Goal: Task Accomplishment & Management: Manage account settings

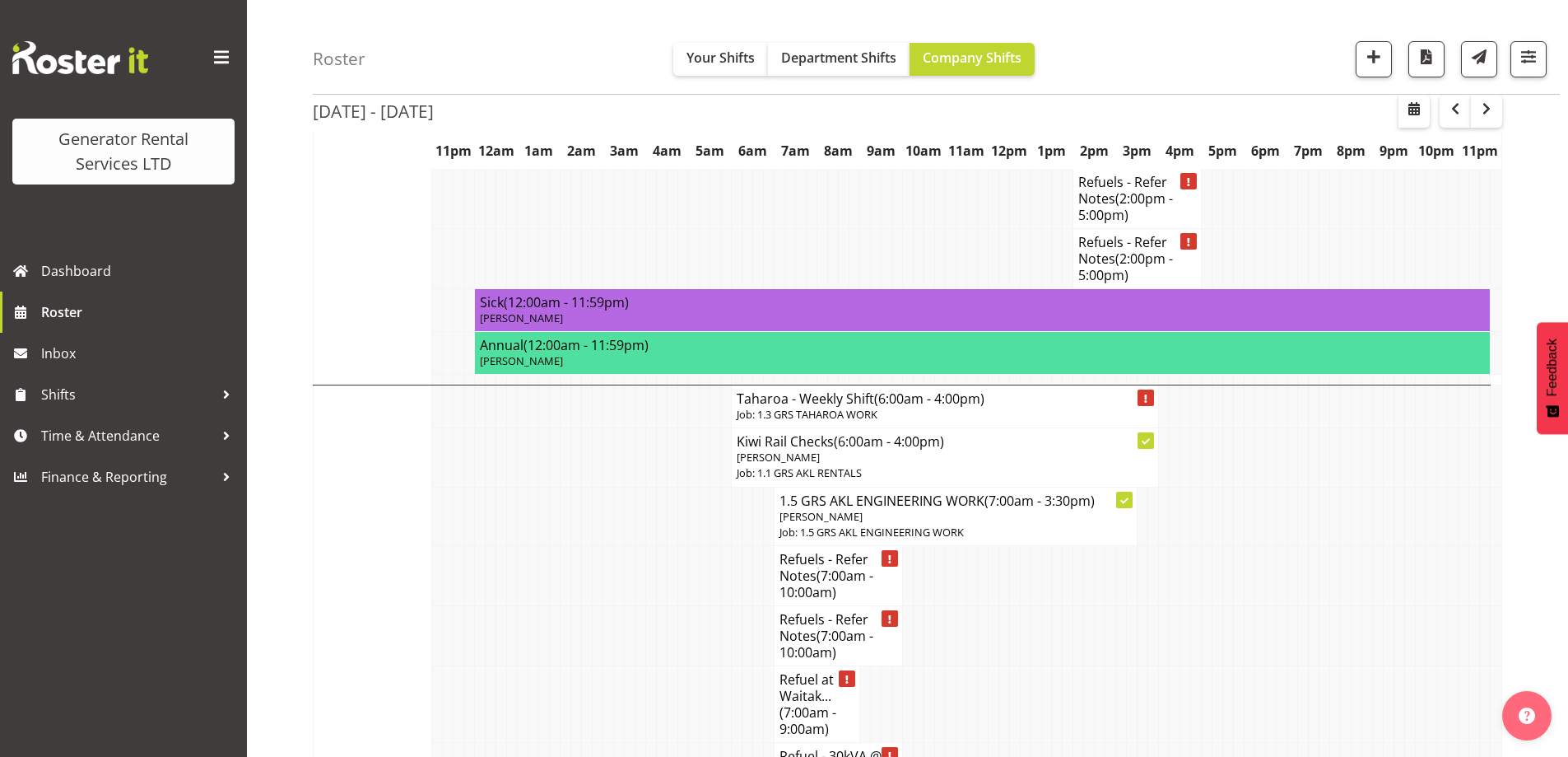
scroll to position [2437, 0]
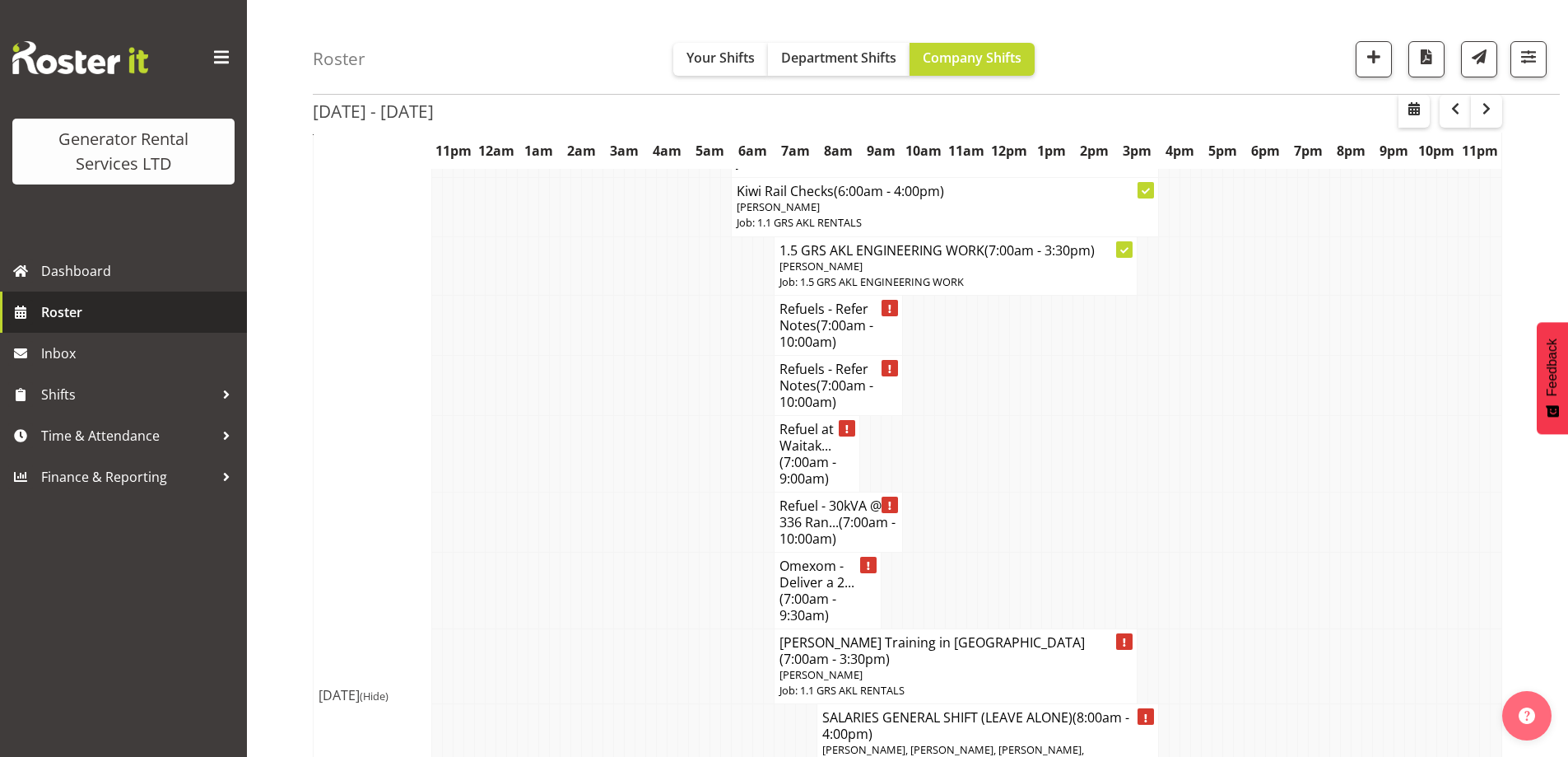
click at [101, 302] on span "Roster" at bounding box center [140, 313] width 198 height 25
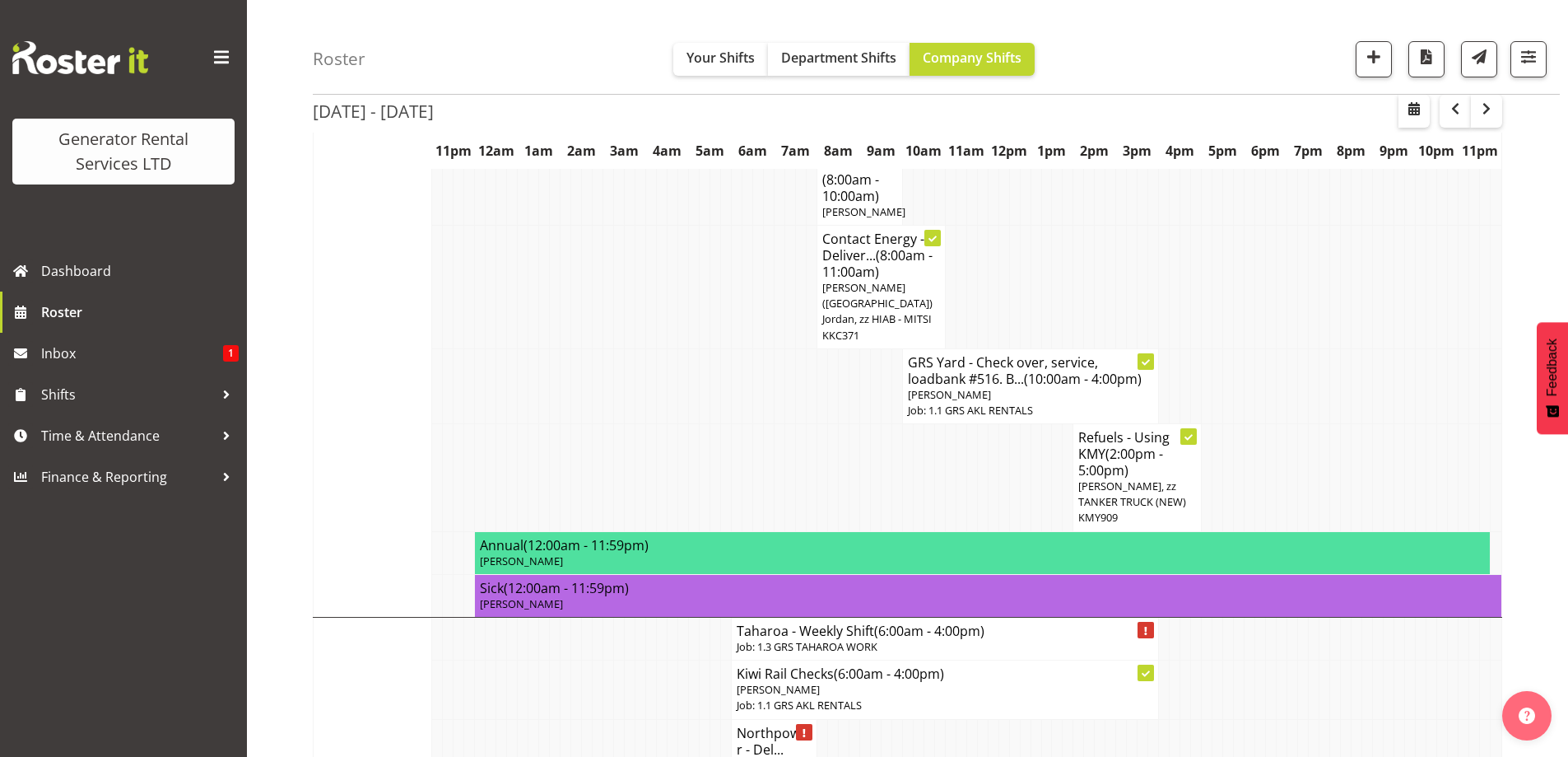
scroll to position [988, 0]
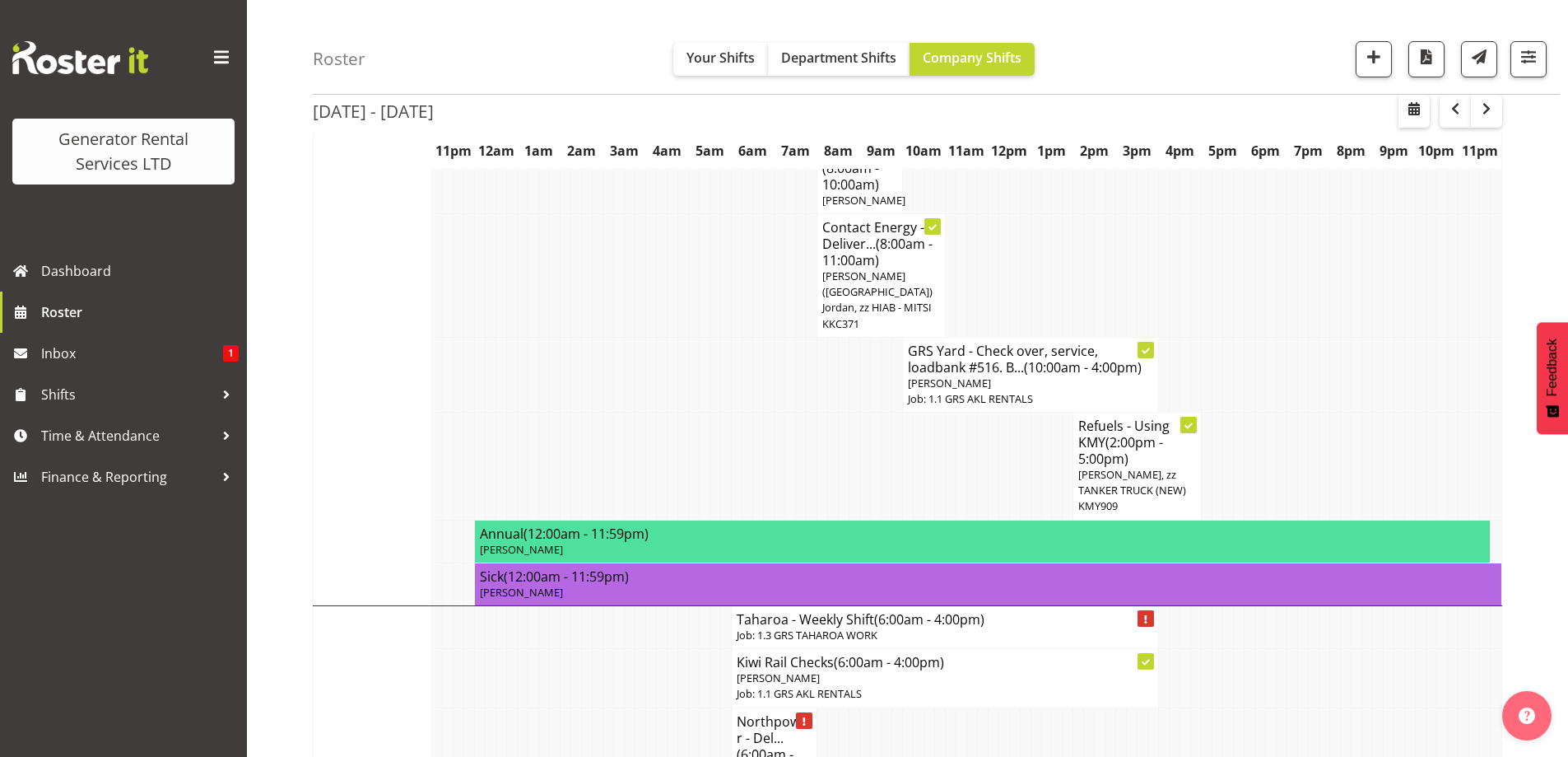
click at [657, 648] on td at bounding box center [662, 678] width 11 height 59
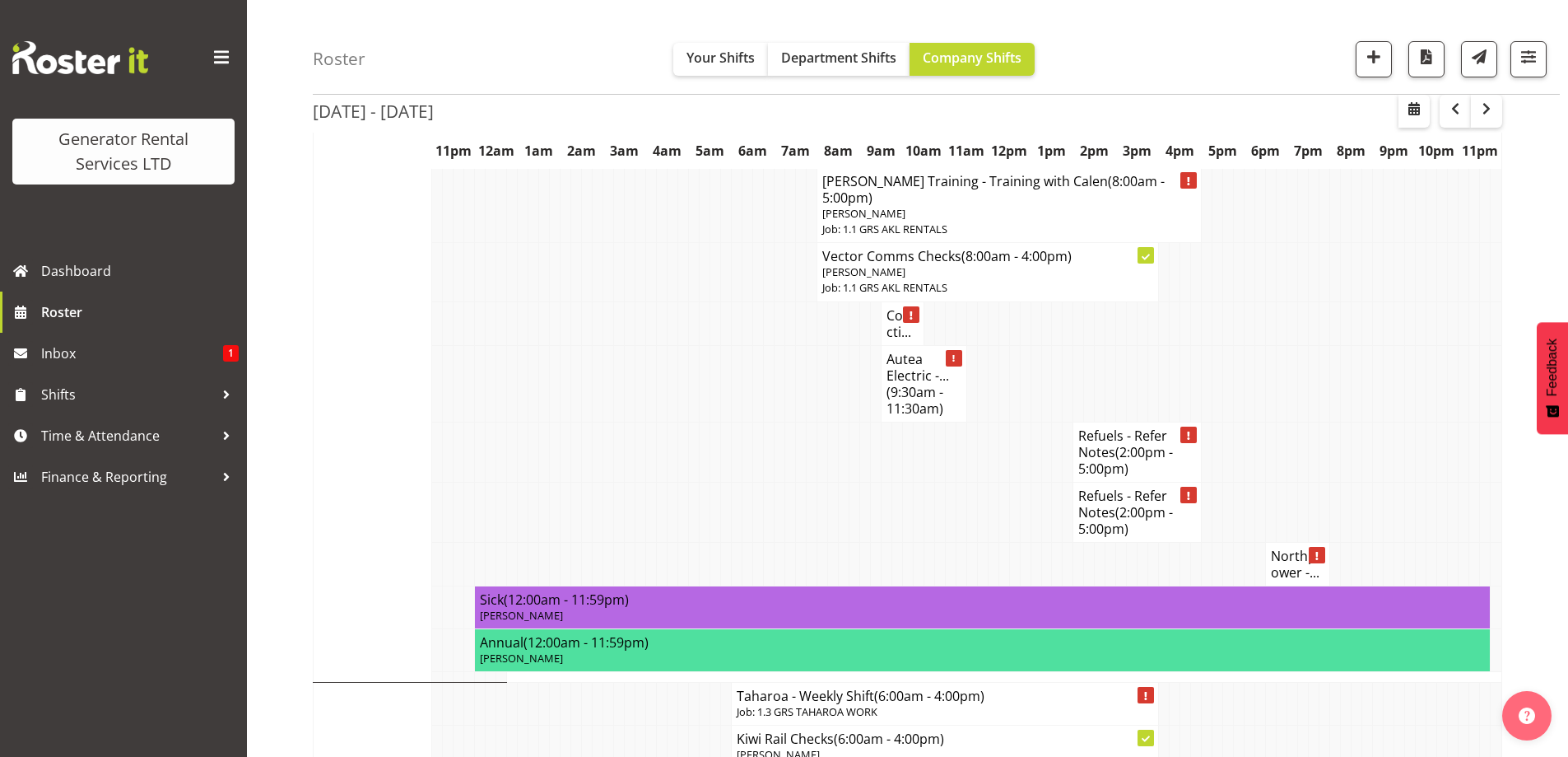
scroll to position [2058, 0]
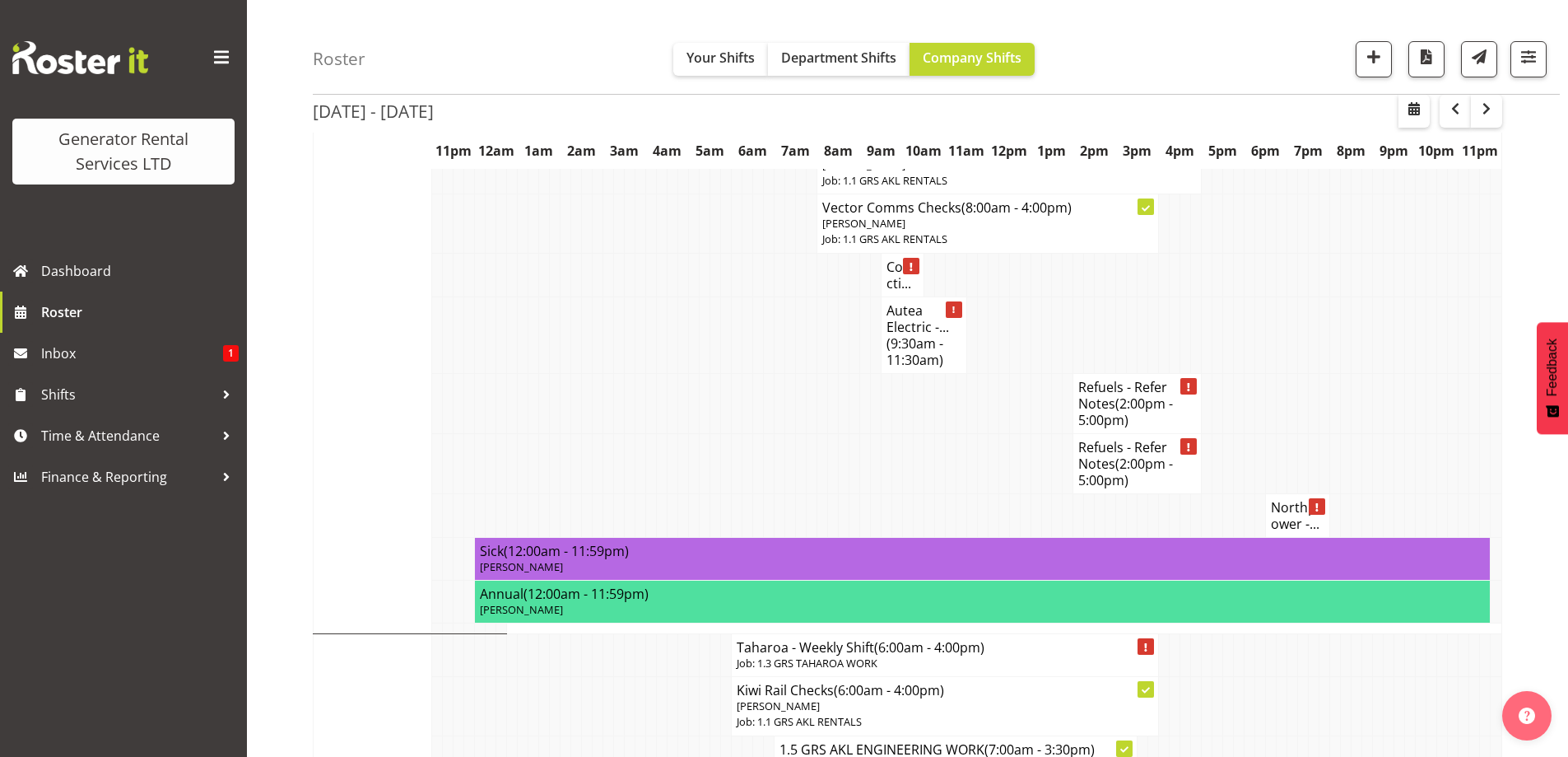
click at [784, 373] on td at bounding box center [790, 403] width 11 height 60
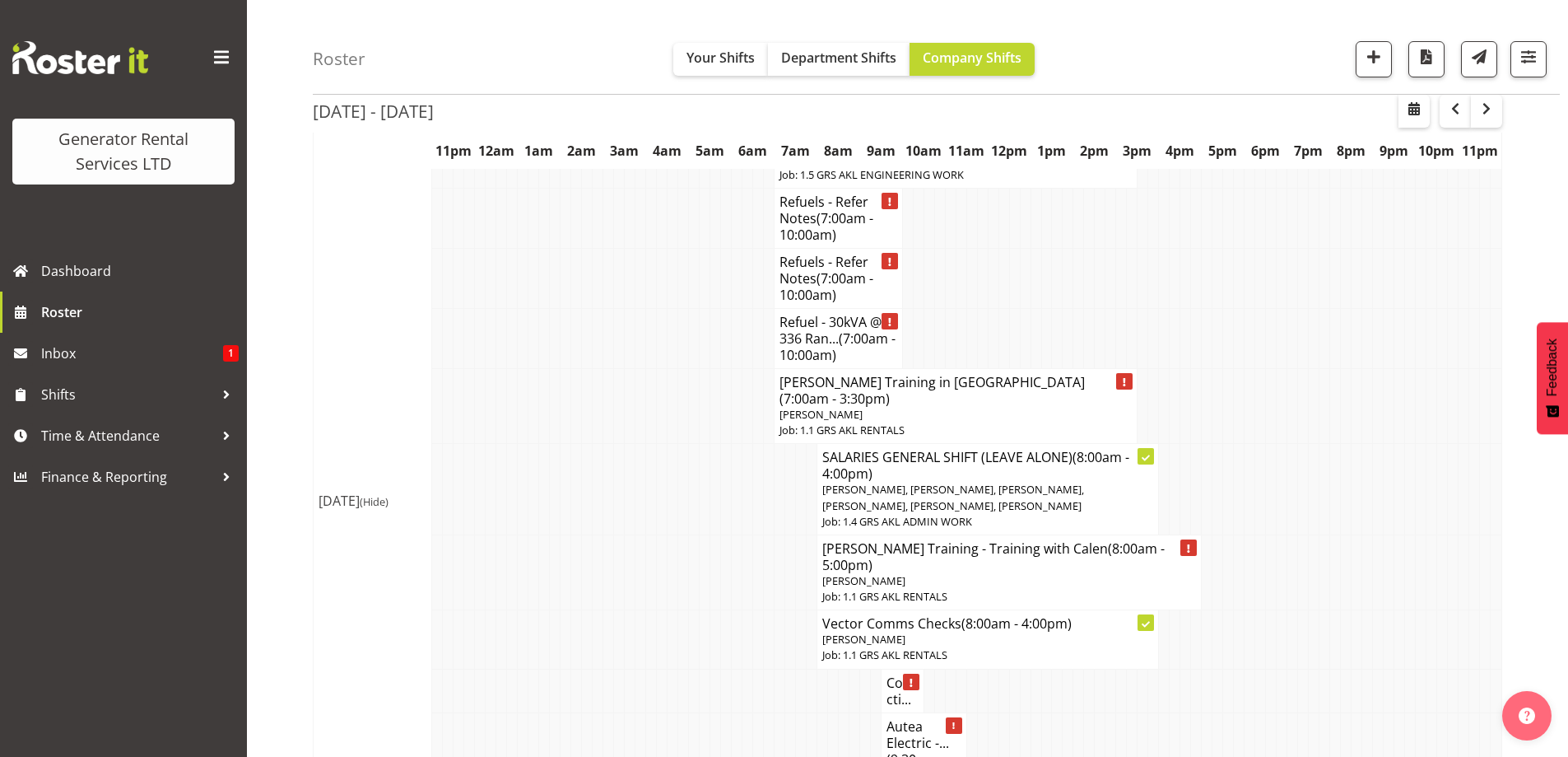
scroll to position [1235, 0]
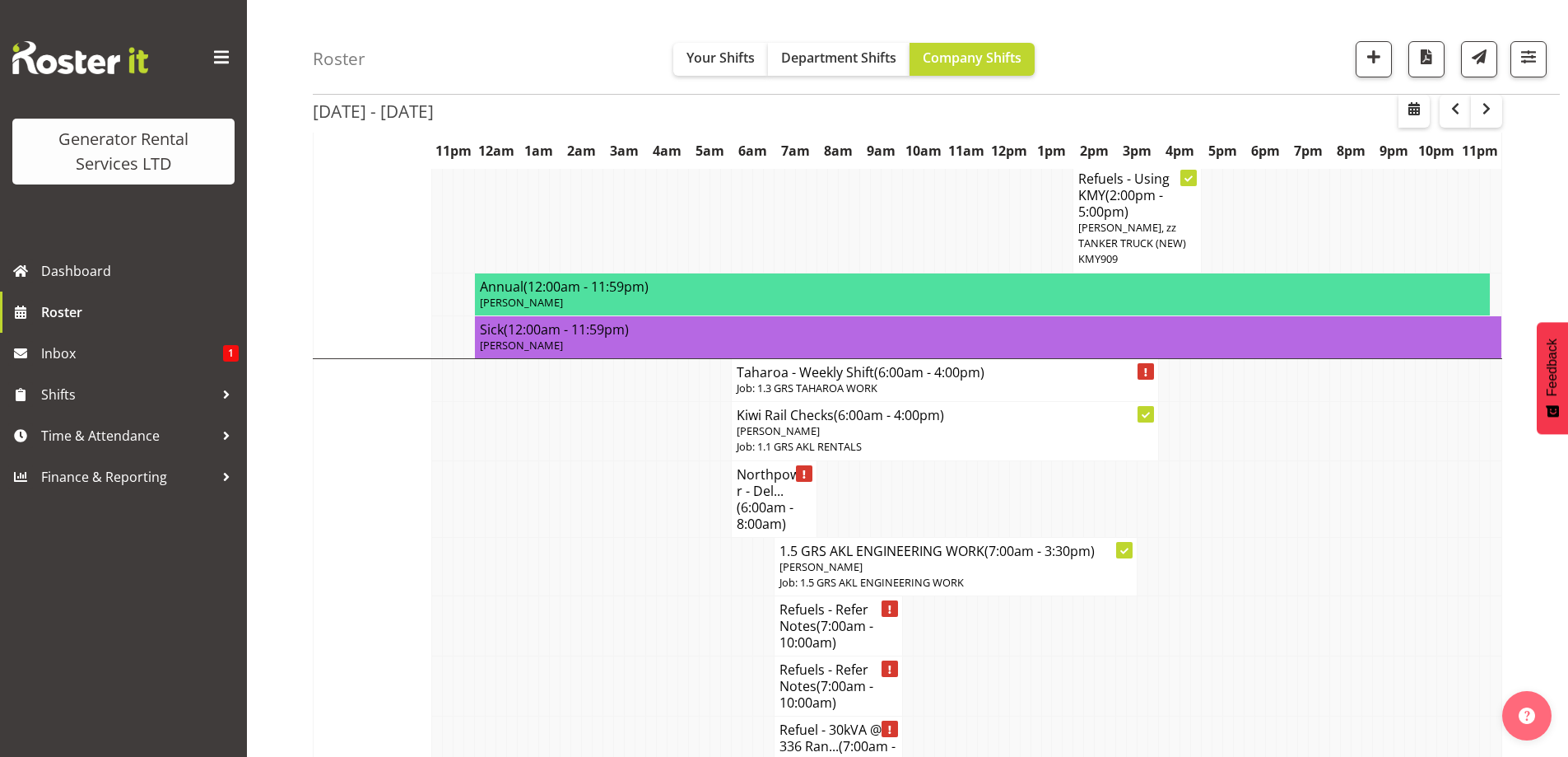
click at [502, 595] on td at bounding box center [501, 624] width 11 height 60
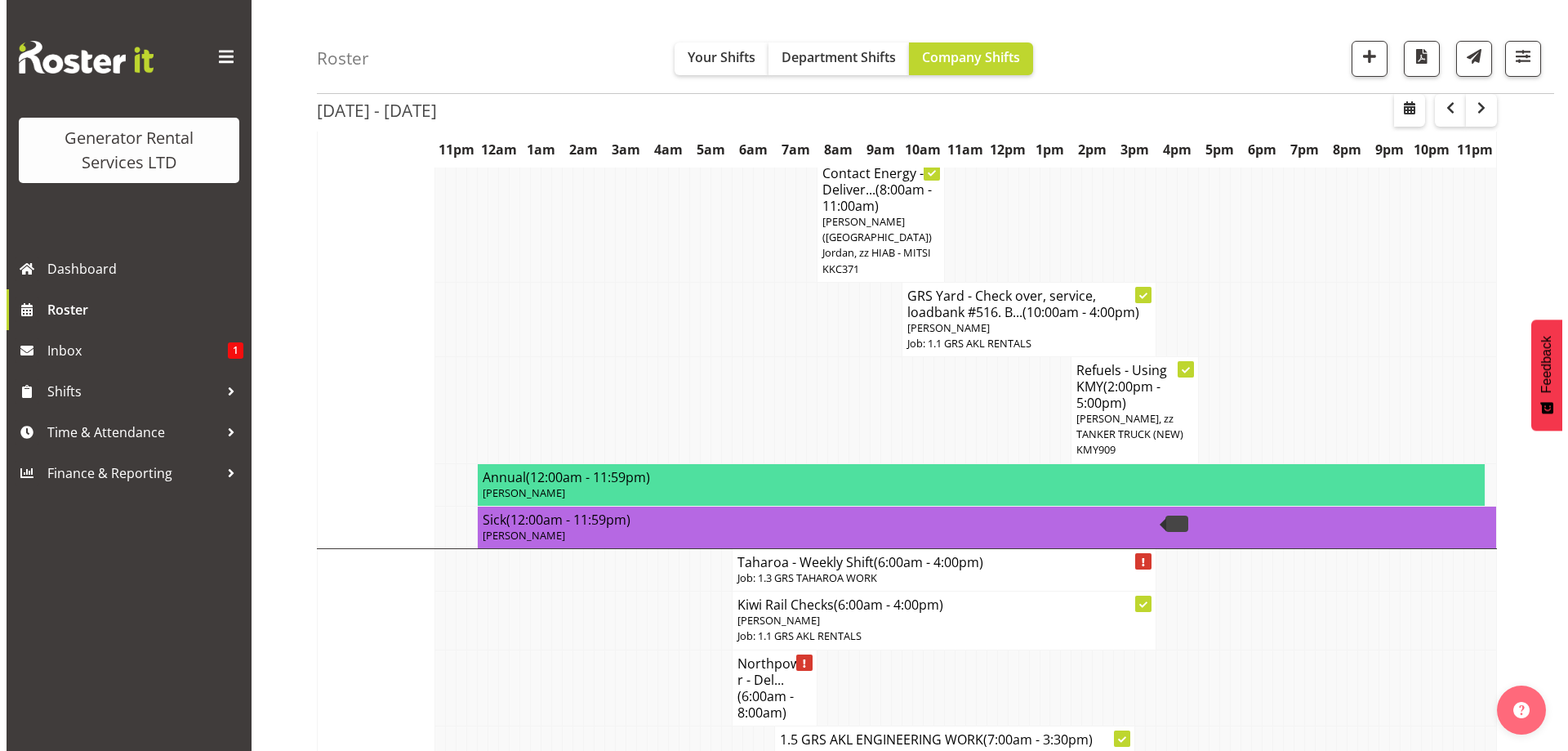
scroll to position [1062, 0]
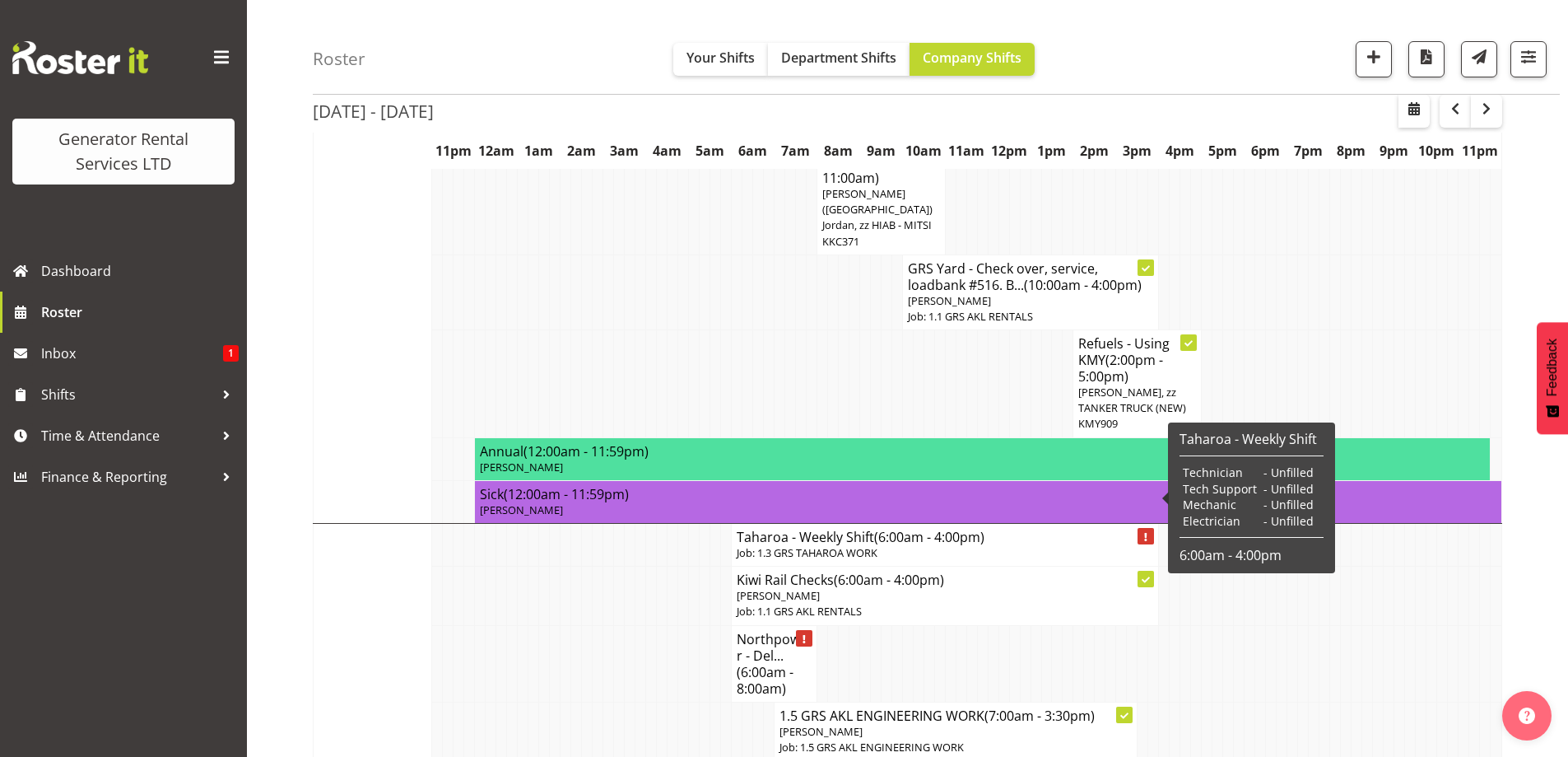
click at [800, 529] on h4 "Taharoa - Weekly Shift (6:00am - 4:00pm)" at bounding box center [945, 537] width 417 height 16
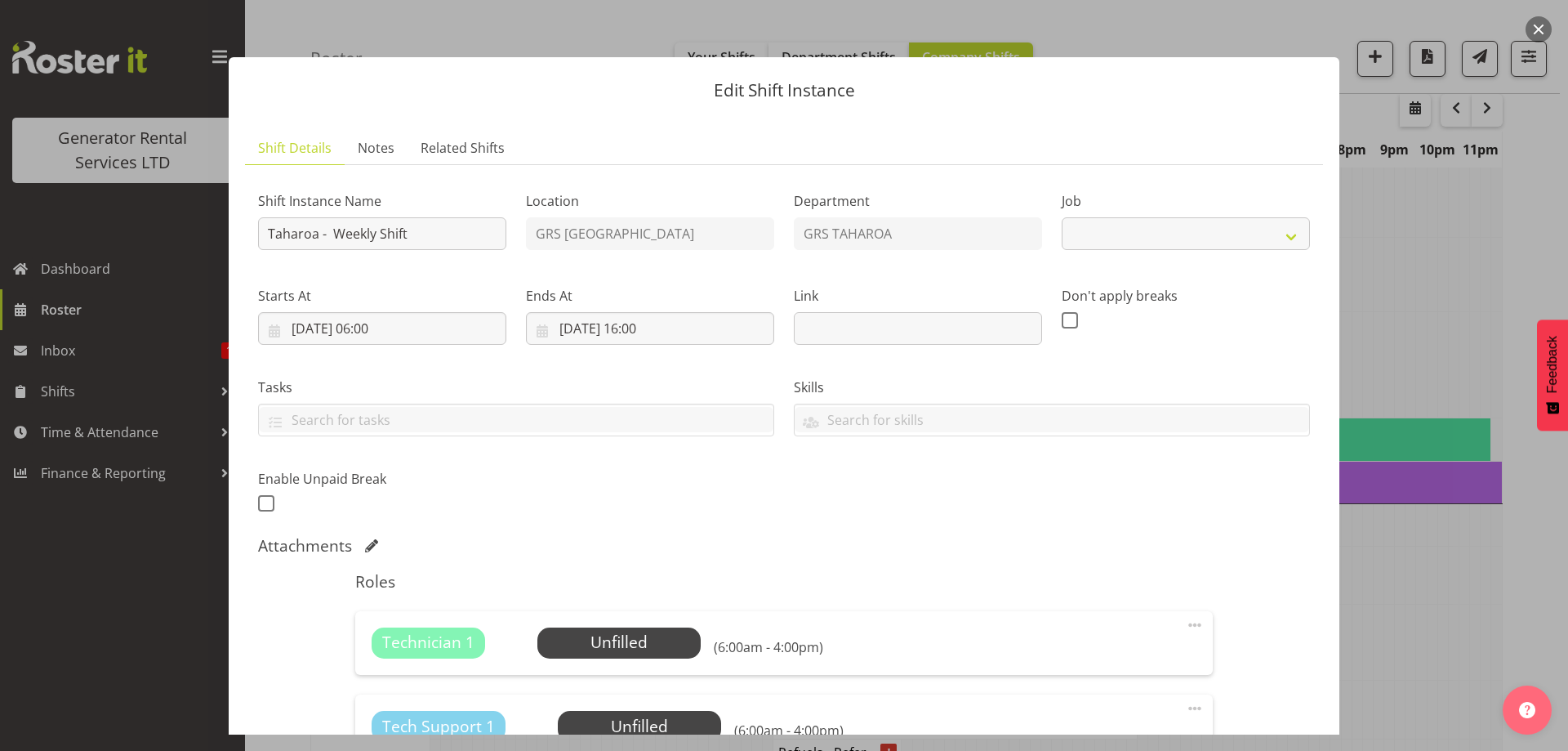
select select "874"
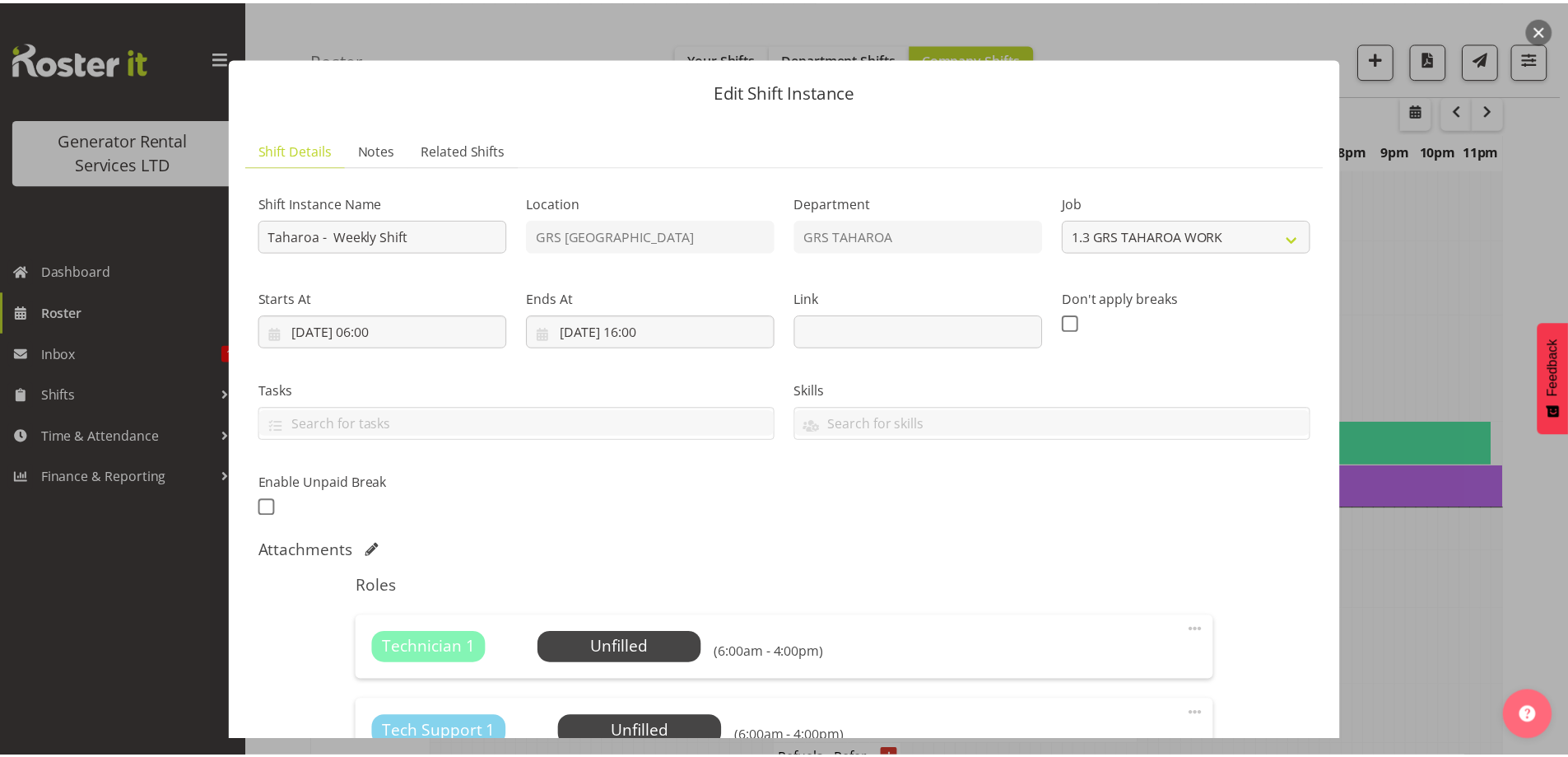
scroll to position [330, 0]
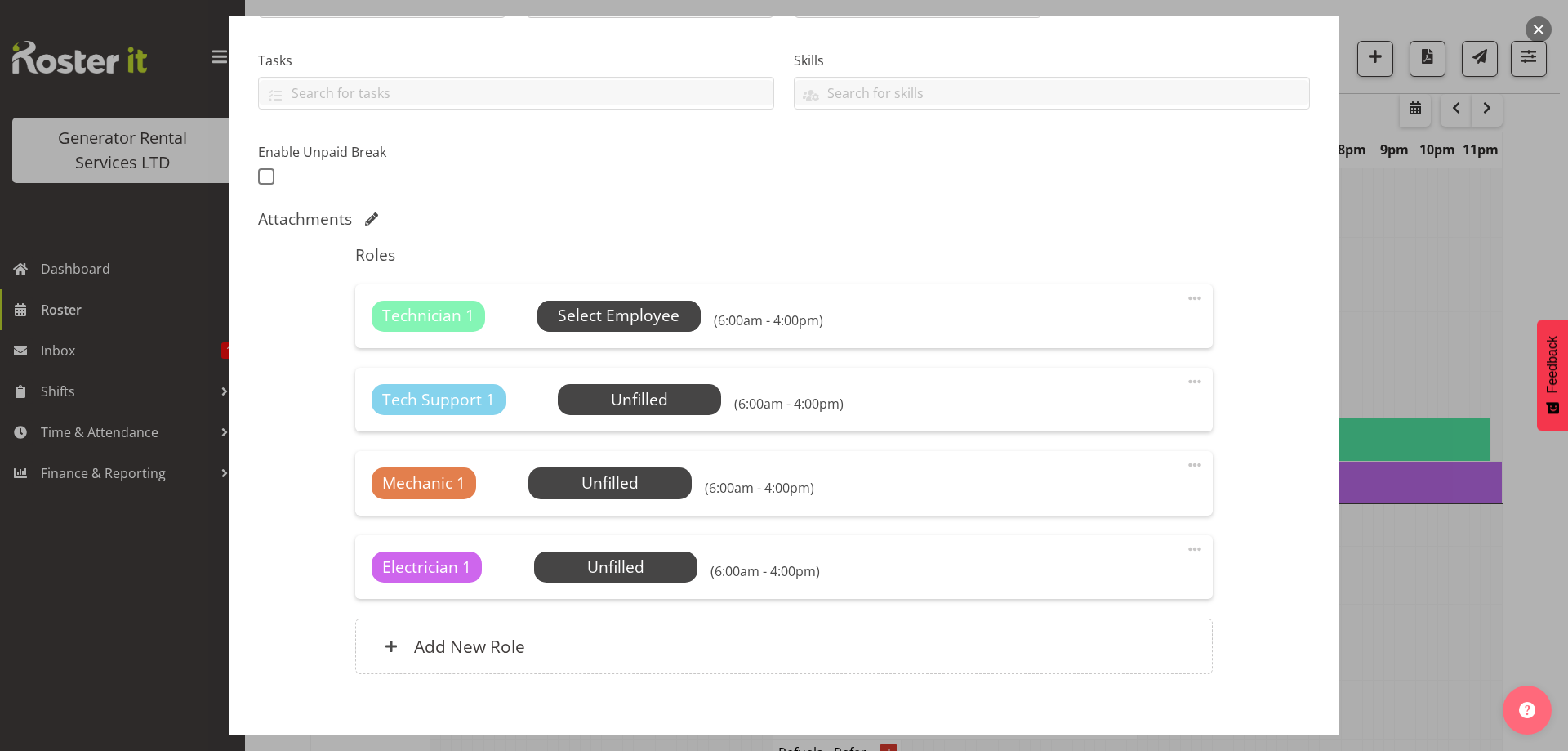
click at [649, 319] on span "Select Employee" at bounding box center [618, 315] width 122 height 24
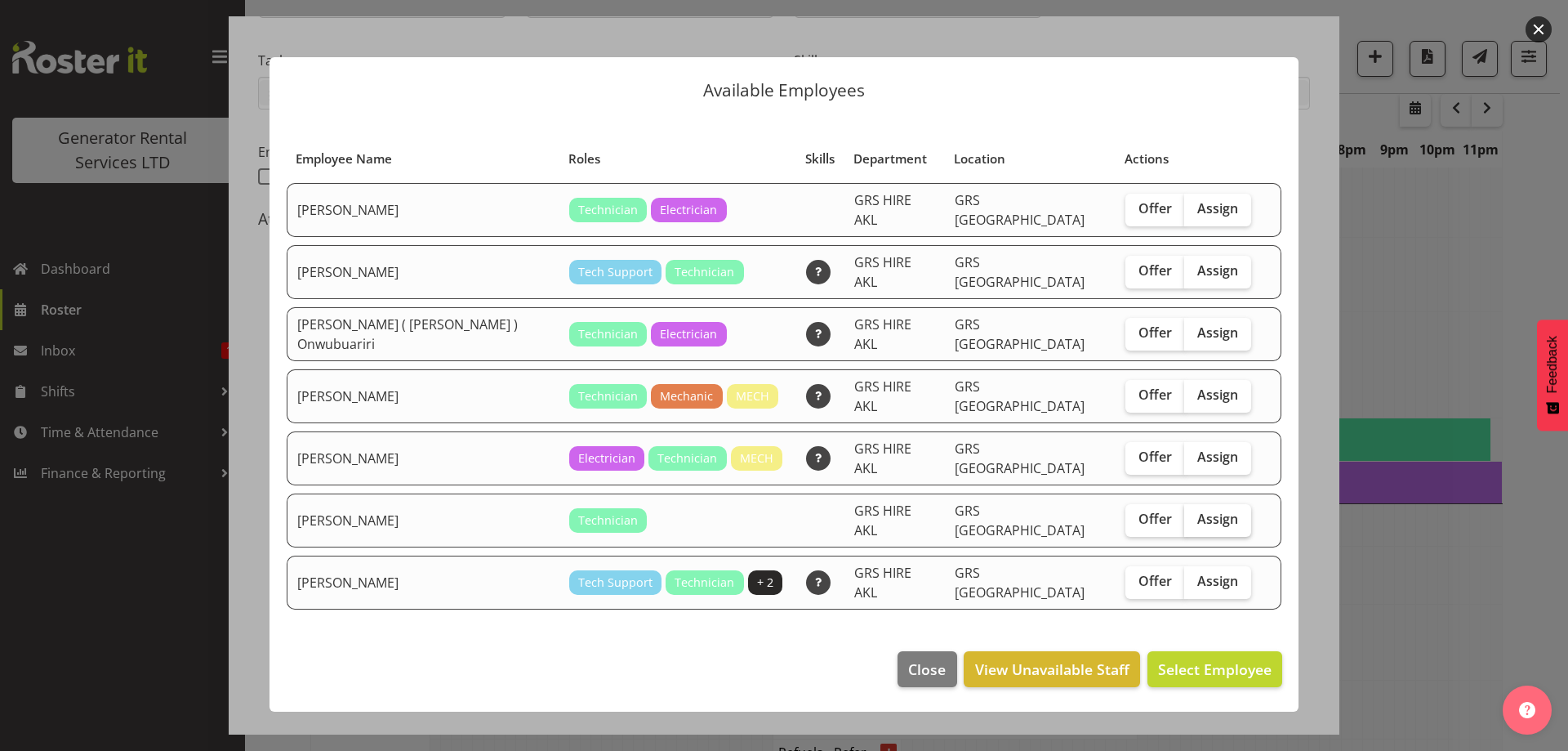
drag, startPoint x: 1201, startPoint y: 435, endPoint x: 1213, endPoint y: 501, distance: 67.1
click at [1201, 449] on span "Assign" at bounding box center [1217, 457] width 41 height 16
click at [1194, 451] on input "Assign" at bounding box center [1189, 457] width 11 height 11
checkbox input "true"
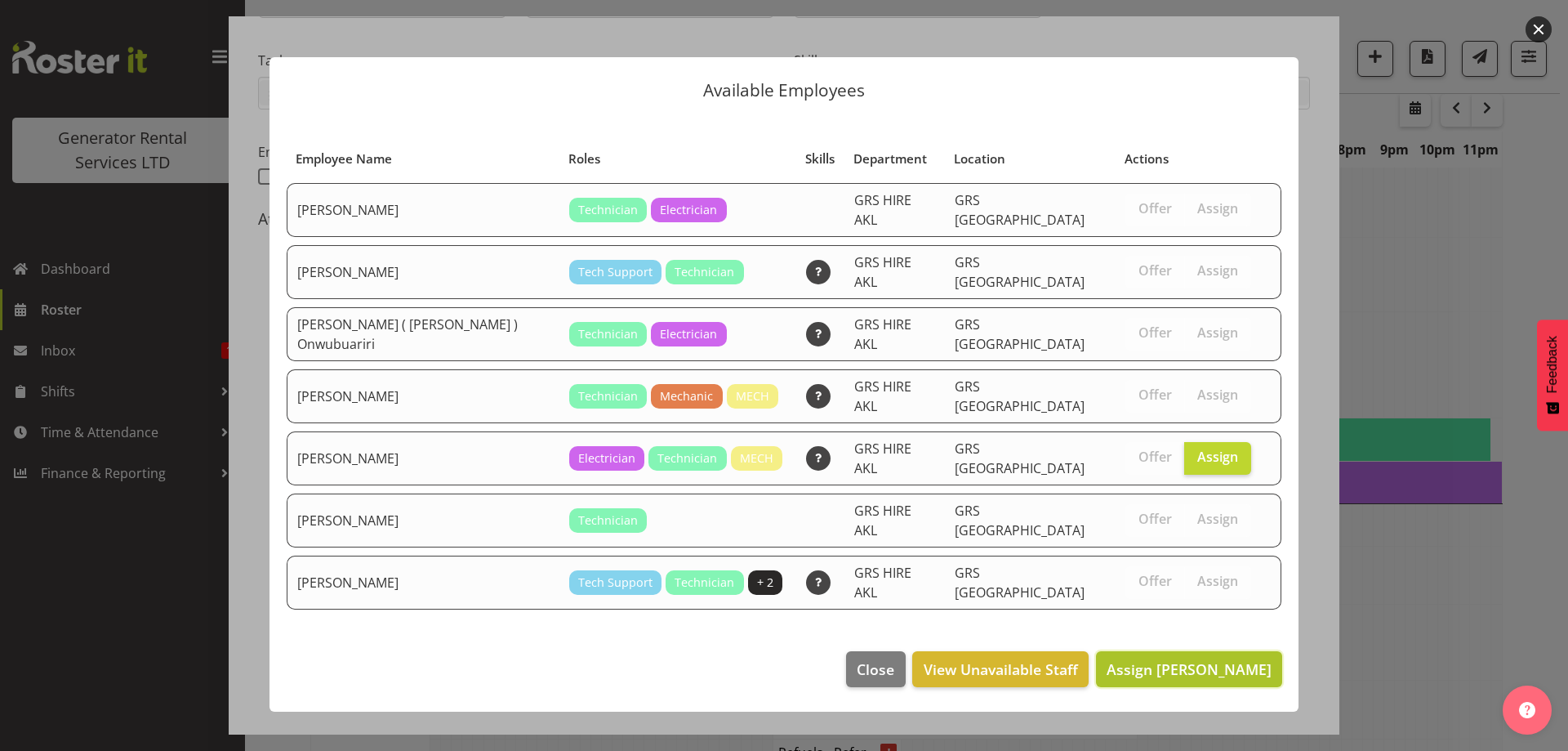
click at [1223, 651] on button "Assign Sam Peters" at bounding box center [1189, 669] width 186 height 36
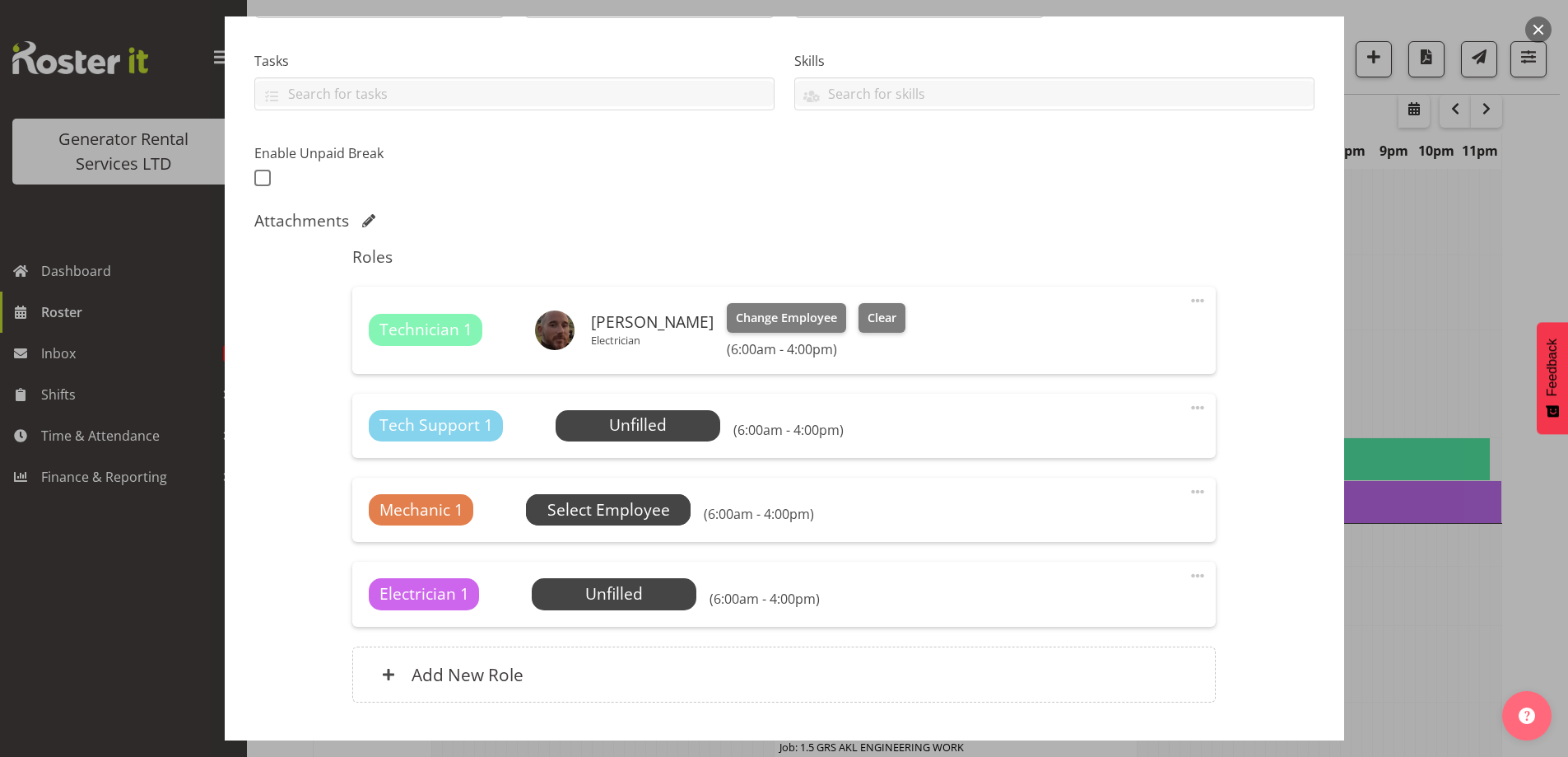
click at [0, 0] on span "Select Employee" at bounding box center [0, 0] width 0 height 0
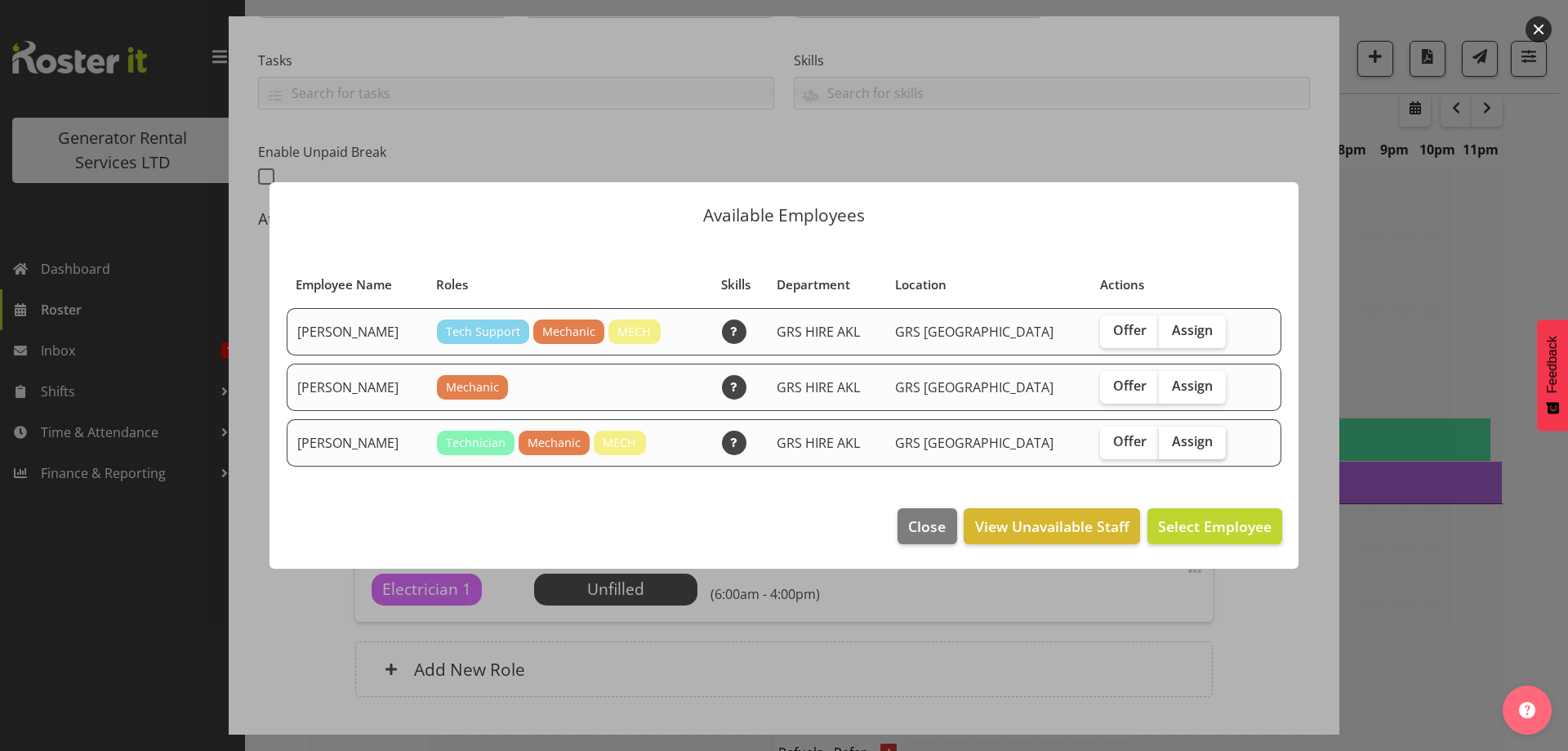
click at [1181, 443] on span "Assign" at bounding box center [1193, 441] width 41 height 16
click at [1170, 443] on input "Assign" at bounding box center [1164, 442] width 11 height 11
checkbox input "true"
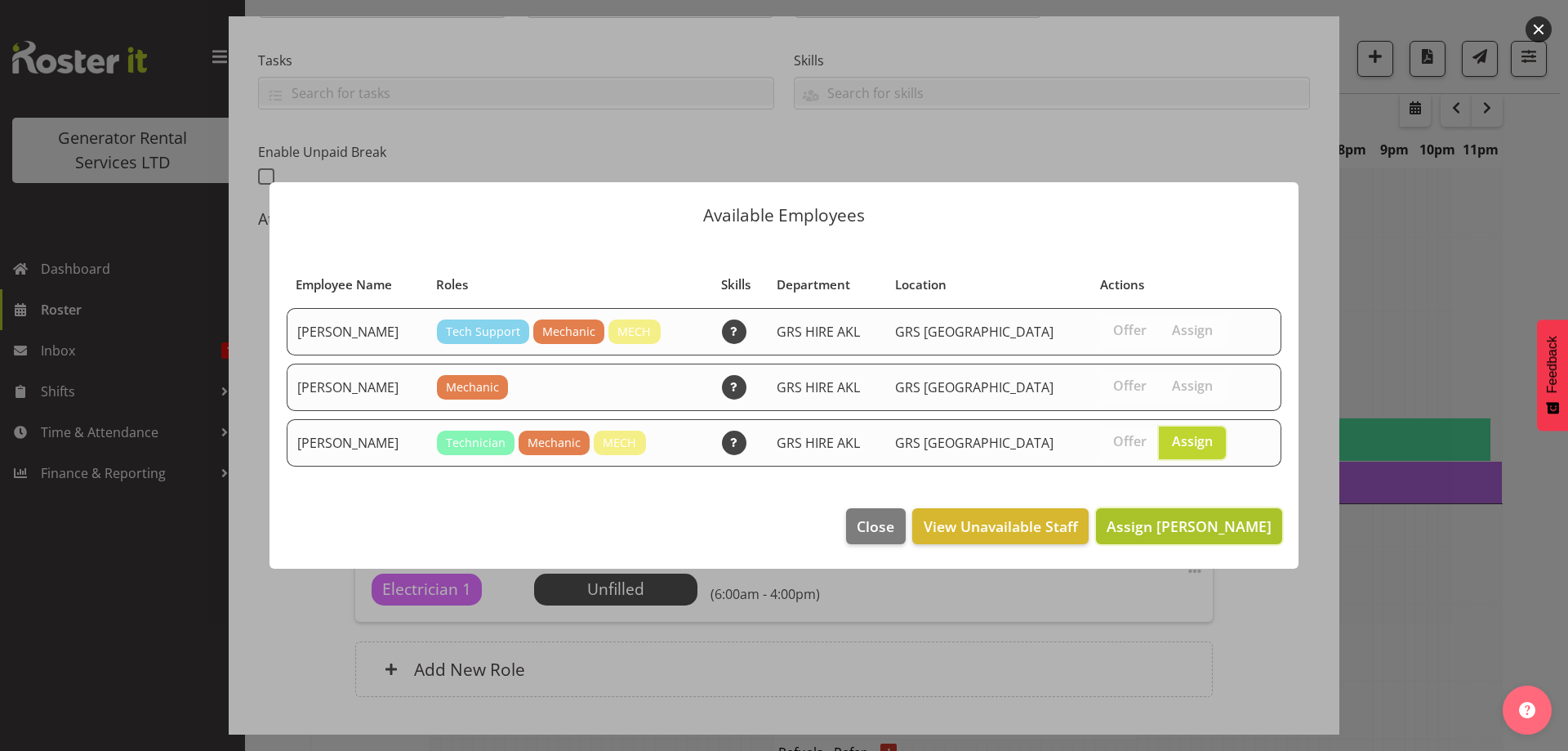
click at [1228, 520] on span "Assign Mike Chalmers" at bounding box center [1189, 526] width 165 height 19
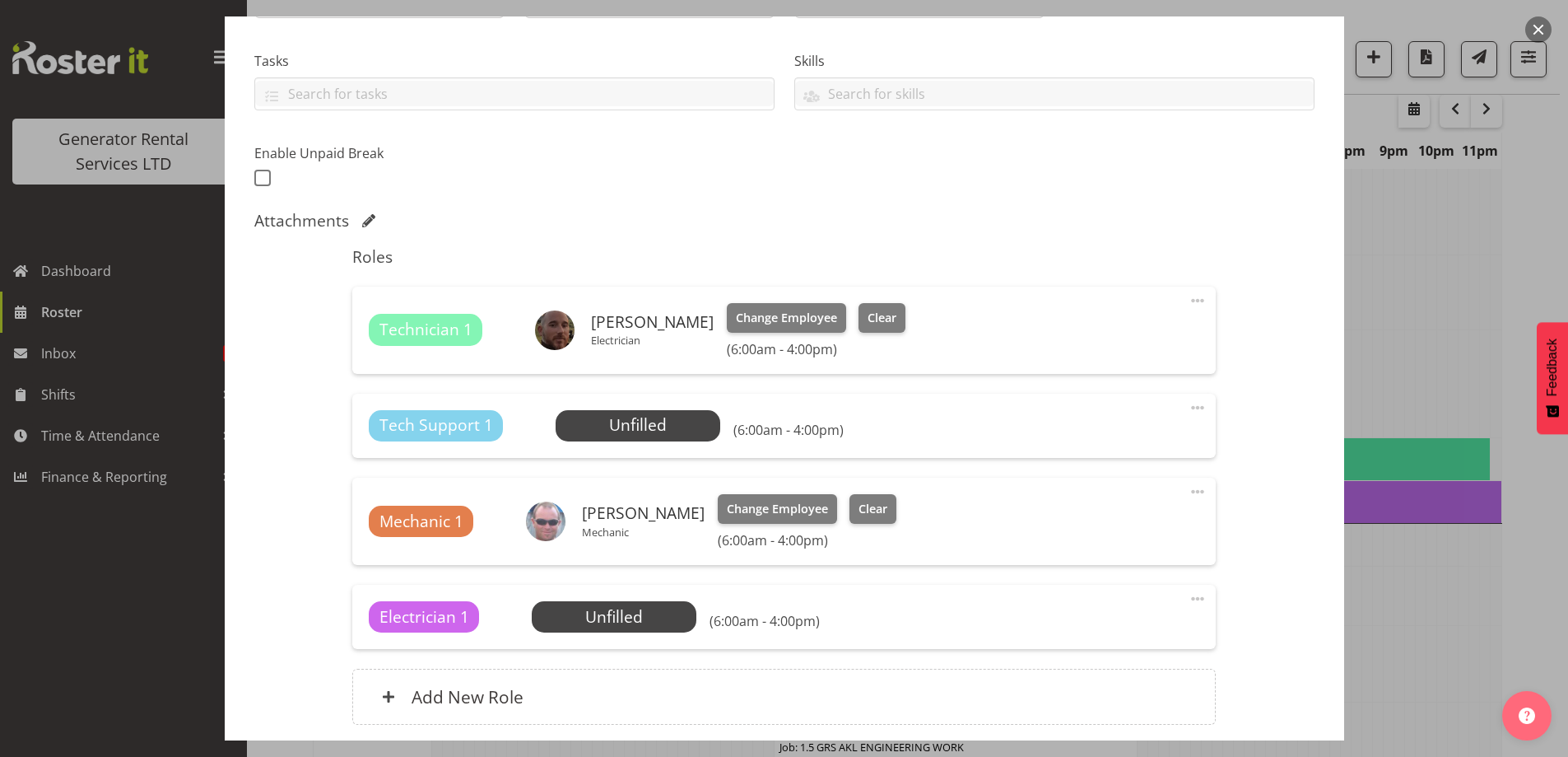
scroll to position [460, 0]
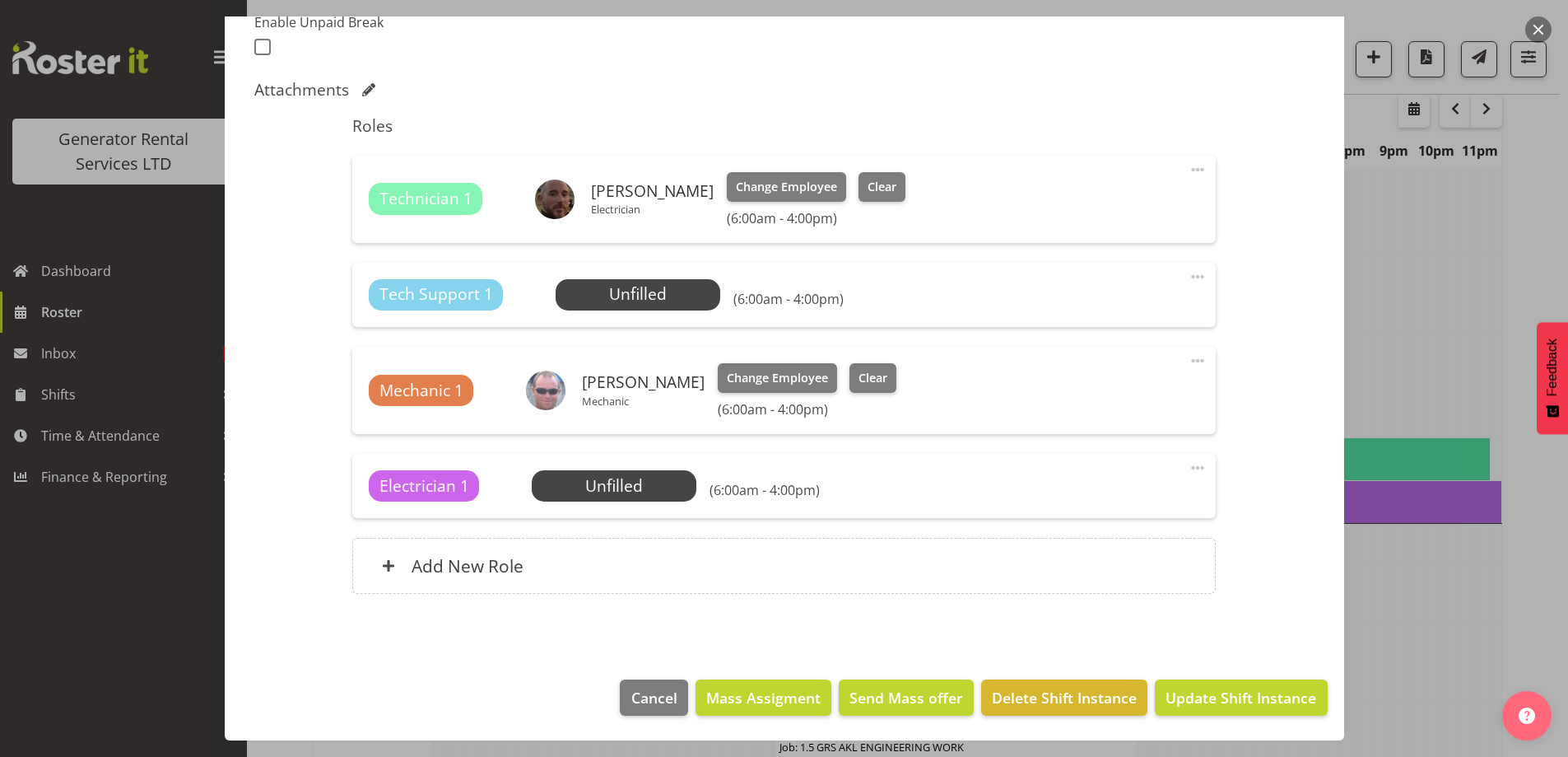
click at [1188, 269] on span at bounding box center [1198, 277] width 20 height 20
click at [1118, 366] on link "Delete" at bounding box center [1128, 371] width 158 height 29
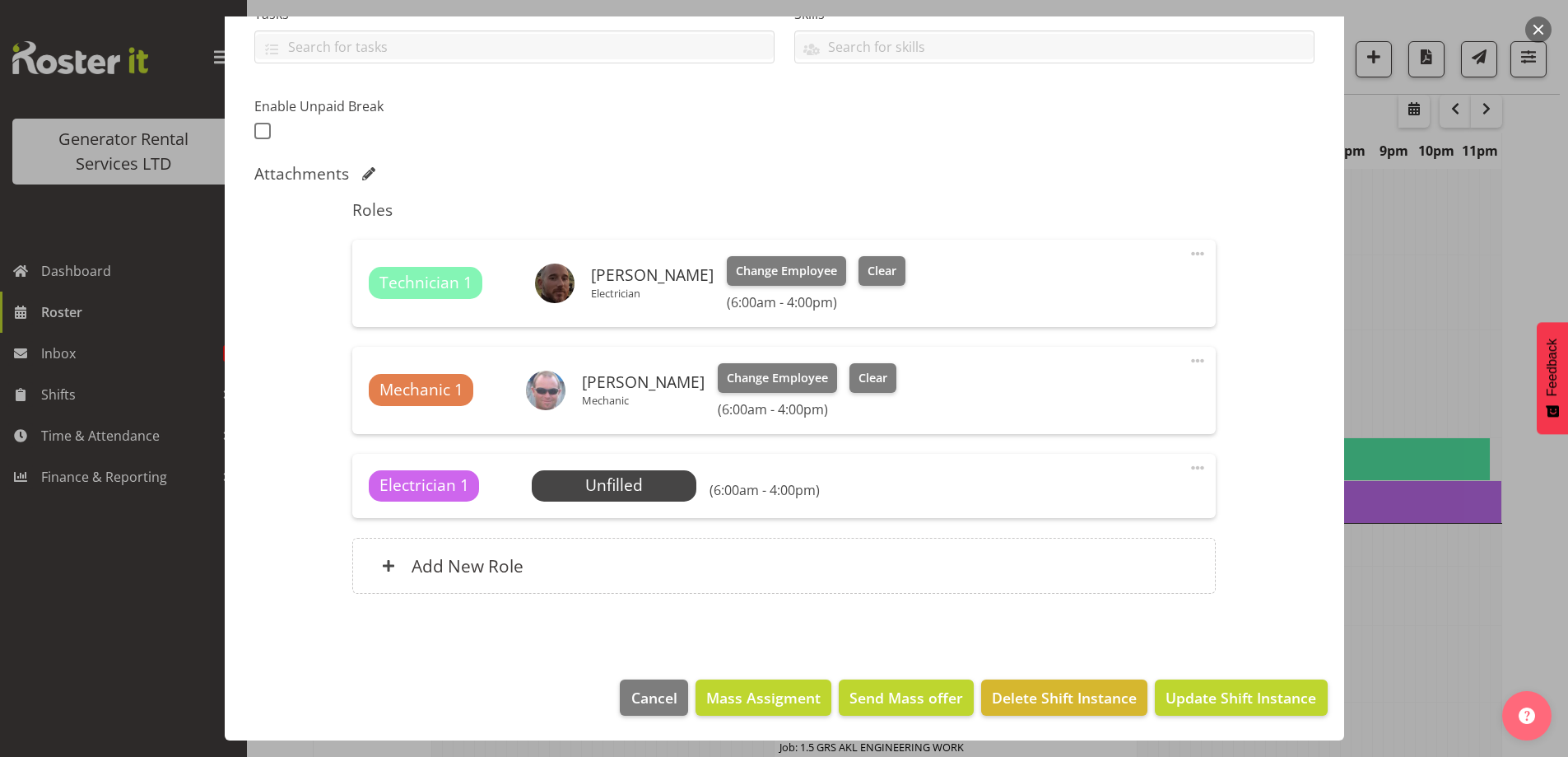
scroll to position [376, 0]
click at [1190, 469] on span at bounding box center [1198, 468] width 20 height 20
click at [1135, 564] on link "Delete" at bounding box center [1128, 563] width 158 height 29
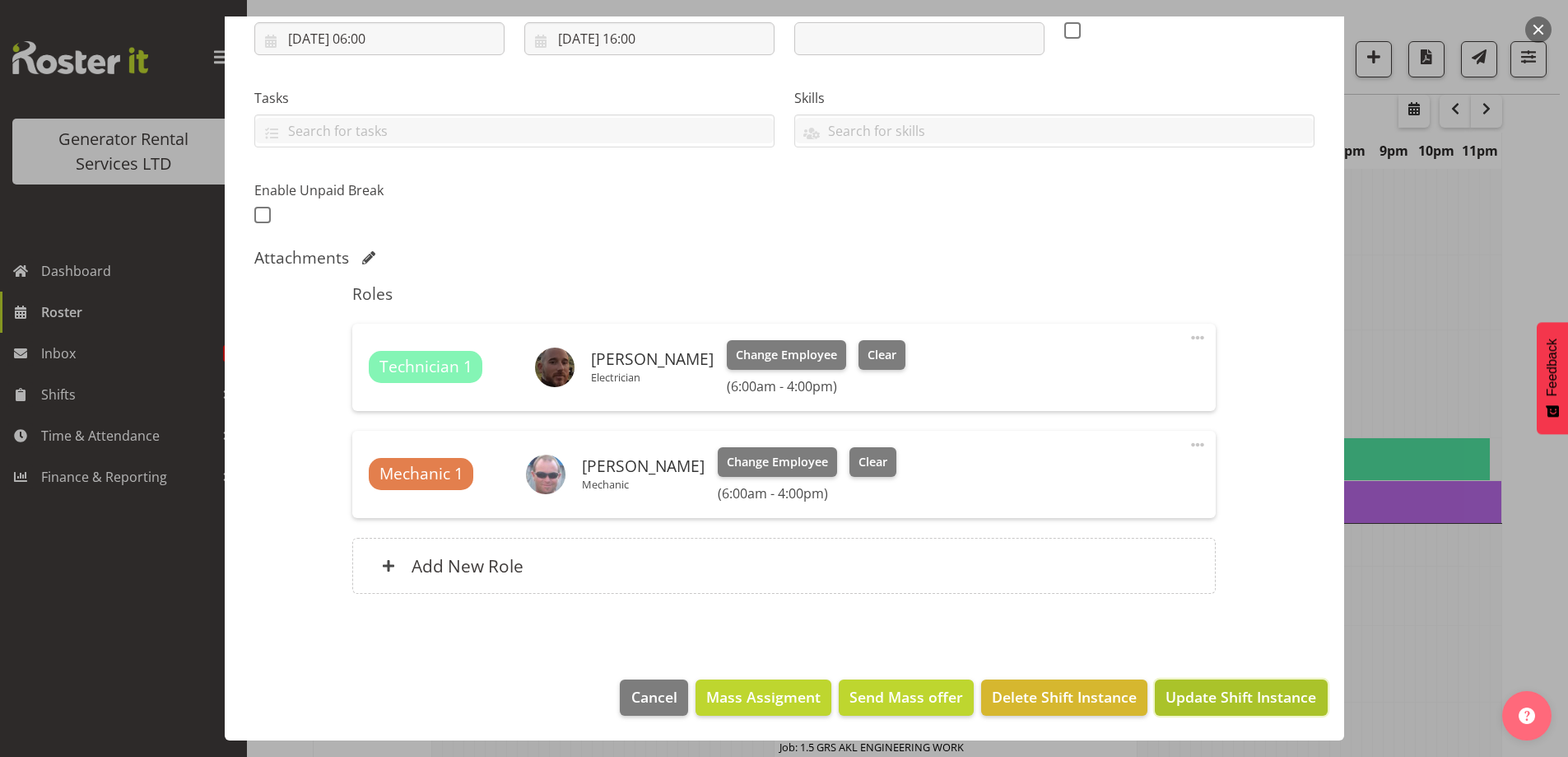
click at [1182, 691] on span "Update Shift Instance" at bounding box center [1240, 696] width 150 height 21
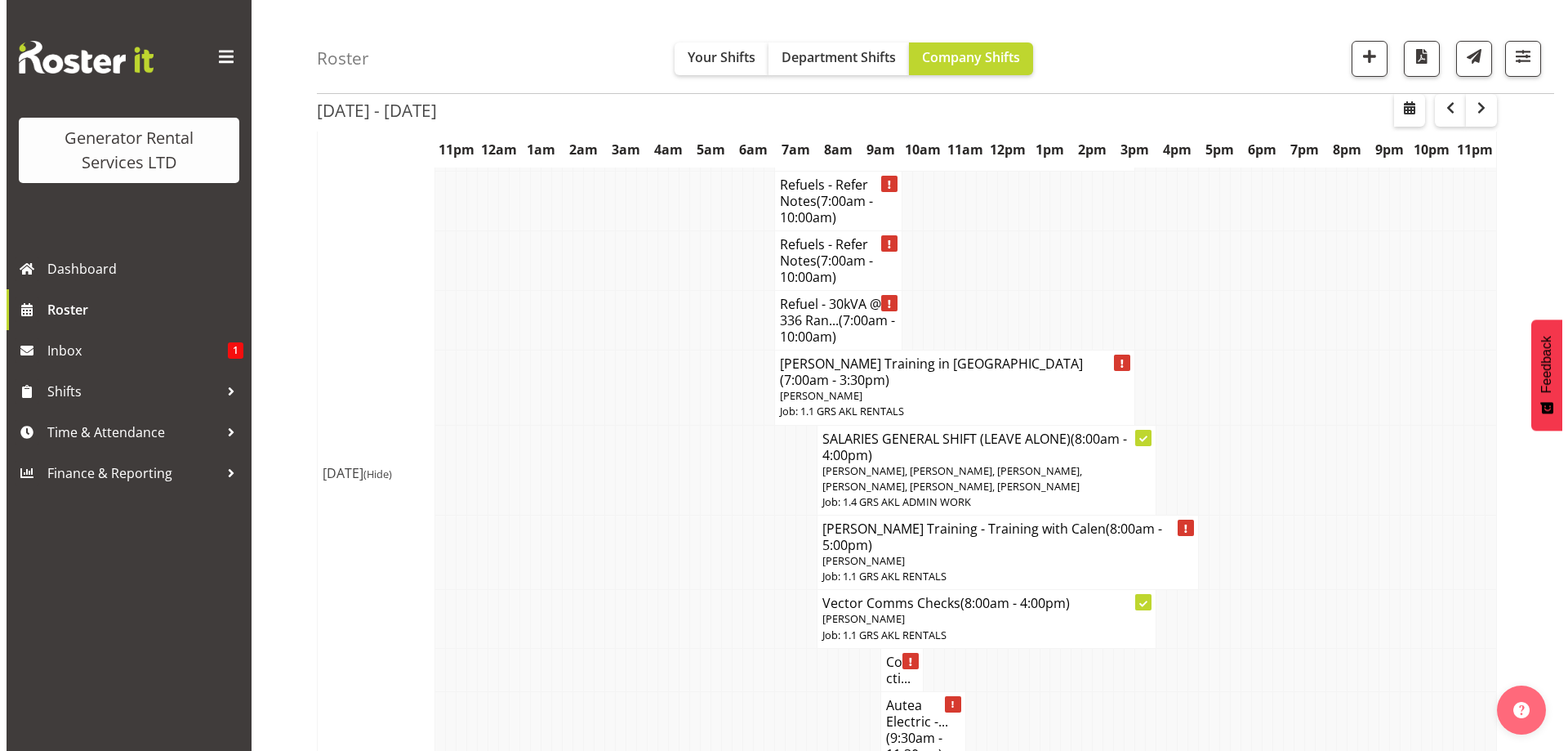
scroll to position [1687, 0]
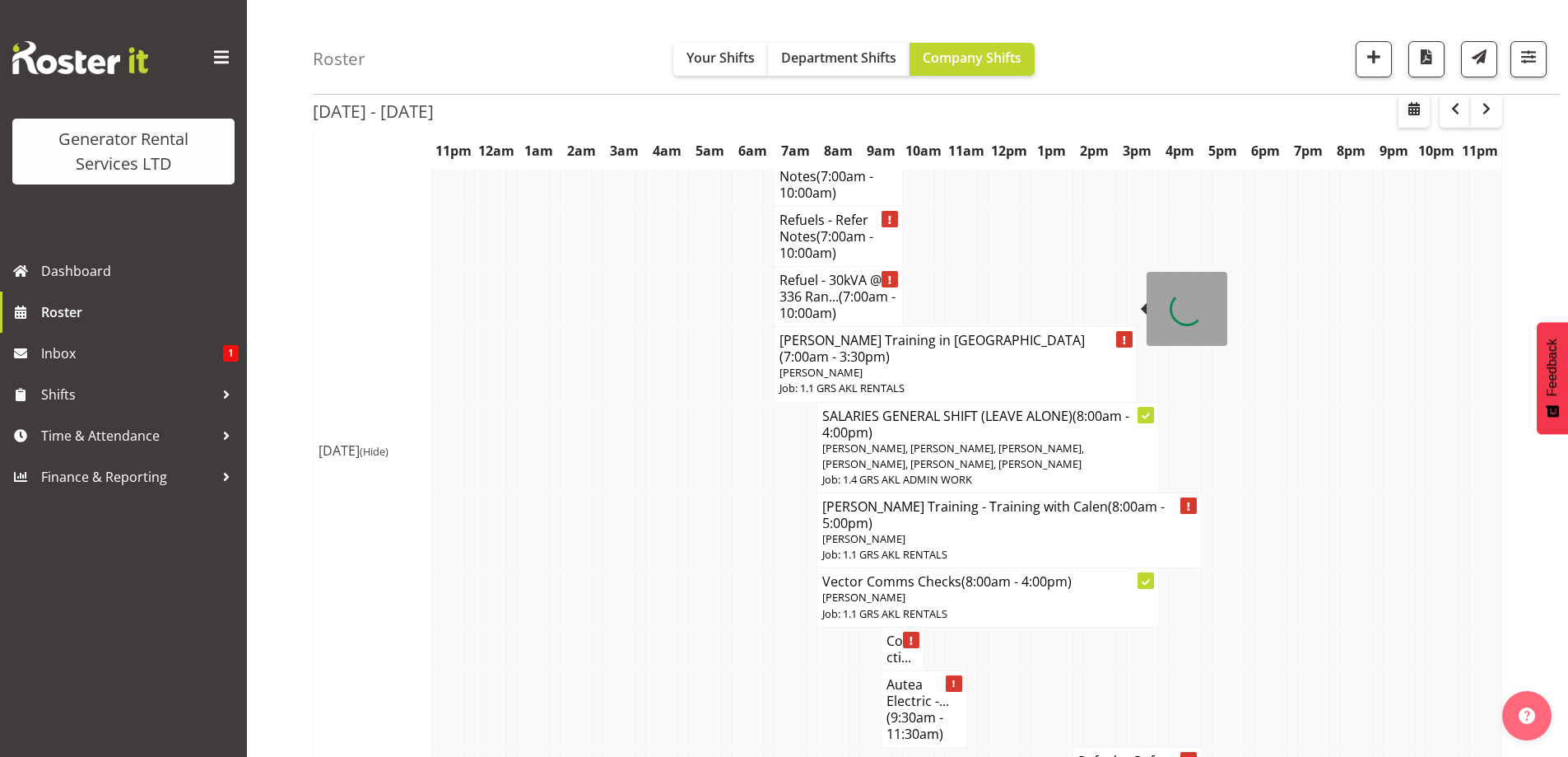
click at [827, 365] on p "[PERSON_NAME]" at bounding box center [955, 373] width 353 height 16
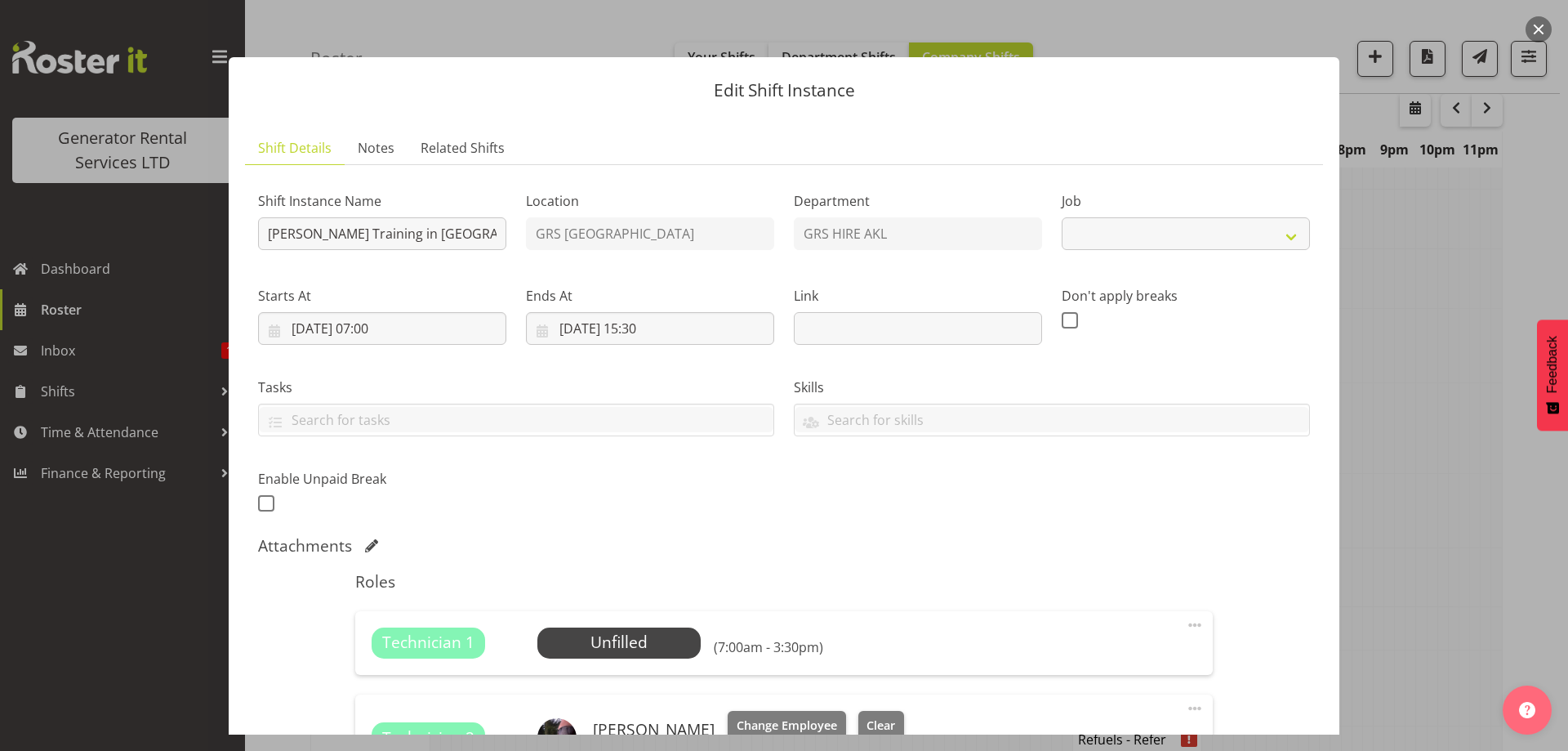
select select "9"
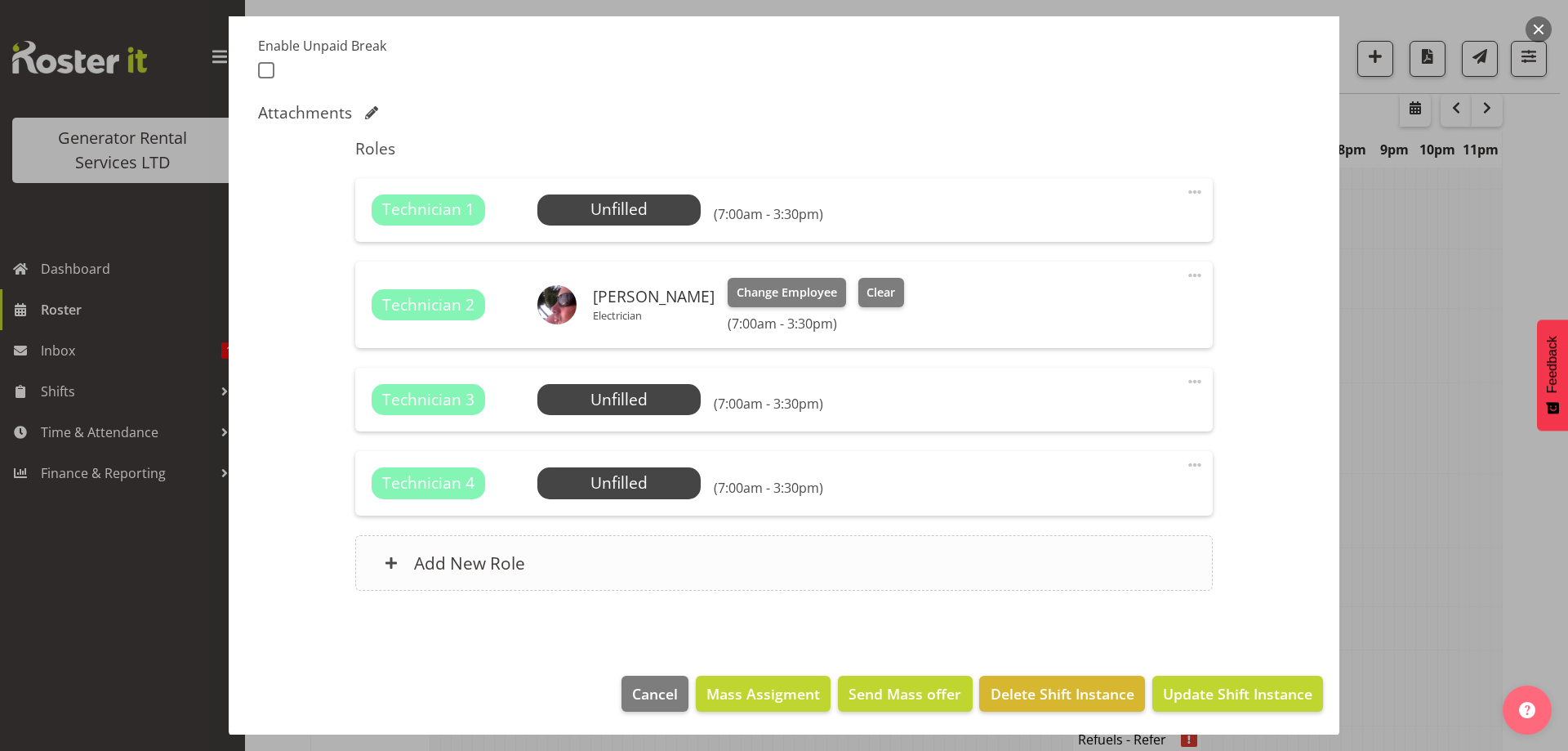
scroll to position [435, 0]
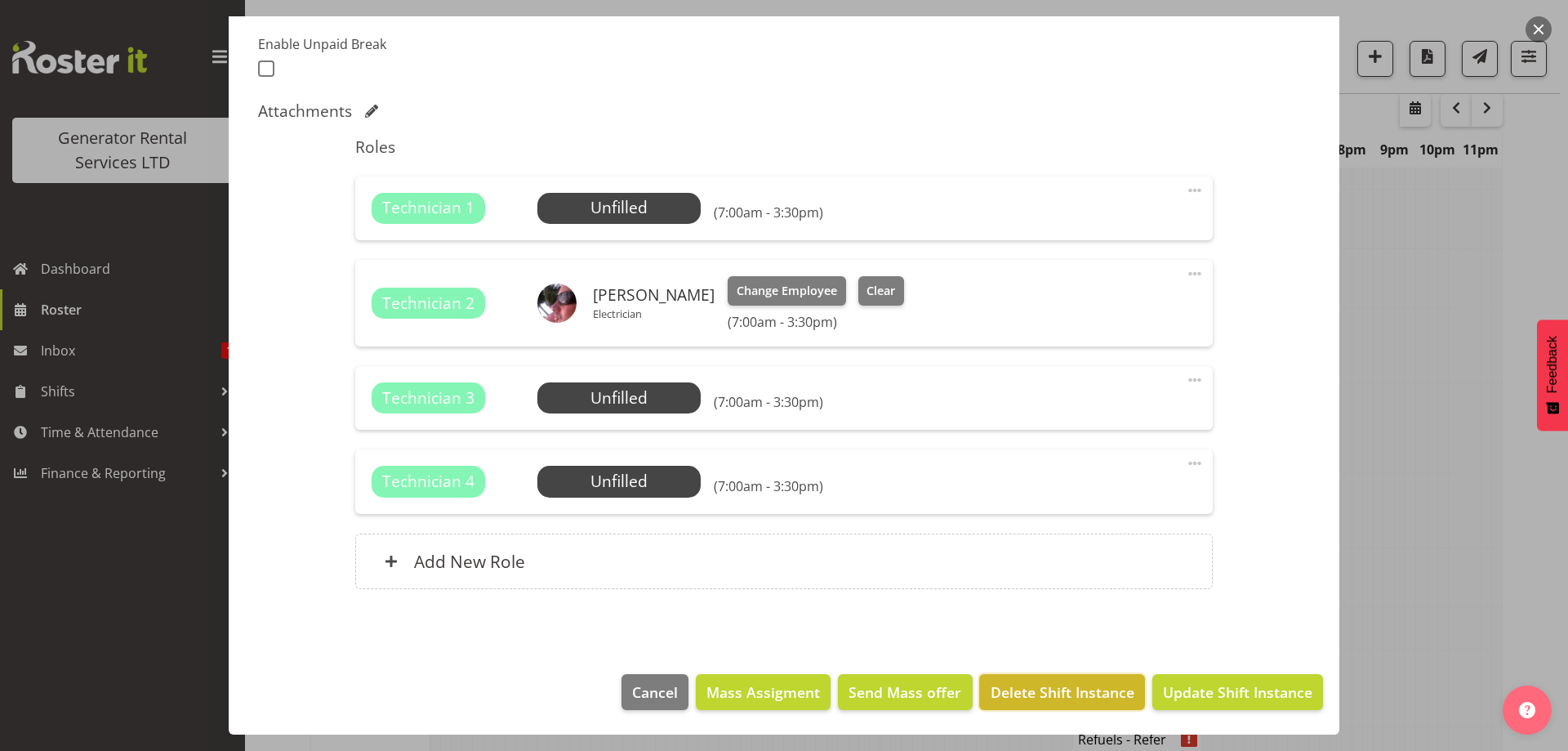
click at [1022, 694] on span "Delete Shift Instance" at bounding box center [1062, 692] width 144 height 21
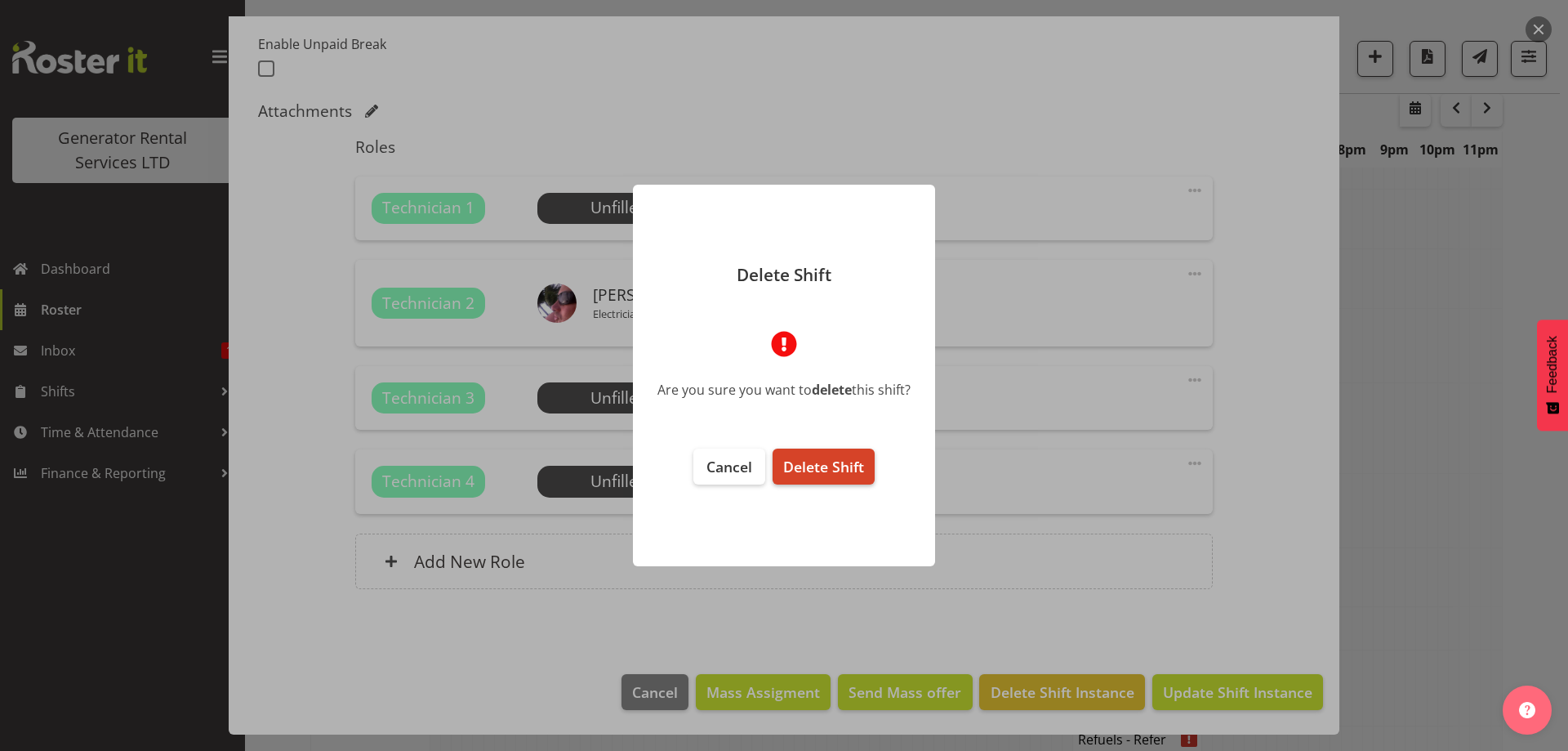
click at [833, 465] on span "Delete Shift" at bounding box center [824, 467] width 81 height 19
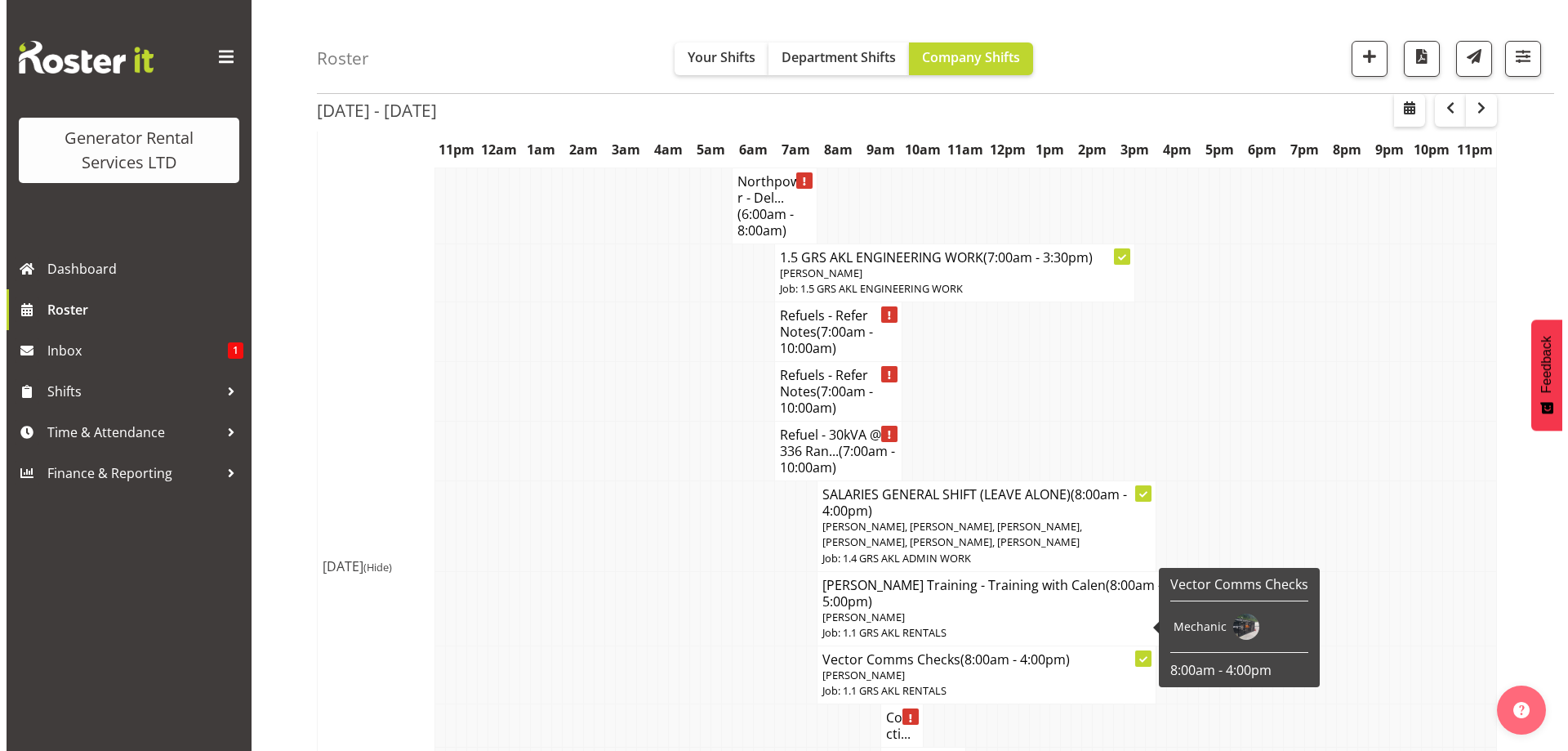
scroll to position [1523, 0]
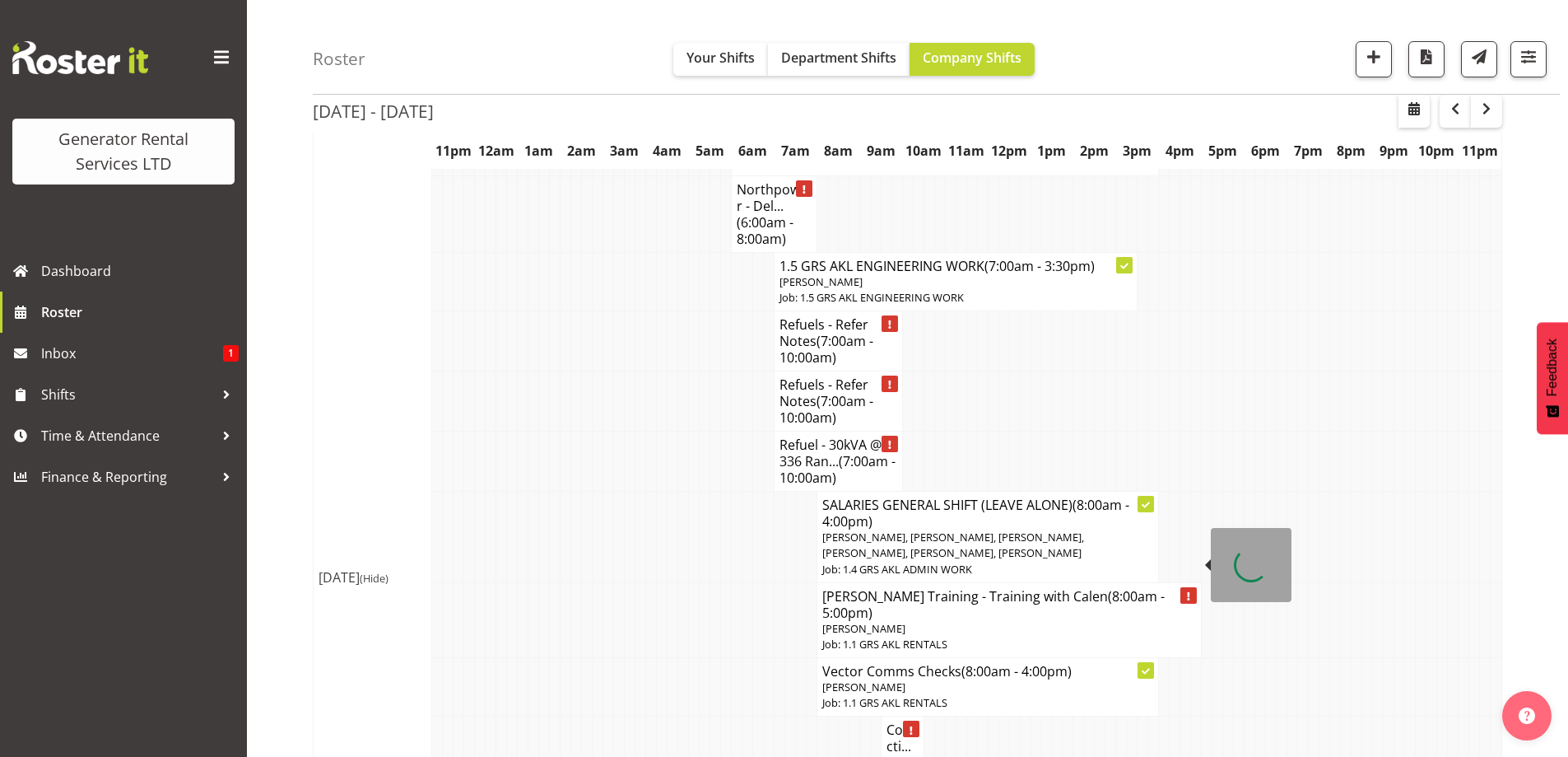
click at [943, 637] on p "Job: 1.1 GRS AKL RENTALS" at bounding box center [1010, 645] width 374 height 16
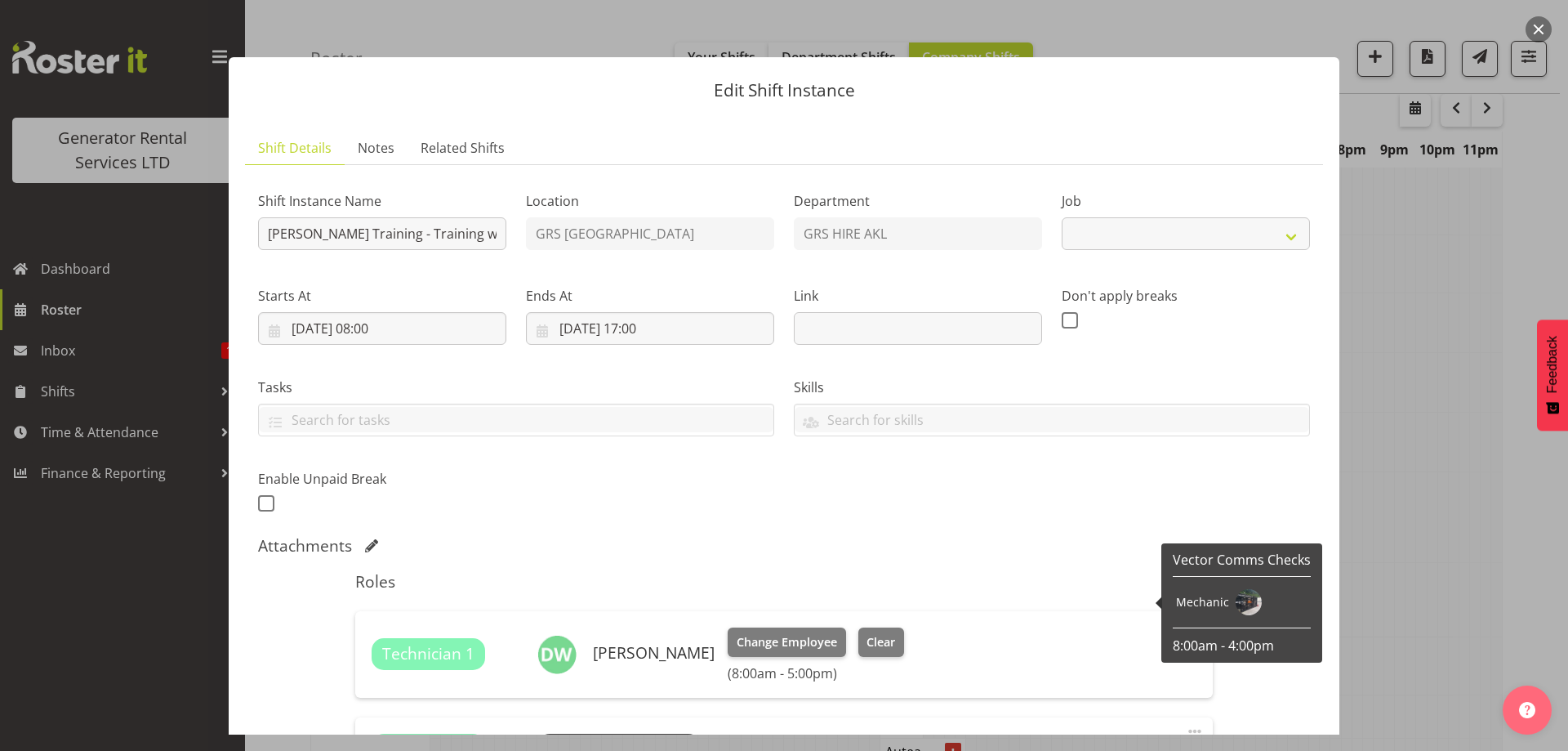
select select "9"
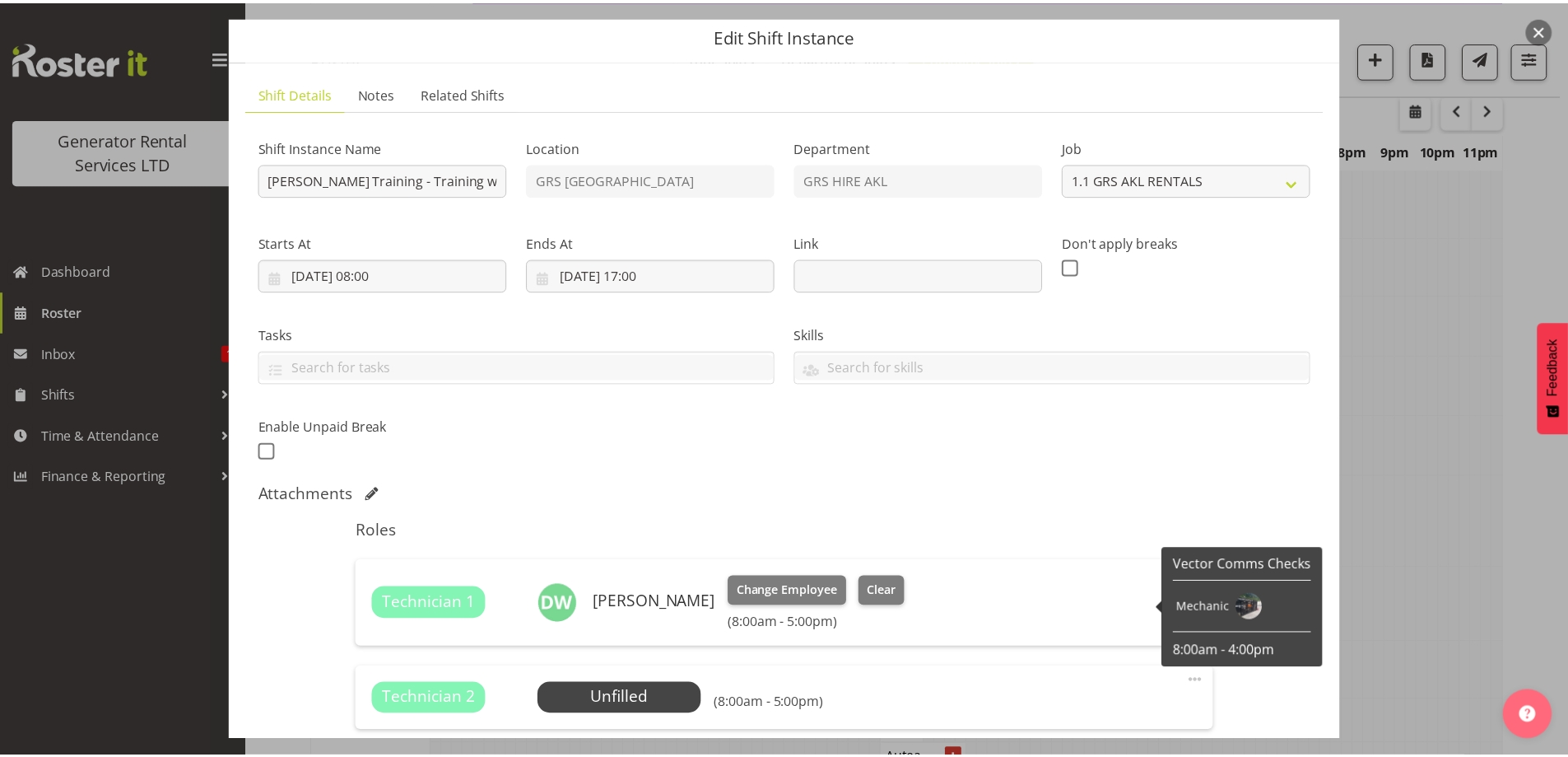
scroll to position [165, 0]
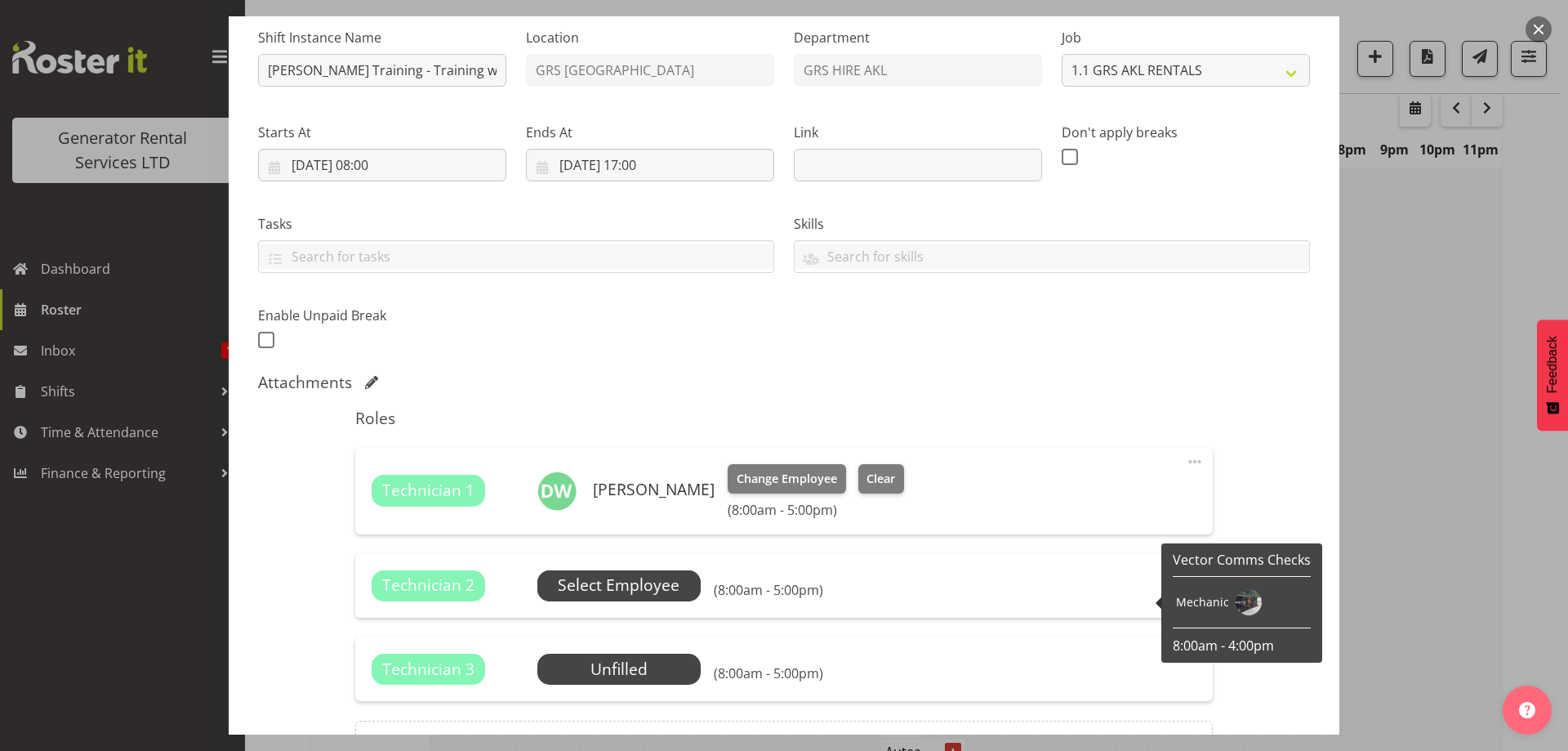
click at [647, 595] on span "Select Employee" at bounding box center [618, 585] width 122 height 24
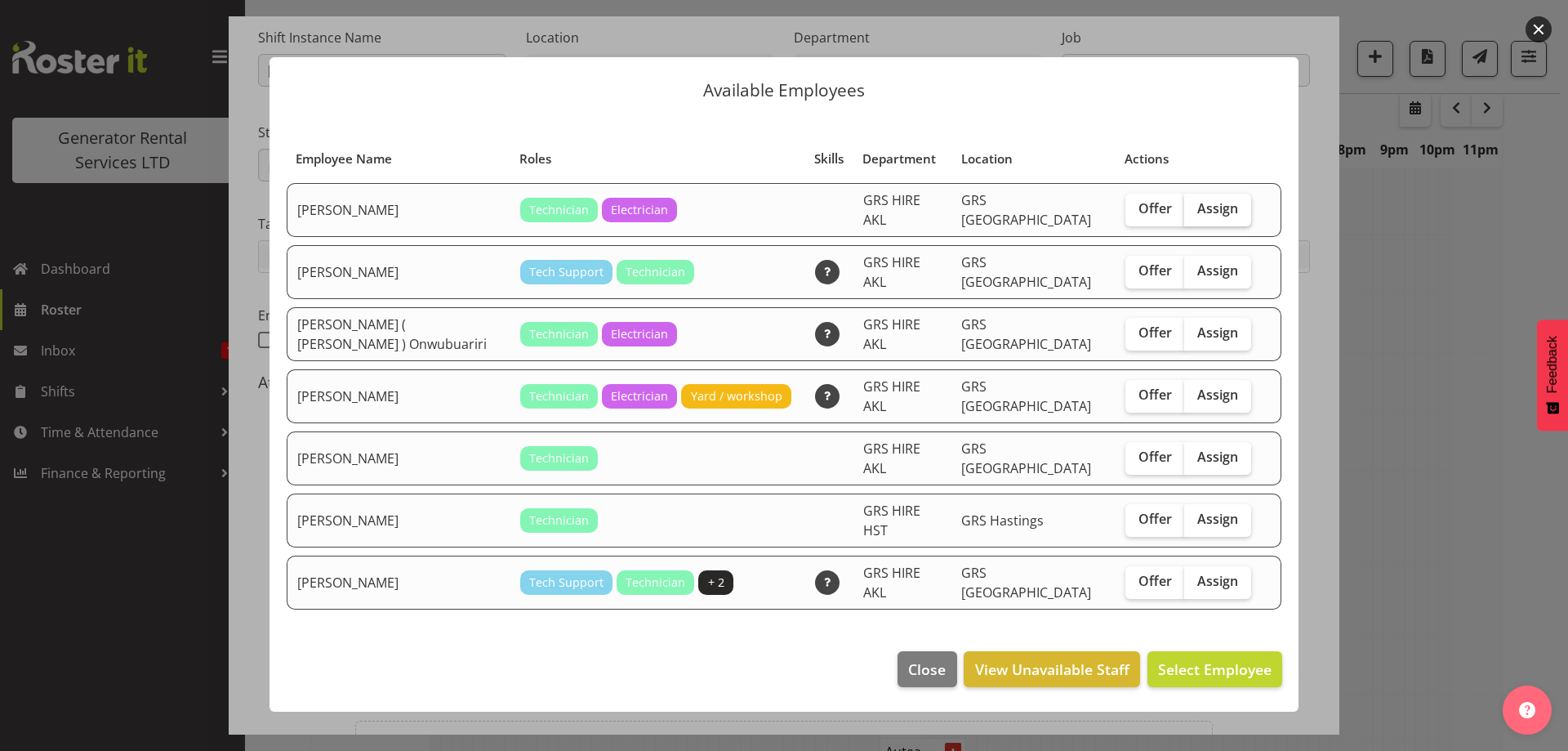
click at [1201, 216] on span "Assign" at bounding box center [1217, 208] width 41 height 16
click at [1194, 214] on input "Assign" at bounding box center [1189, 209] width 11 height 11
checkbox input "true"
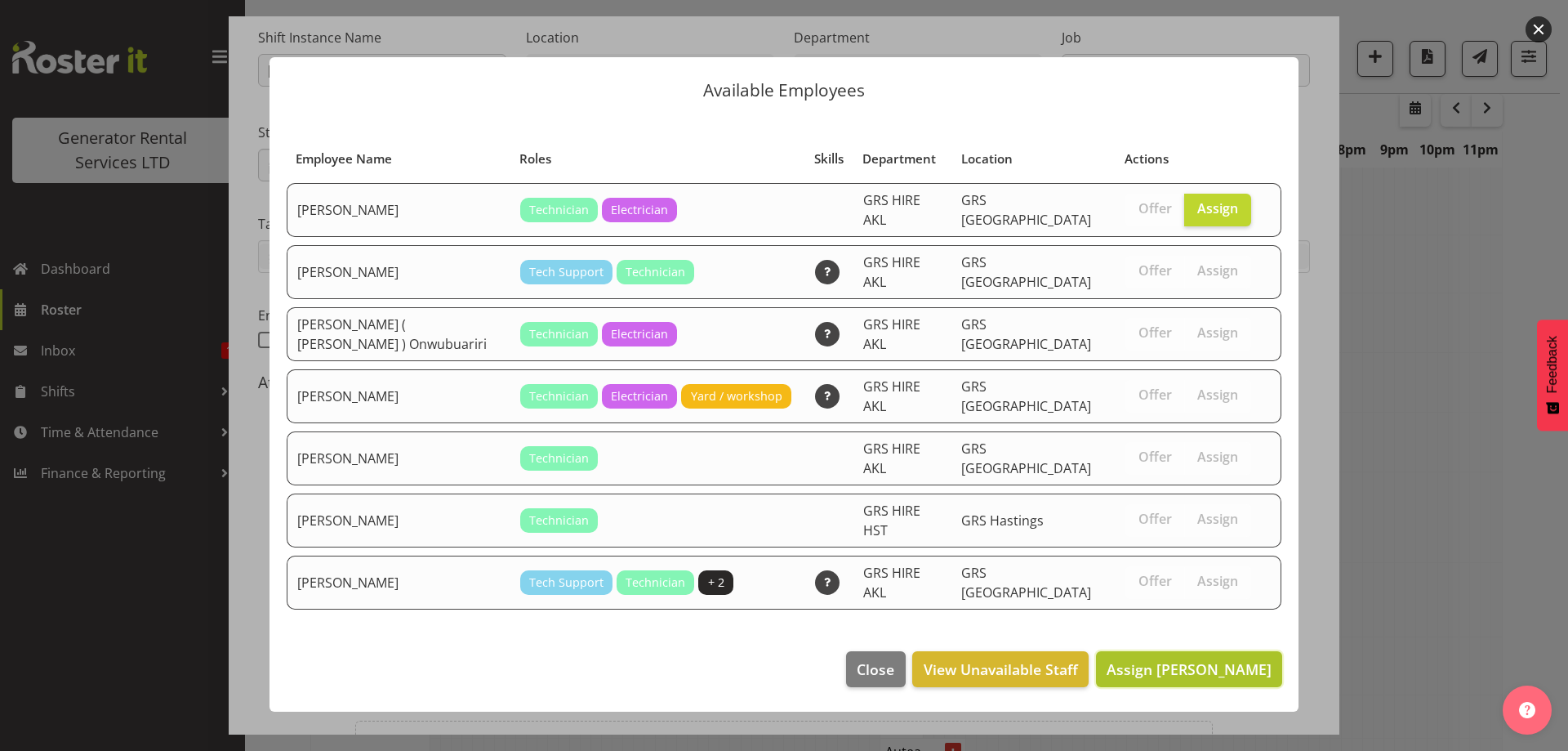
click at [1220, 659] on span "Assign Chris Fry" at bounding box center [1189, 669] width 165 height 19
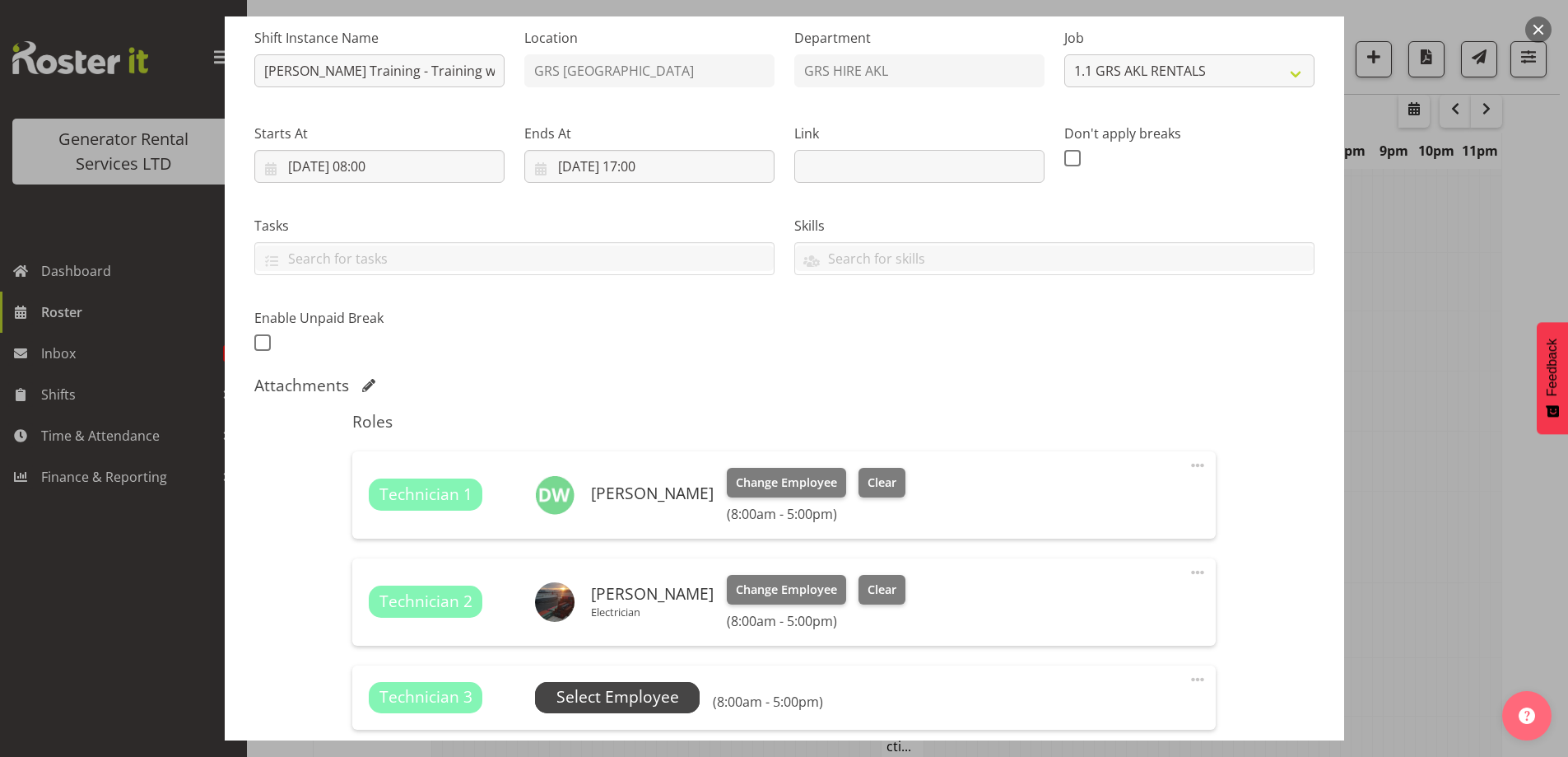
click at [642, 692] on span "Select Employee" at bounding box center [618, 696] width 123 height 24
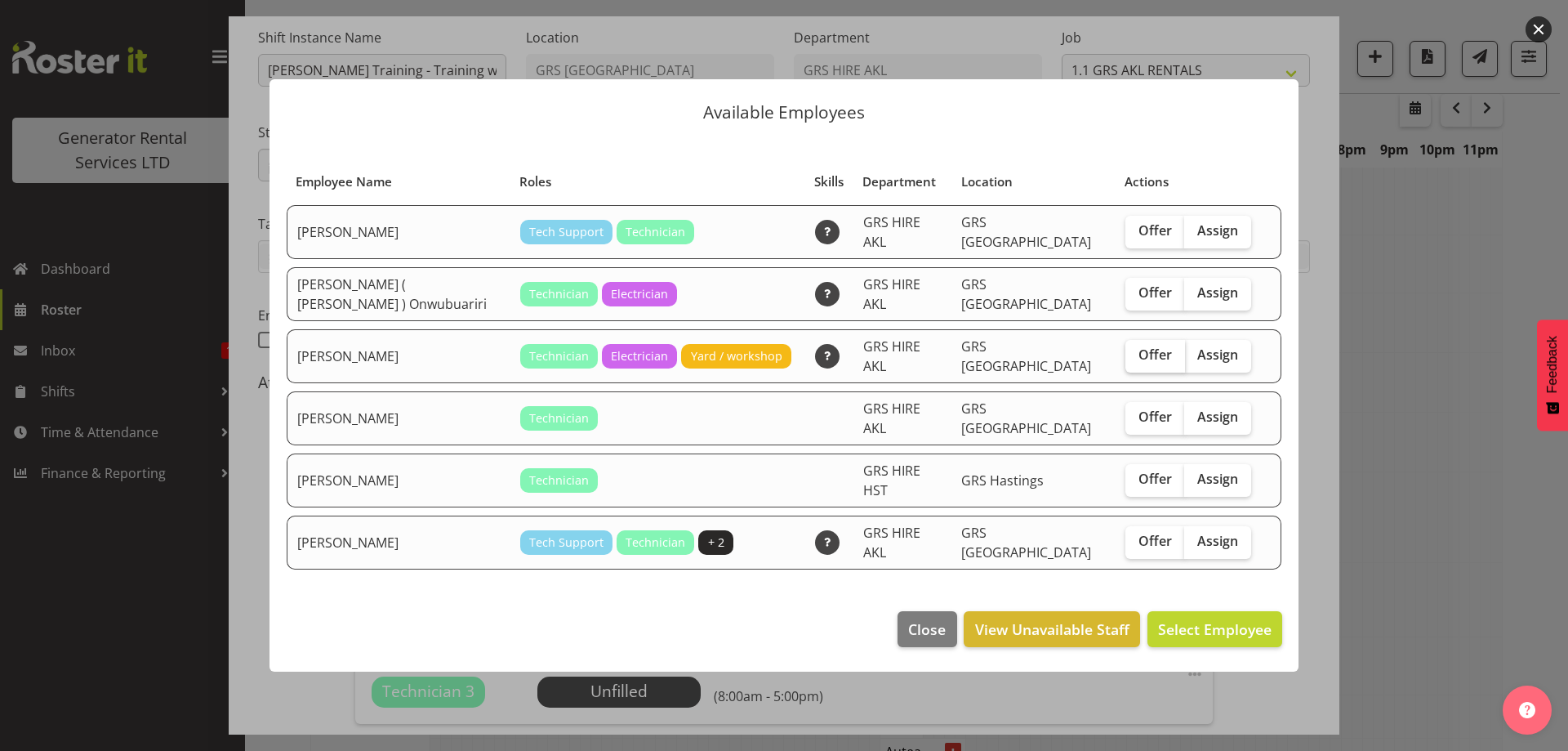
drag, startPoint x: 1169, startPoint y: 366, endPoint x: 1179, endPoint y: 368, distance: 10.2
click at [1170, 366] on label "Offer" at bounding box center [1155, 356] width 59 height 33
click at [1136, 360] on input "Offer" at bounding box center [1131, 355] width 11 height 11
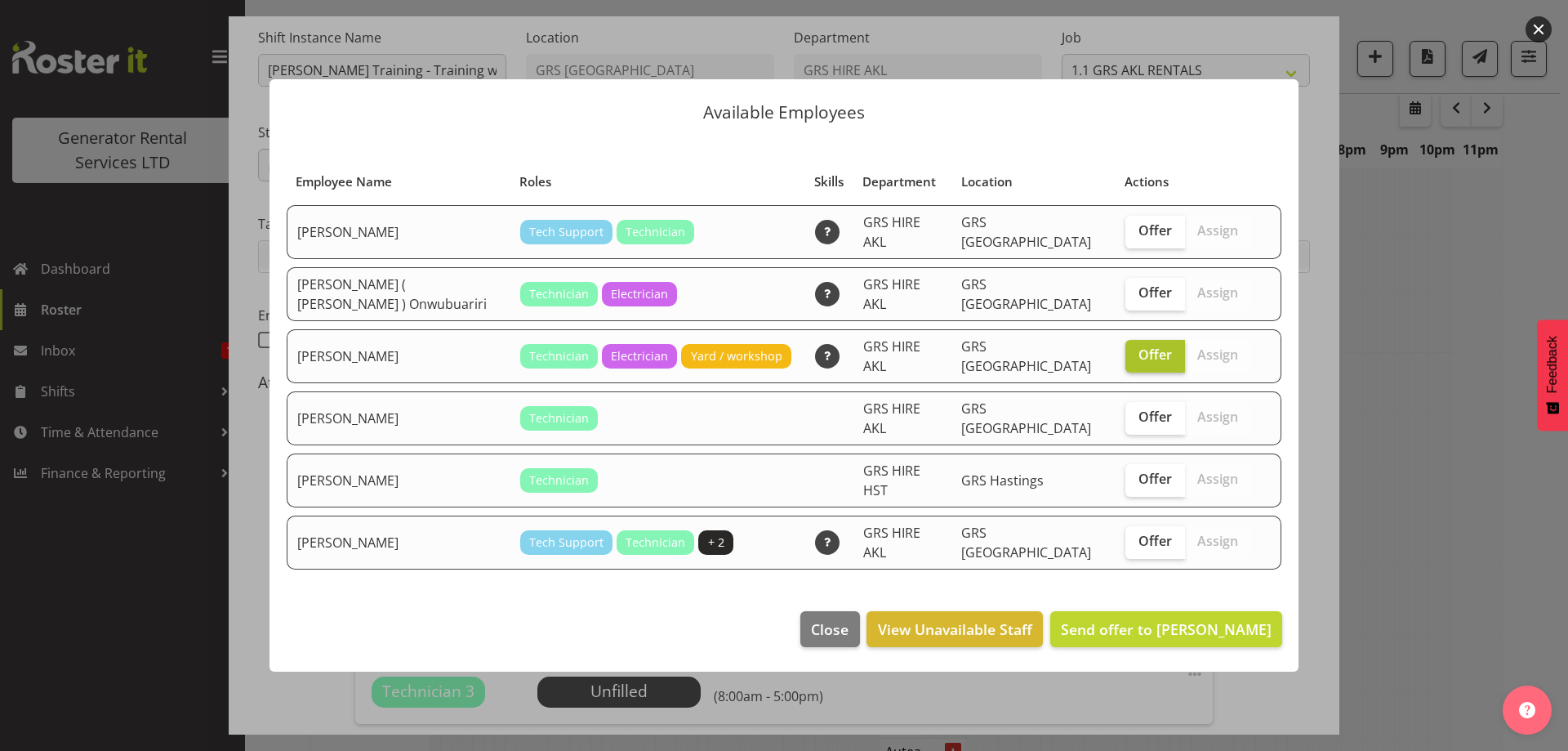
click at [1151, 367] on label "Offer" at bounding box center [1155, 356] width 59 height 33
click at [1136, 360] on input "Offer" at bounding box center [1131, 355] width 11 height 11
checkbox input "false"
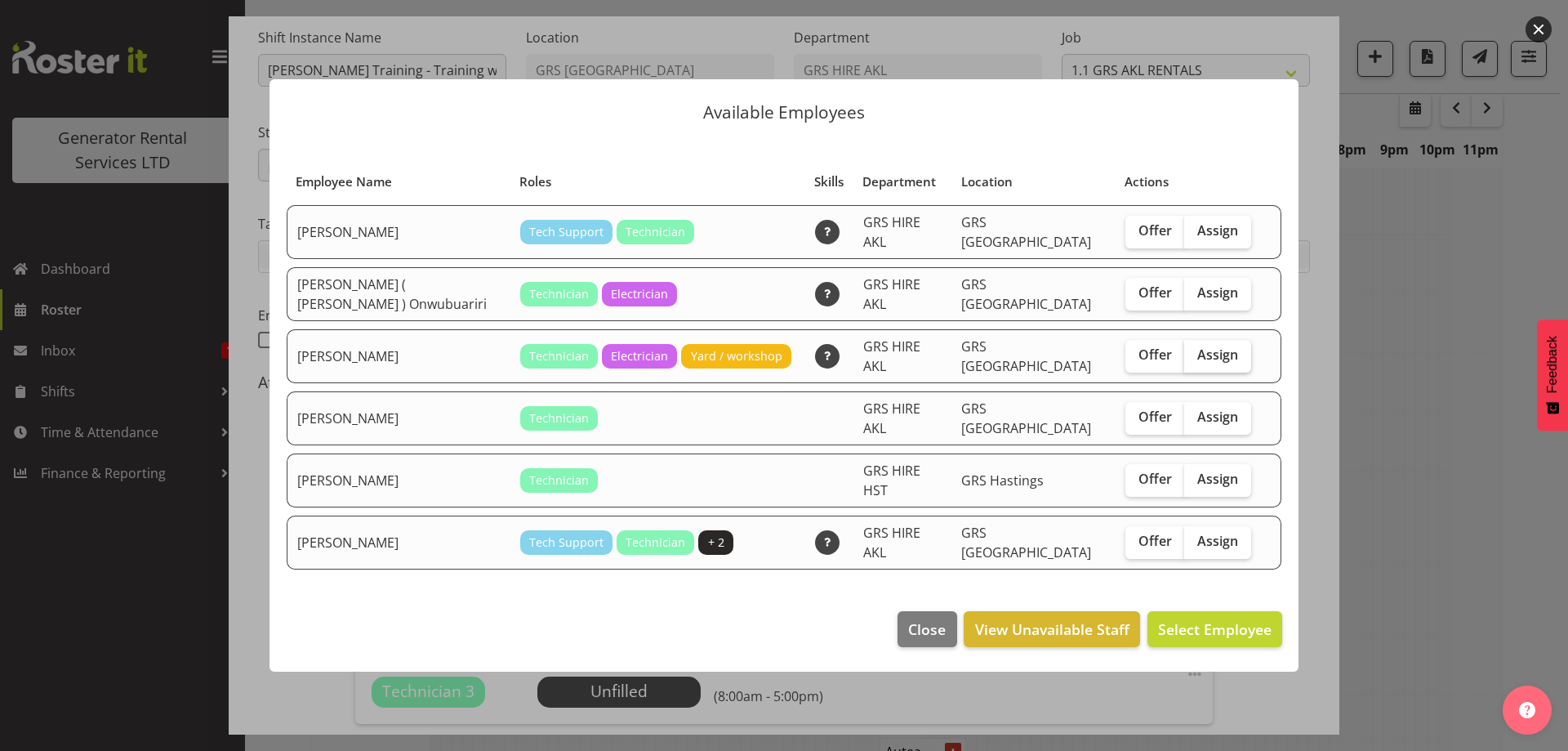
click at [1200, 362] on span "Assign" at bounding box center [1217, 354] width 41 height 16
click at [1194, 360] on input "Assign" at bounding box center [1189, 355] width 11 height 11
checkbox input "true"
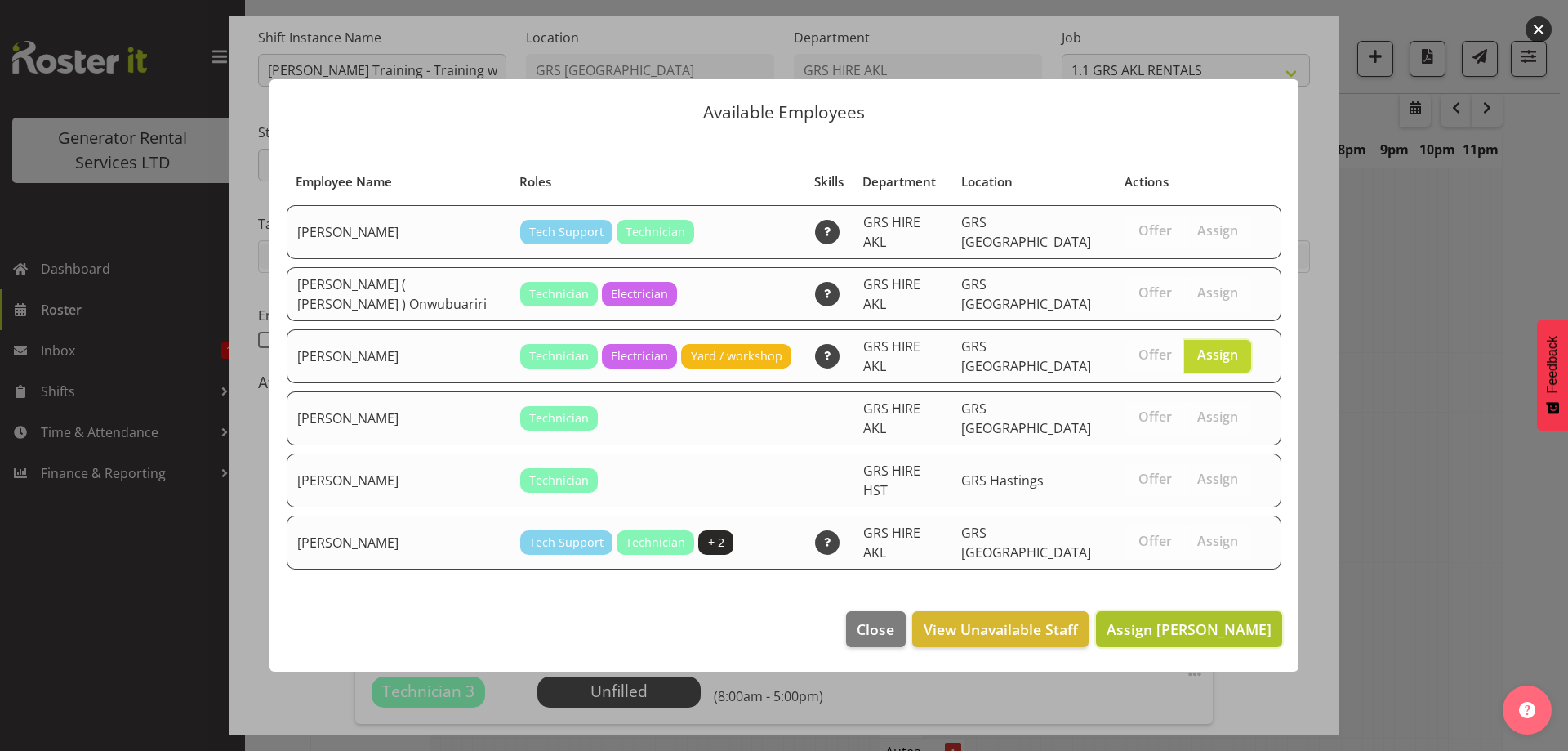
click at [1208, 619] on span "Assign Rob Ryan" at bounding box center [1189, 629] width 165 height 19
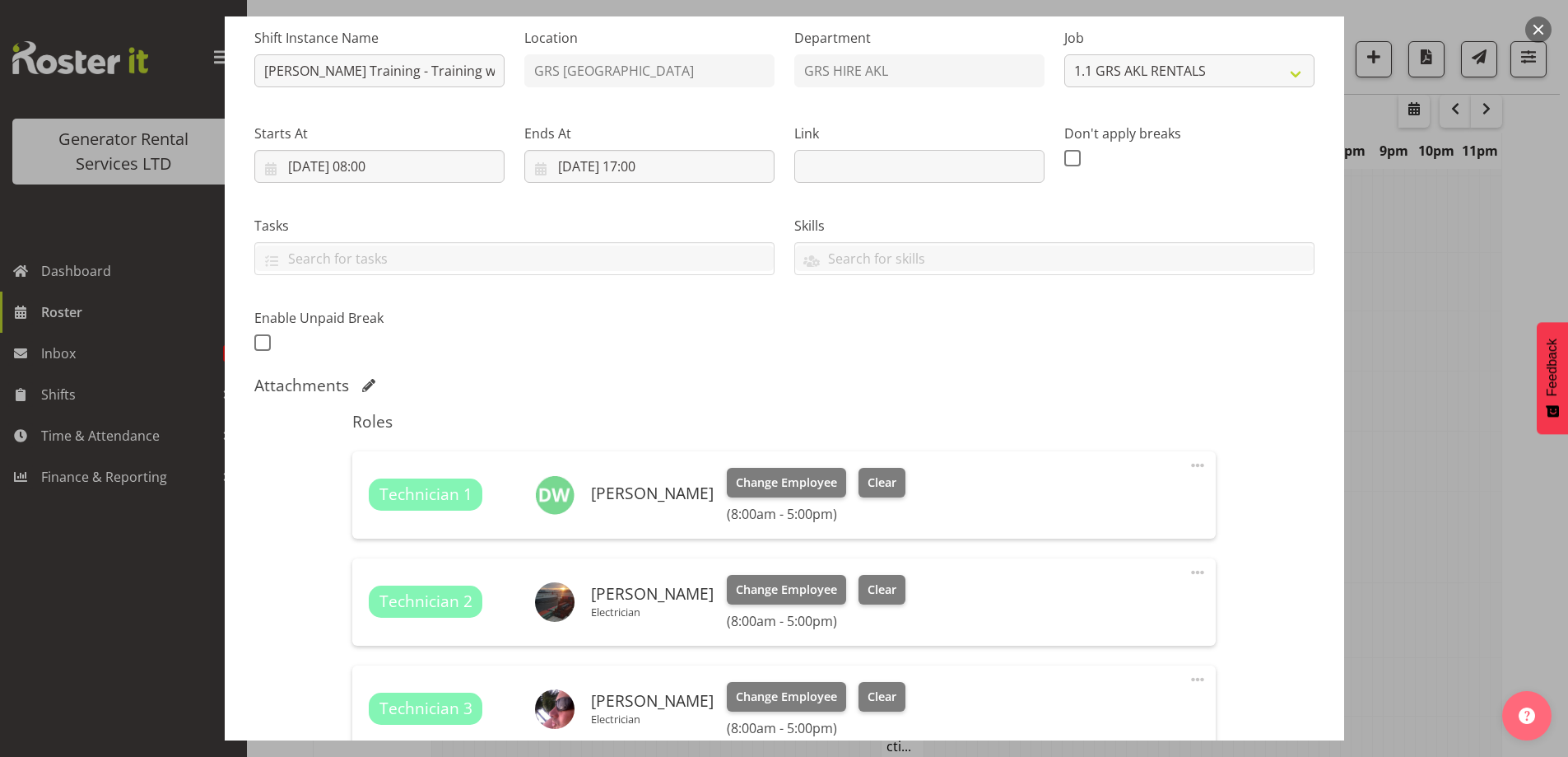
scroll to position [399, 0]
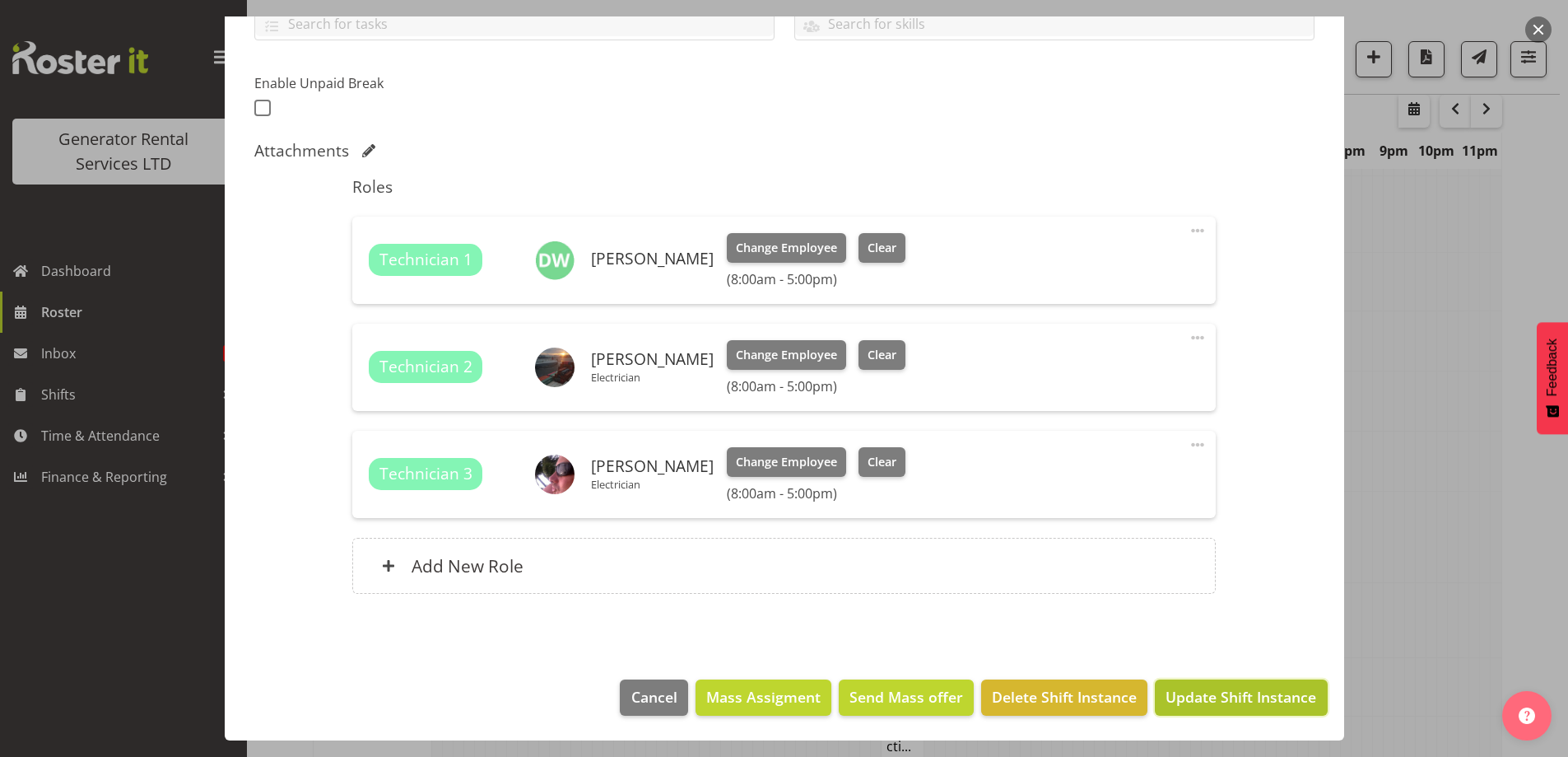
click at [1196, 695] on span "Update Shift Instance" at bounding box center [1240, 696] width 150 height 21
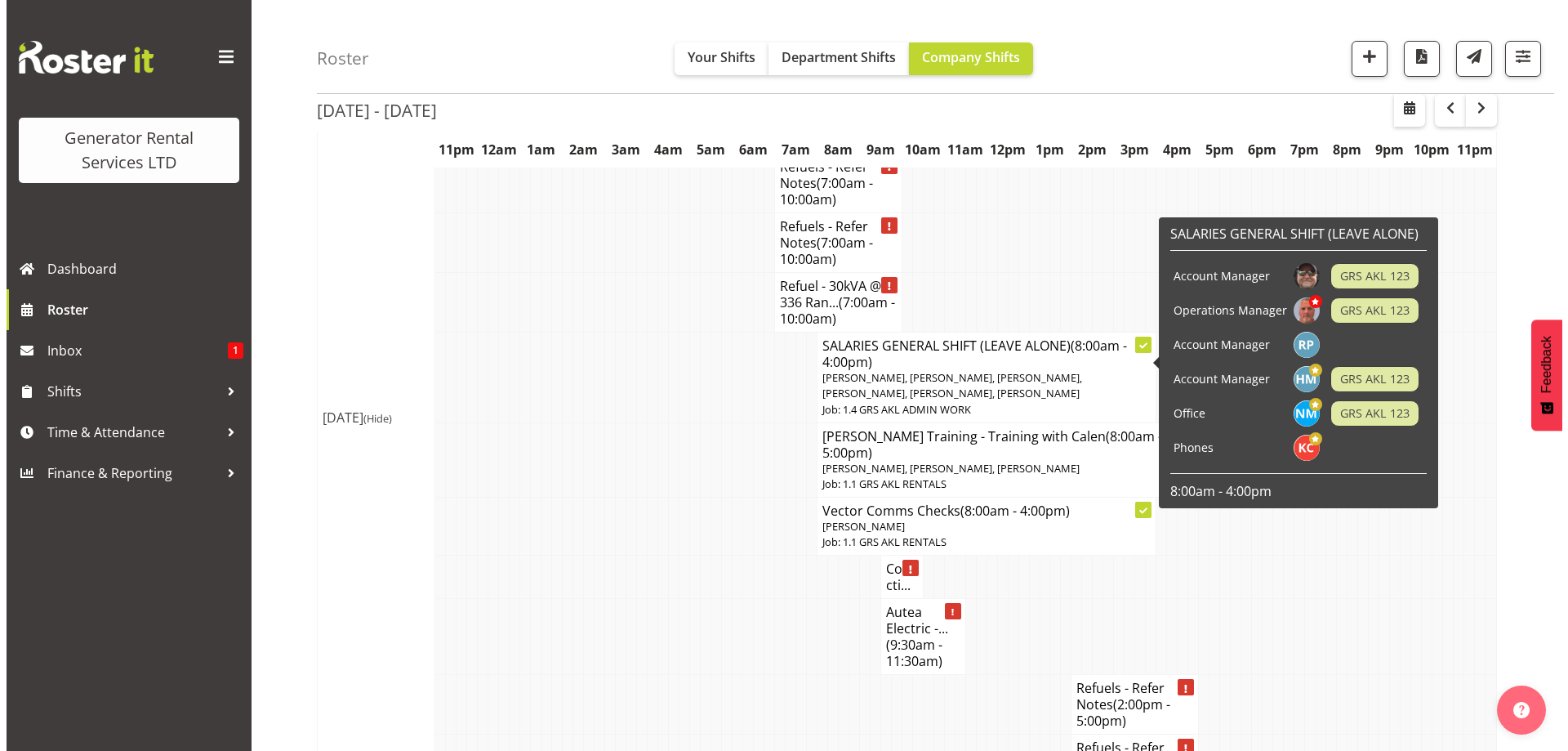
scroll to position [1768, 0]
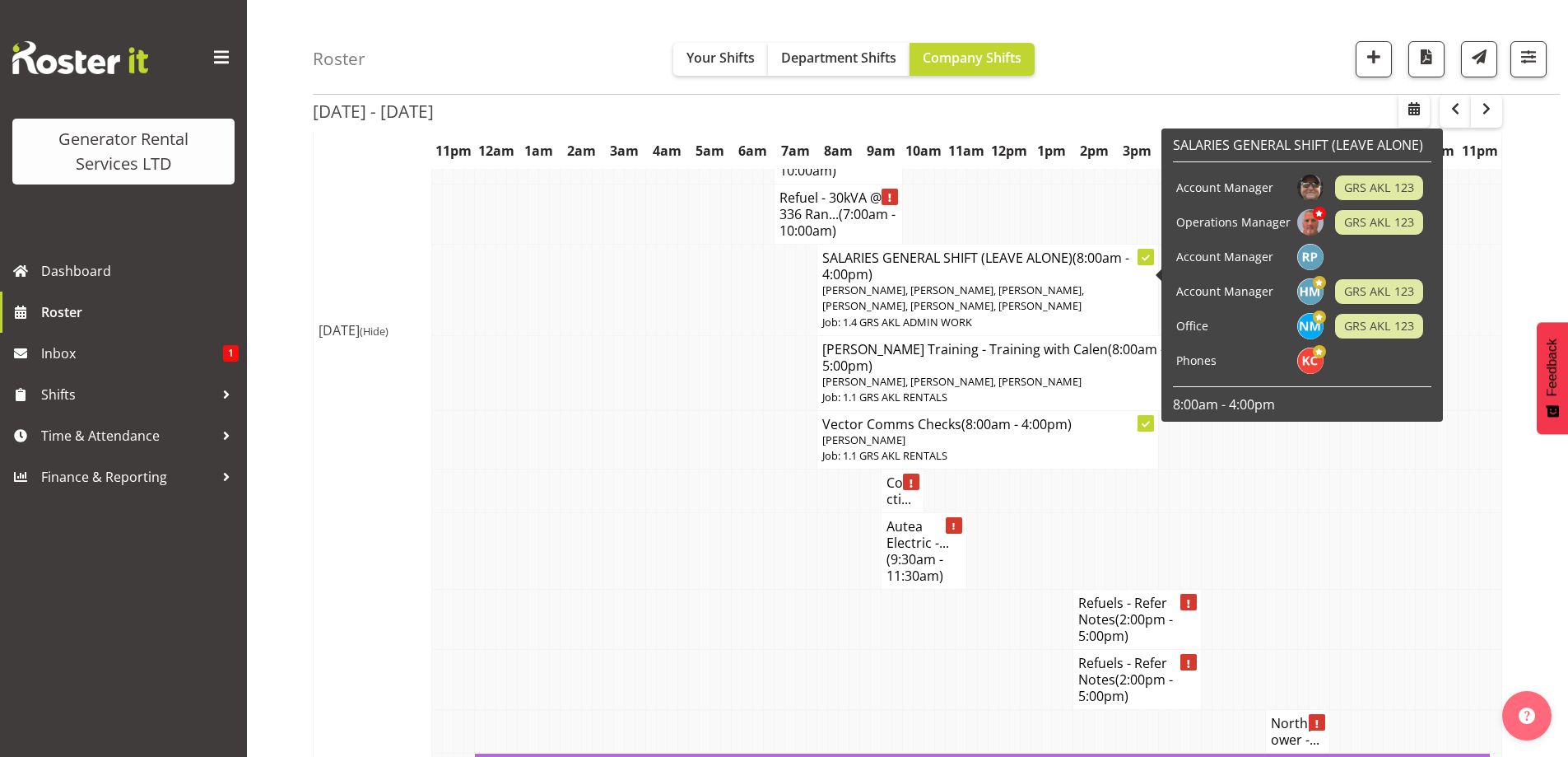
click at [659, 513] on td at bounding box center [662, 551] width 11 height 77
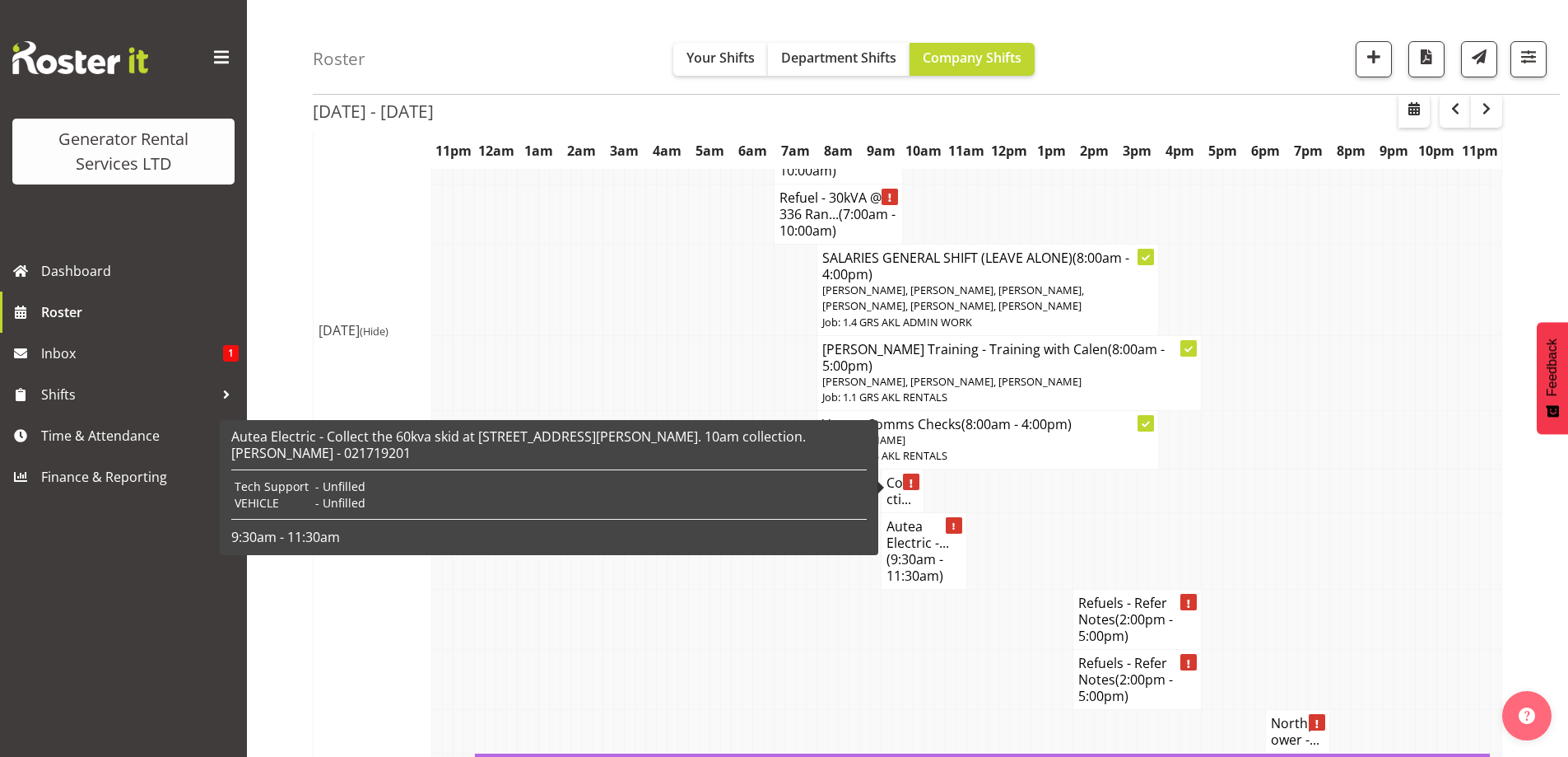
click at [915, 550] on span "(9:30am - 11:30am)" at bounding box center [915, 567] width 57 height 35
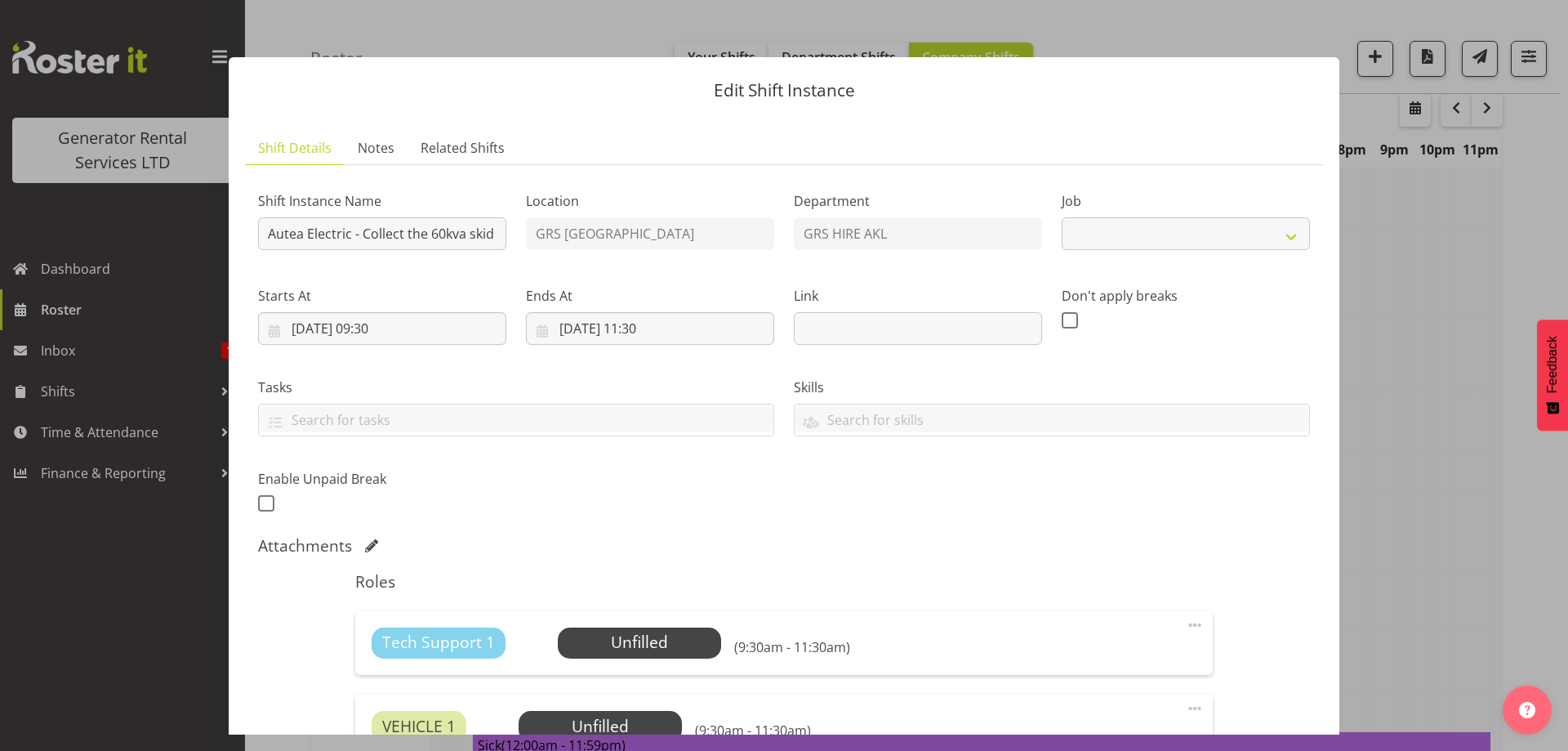
select select "9"
click at [281, 239] on input "Autea Electric - Collect the 60kva skid at 81 Carlton Gore road, New Market. 10…" at bounding box center [382, 233] width 248 height 33
type input "Aotea Electric - Collect the 60kva skid at 81 Carlton Gore road, New Market. 10…"
click at [580, 635] on span "Select Employee" at bounding box center [640, 642] width 122 height 24
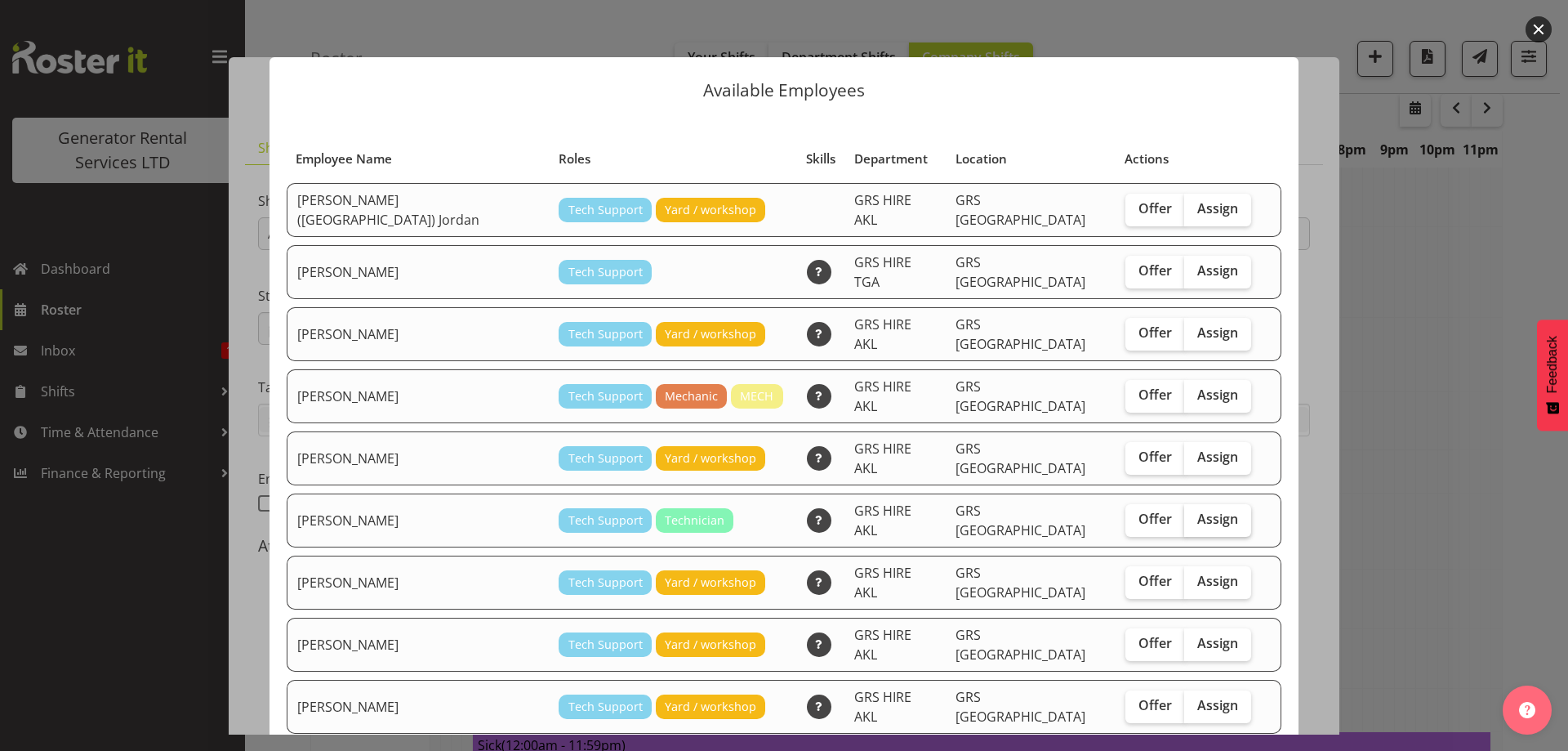
click at [1197, 511] on span "Assign" at bounding box center [1217, 519] width 41 height 16
click at [1184, 513] on input "Assign" at bounding box center [1189, 519] width 11 height 11
checkbox input "true"
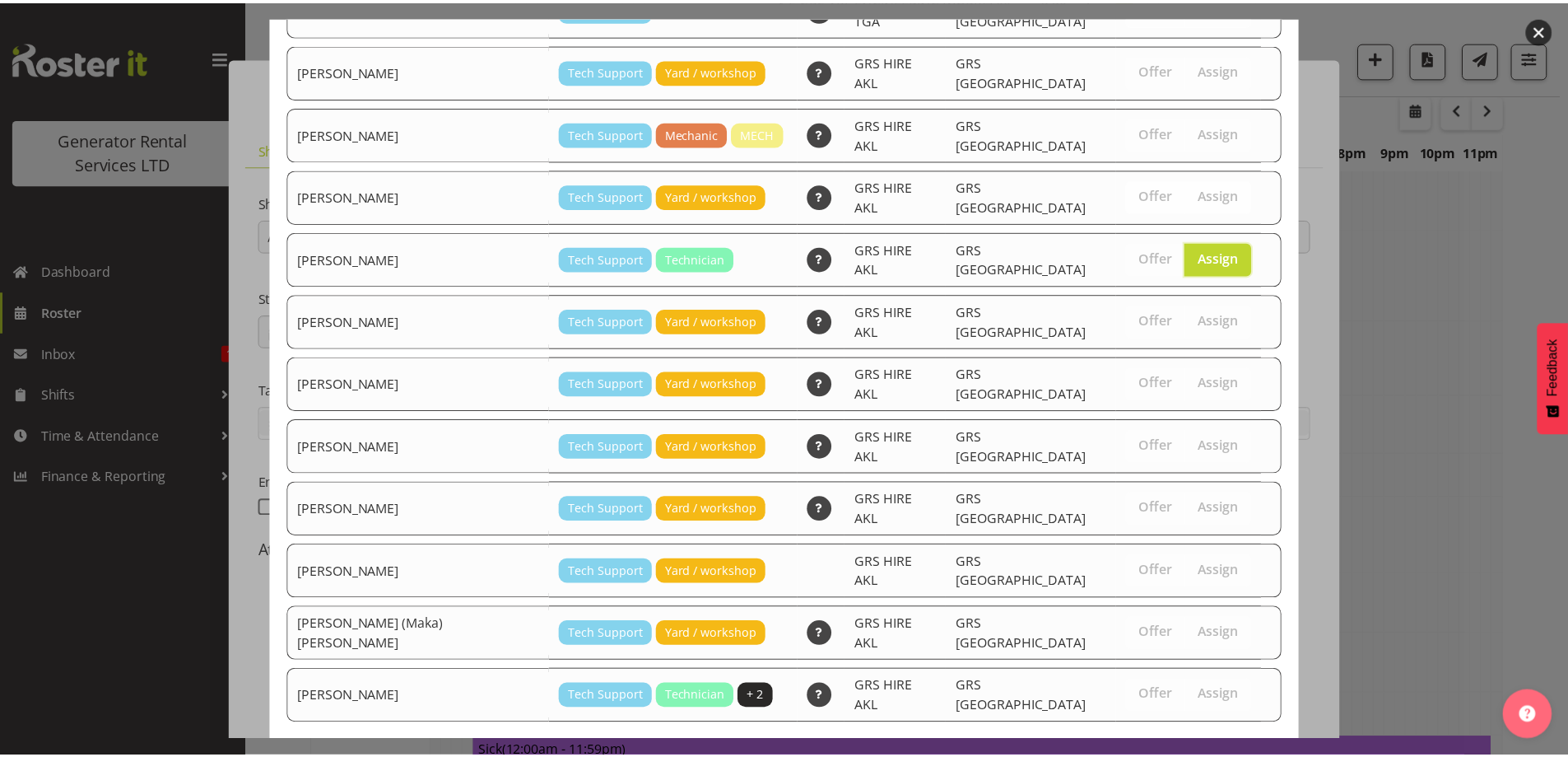
scroll to position [267, 0]
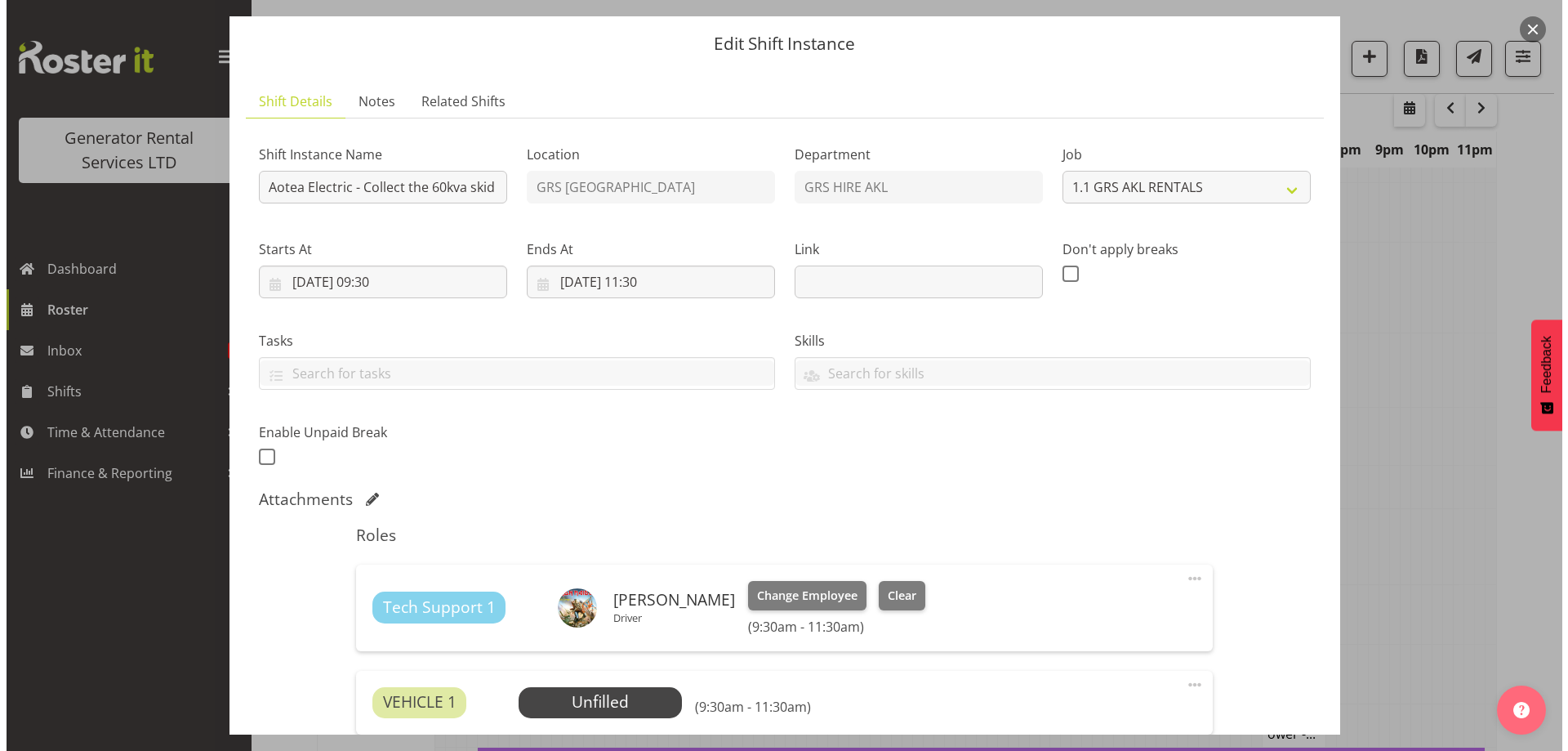
scroll to position [163, 0]
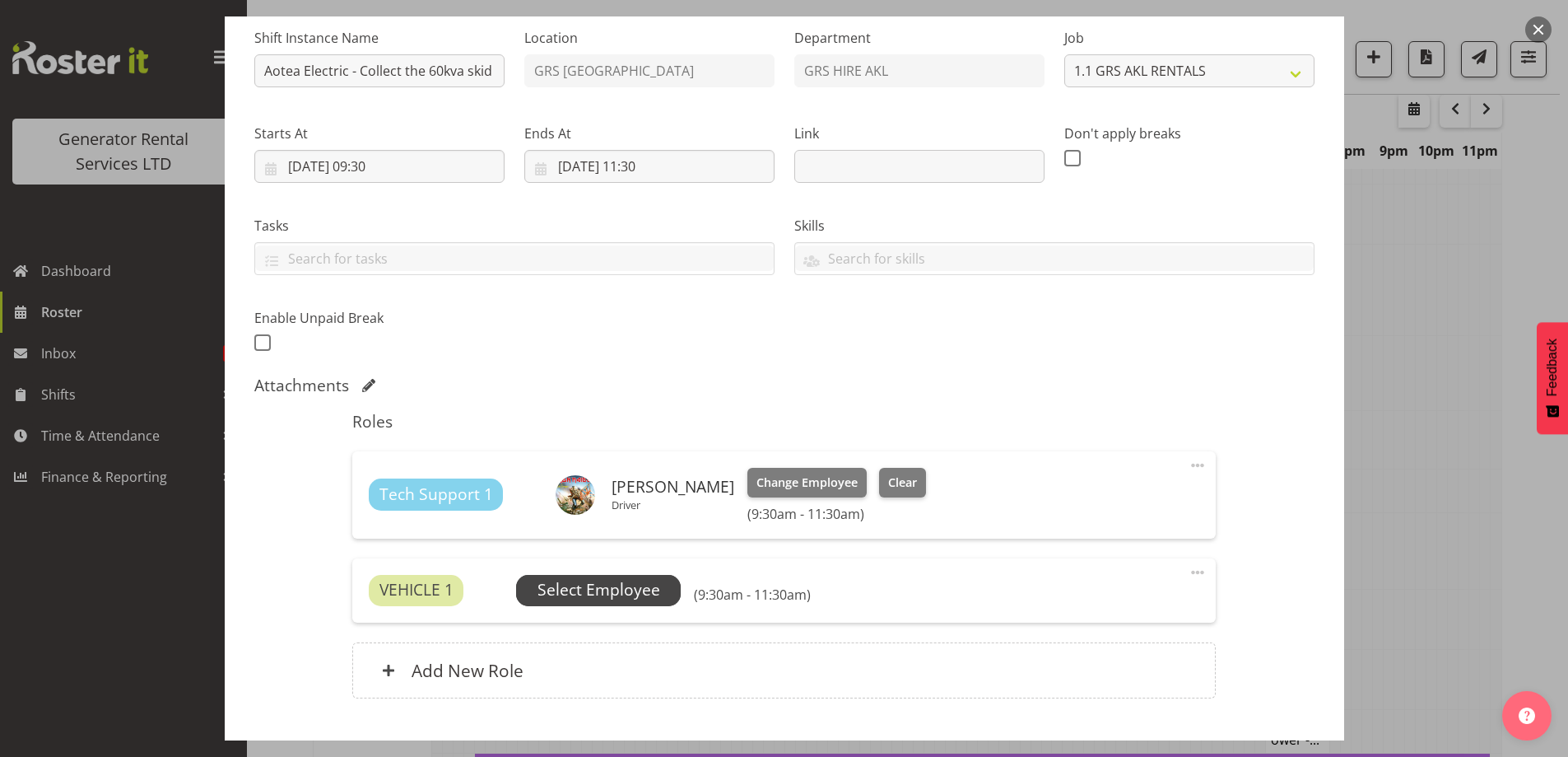
click at [613, 590] on span "Select Employee" at bounding box center [599, 590] width 123 height 24
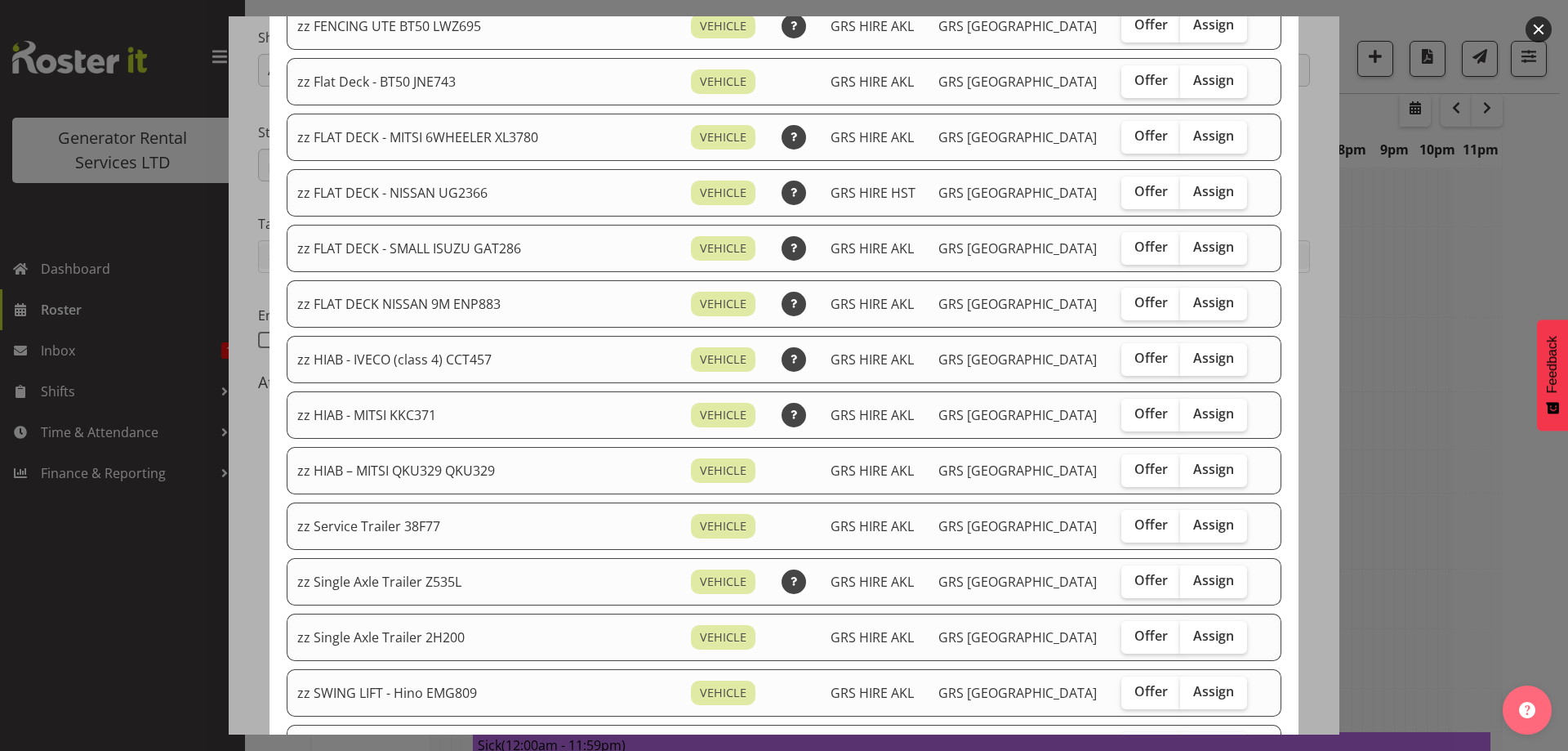
scroll to position [572, 0]
click at [1193, 411] on span "Assign" at bounding box center [1214, 411] width 41 height 16
click at [1180, 411] on input "Assign" at bounding box center [1185, 411] width 11 height 11
checkbox input "true"
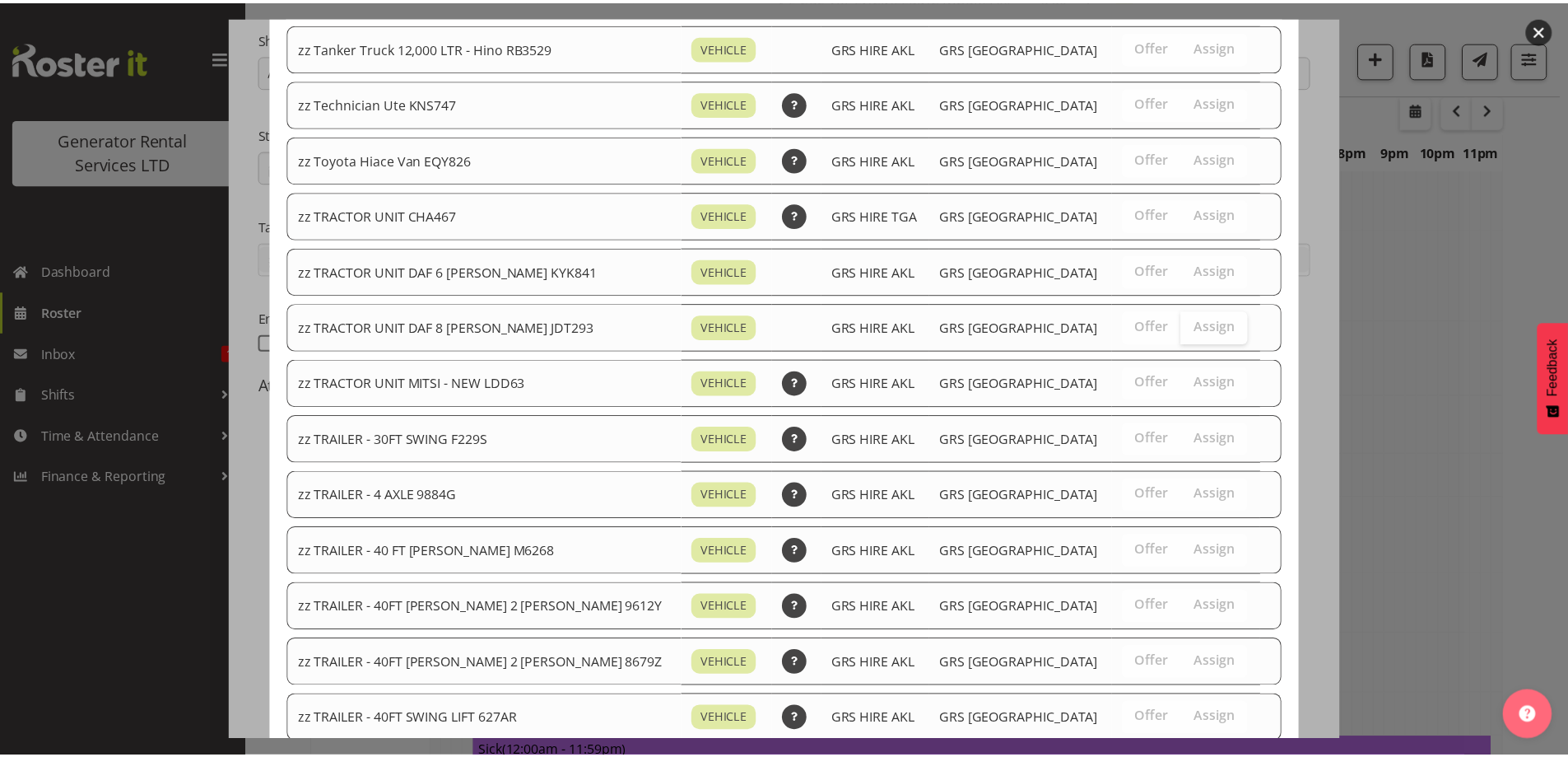
scroll to position [2058, 0]
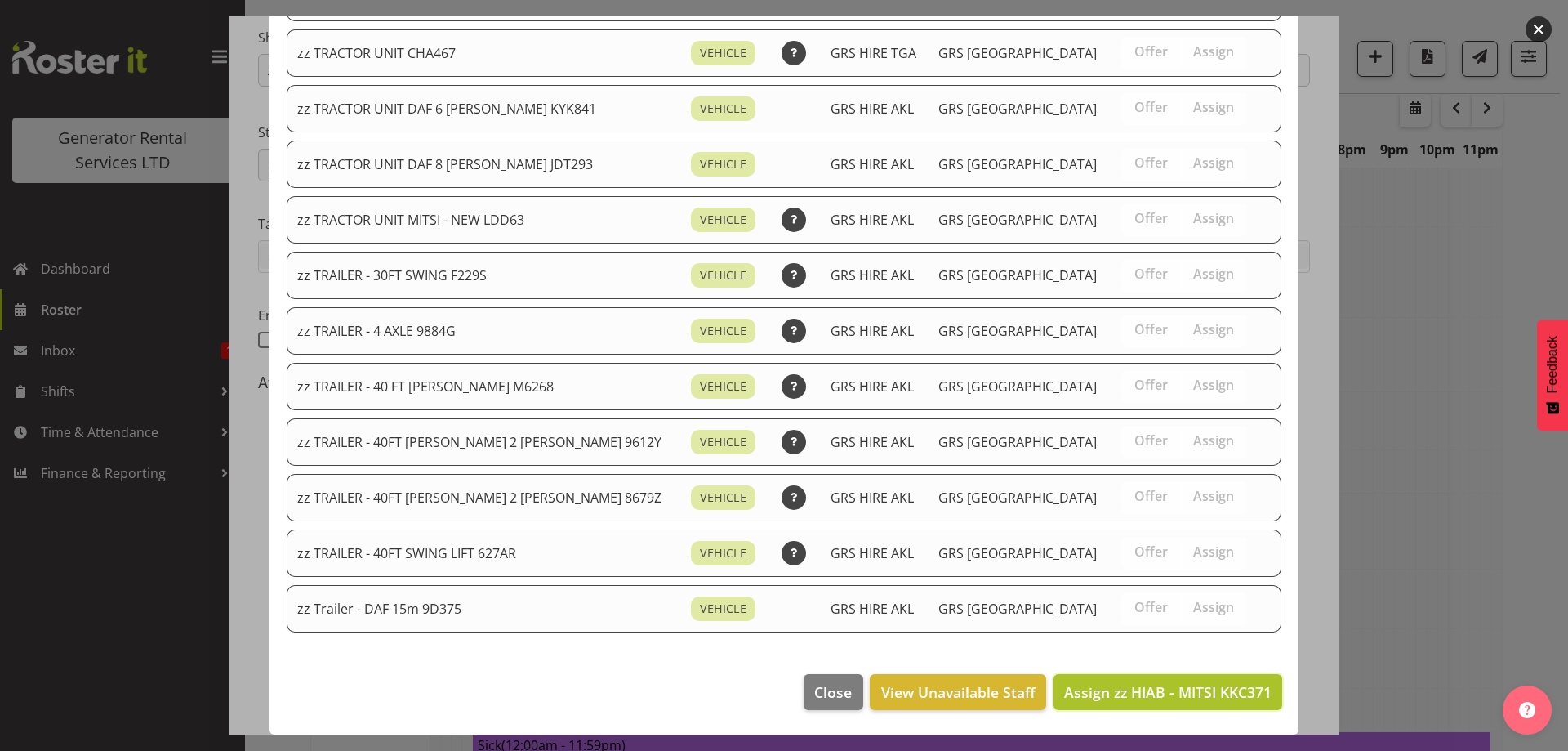
click at [1212, 699] on span "Assign zz HIAB - MITSI KKC371" at bounding box center [1168, 692] width 208 height 19
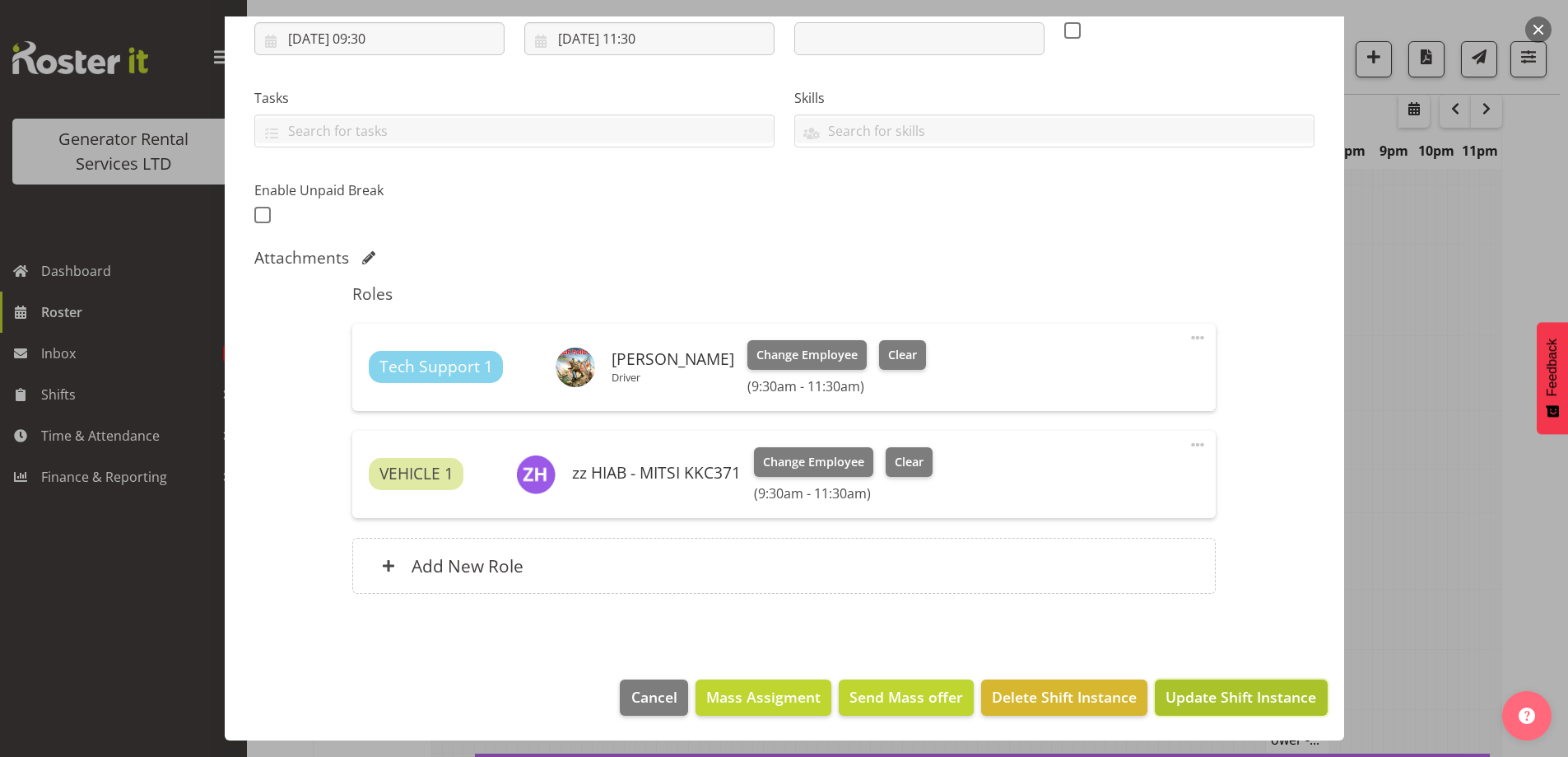
click at [1251, 694] on span "Update Shift Instance" at bounding box center [1240, 696] width 150 height 21
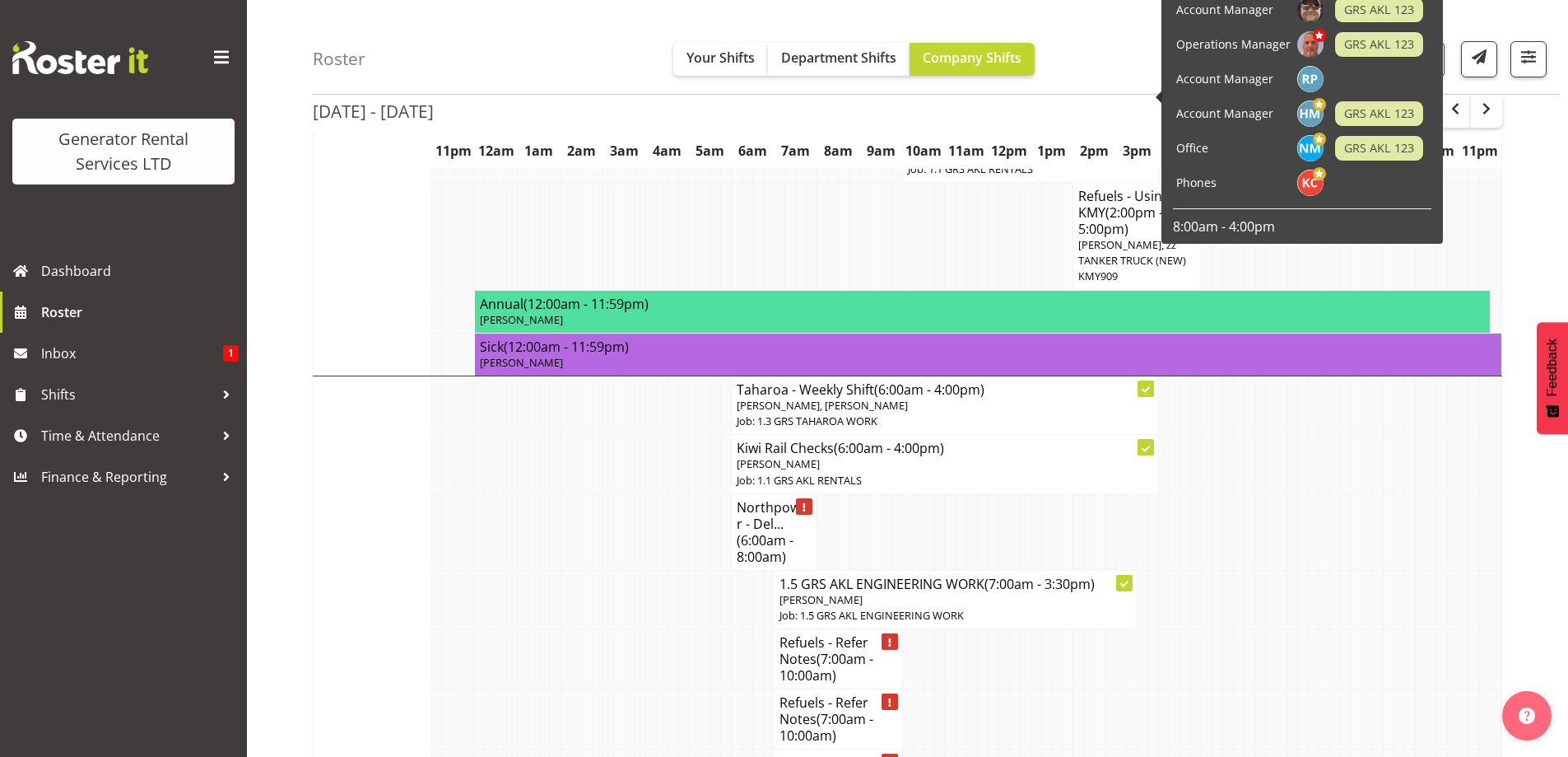
scroll to position [1453, 0]
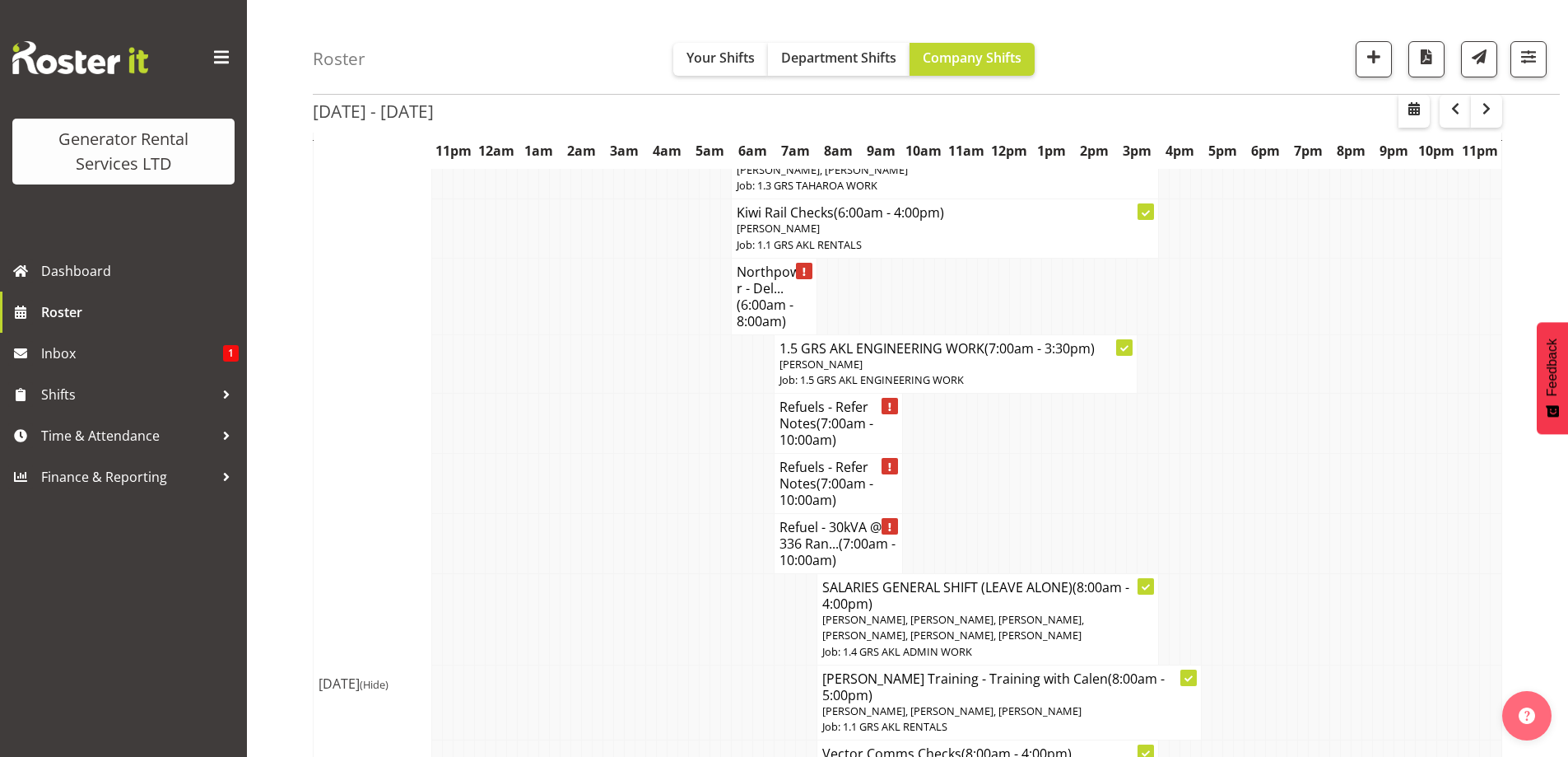
click at [674, 522] on td at bounding box center [673, 543] width 11 height 60
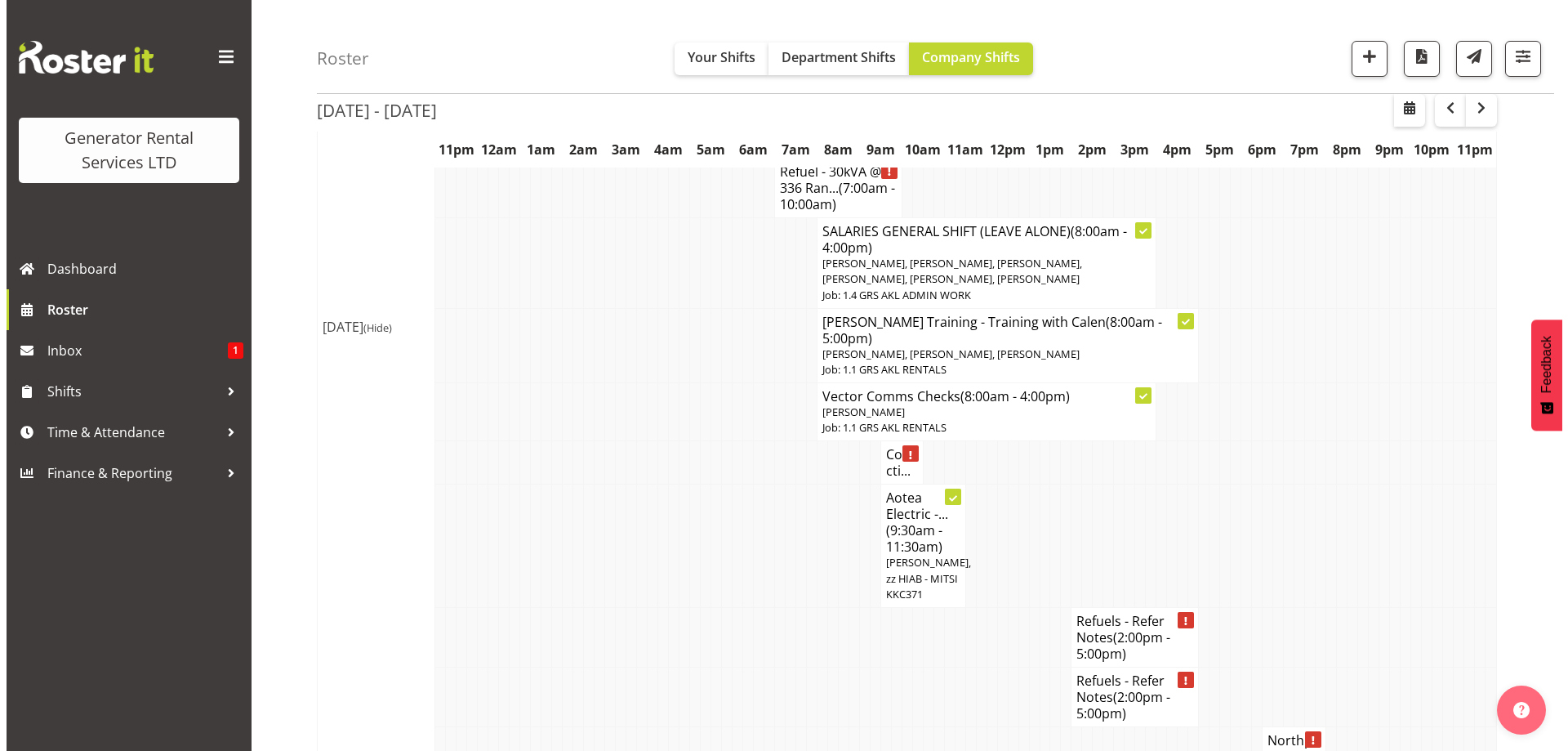
scroll to position [1768, 0]
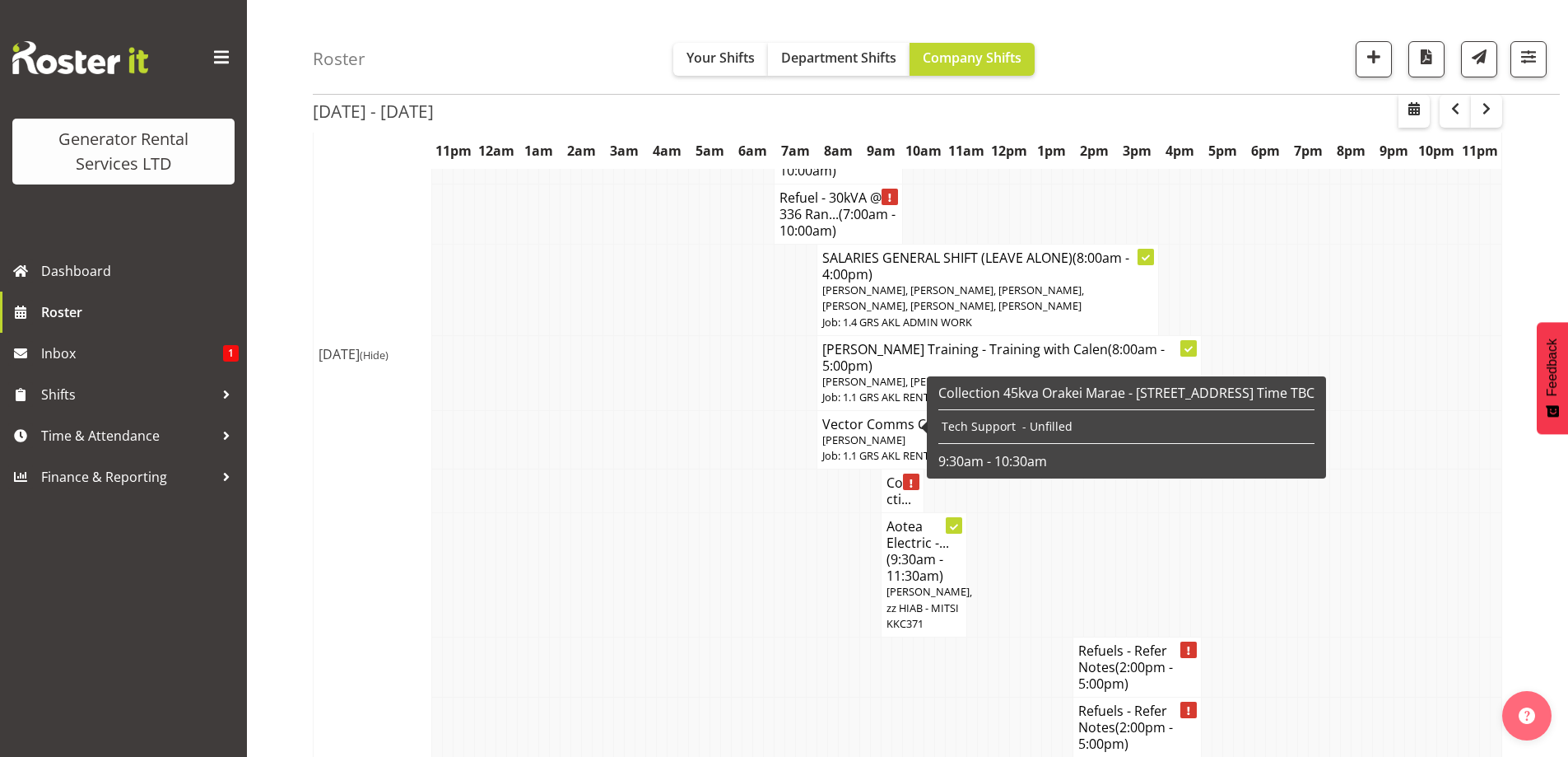
click at [898, 474] on h4 "Collecti..." at bounding box center [903, 490] width 32 height 33
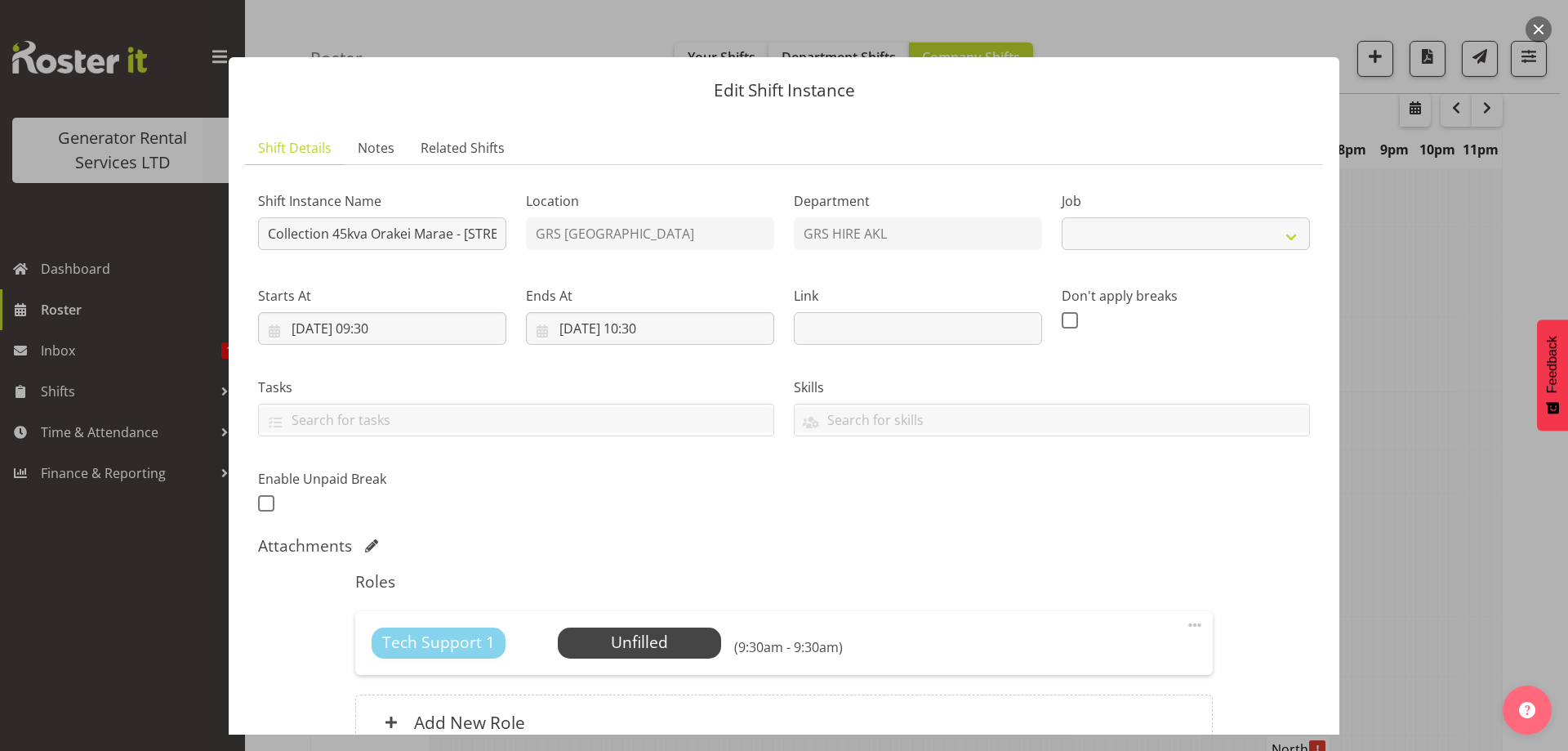
select select "9"
click at [641, 637] on span "Select Employee" at bounding box center [640, 642] width 122 height 24
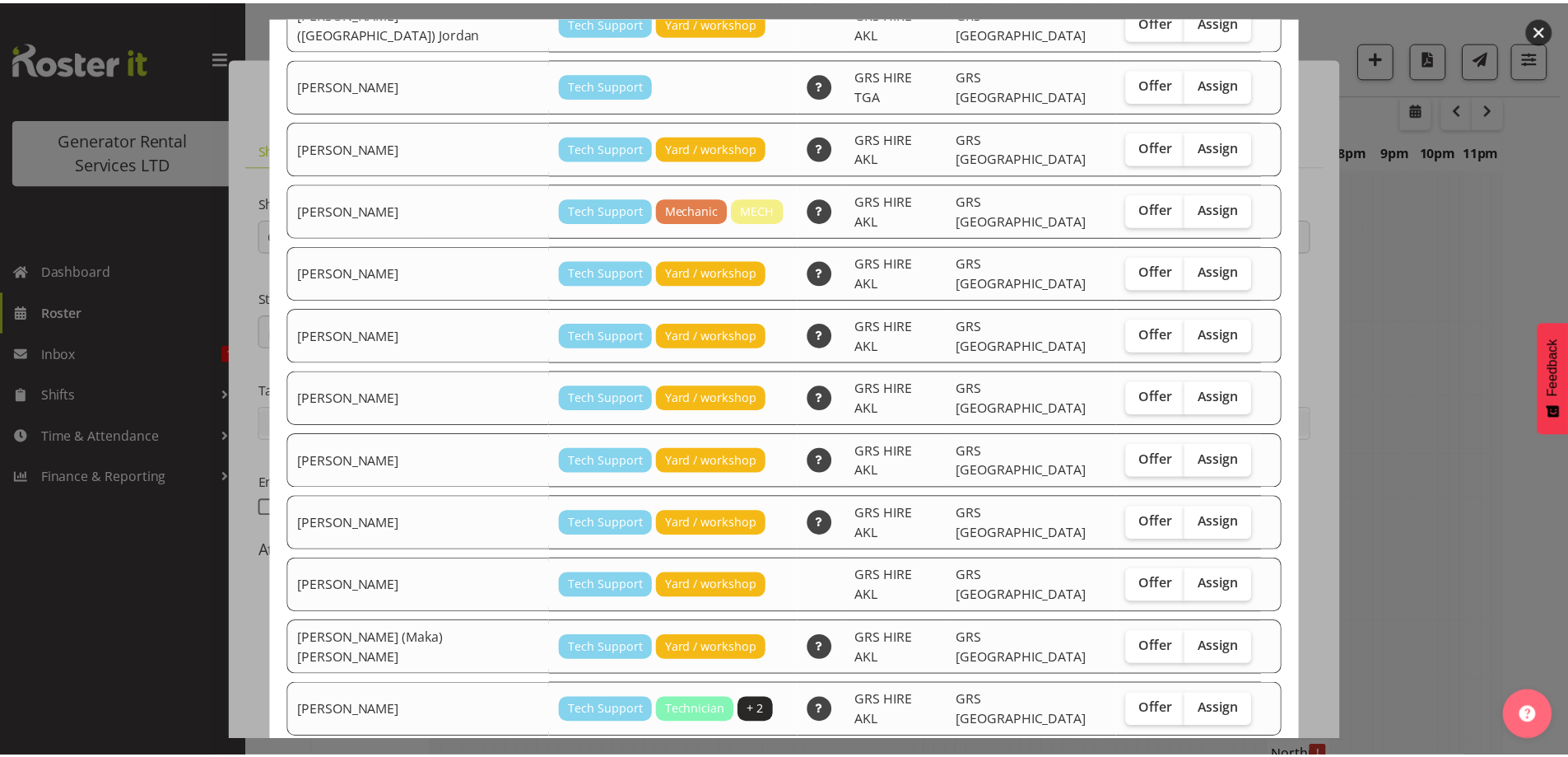
scroll to position [211, 0]
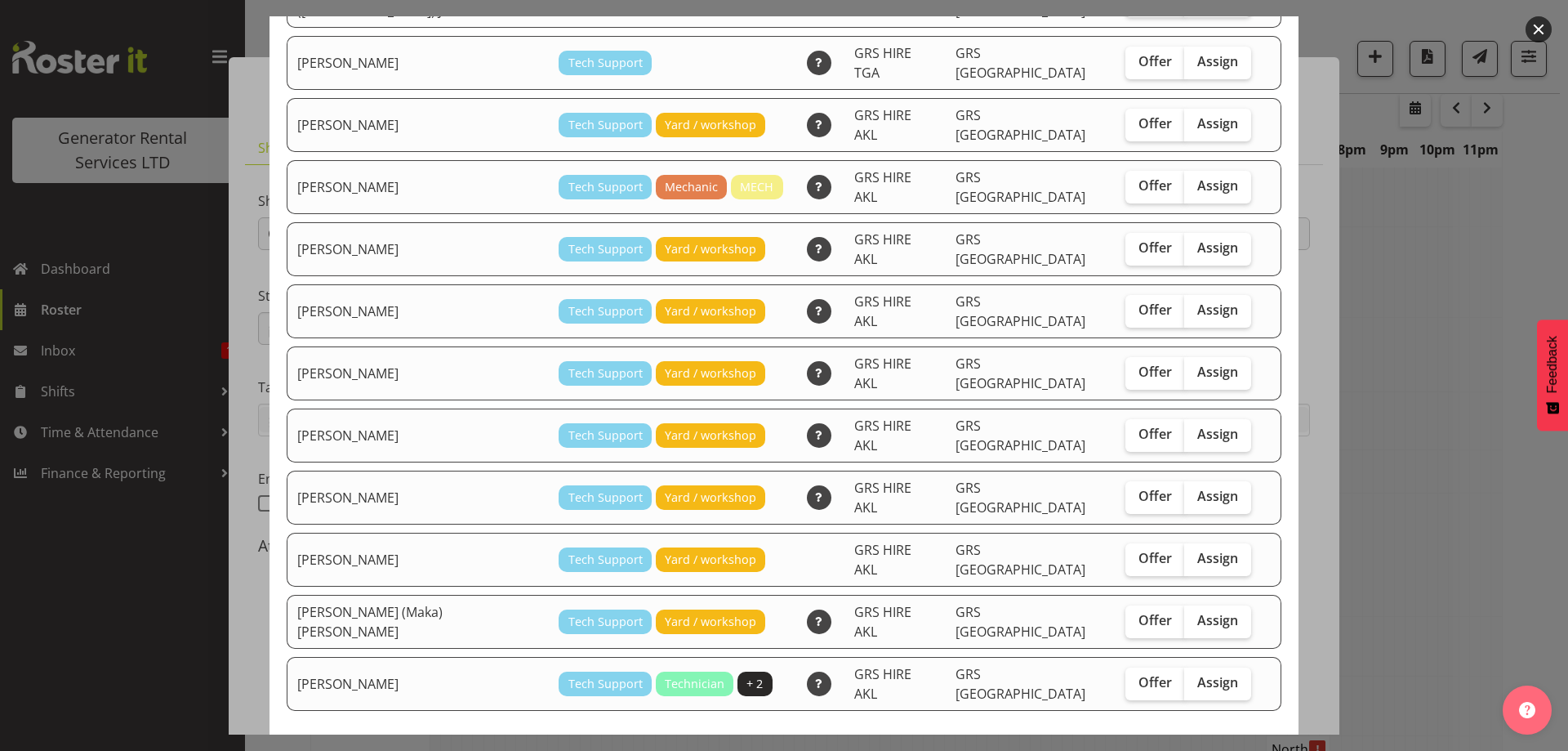
click at [1435, 577] on div at bounding box center [784, 376] width 1568 height 751
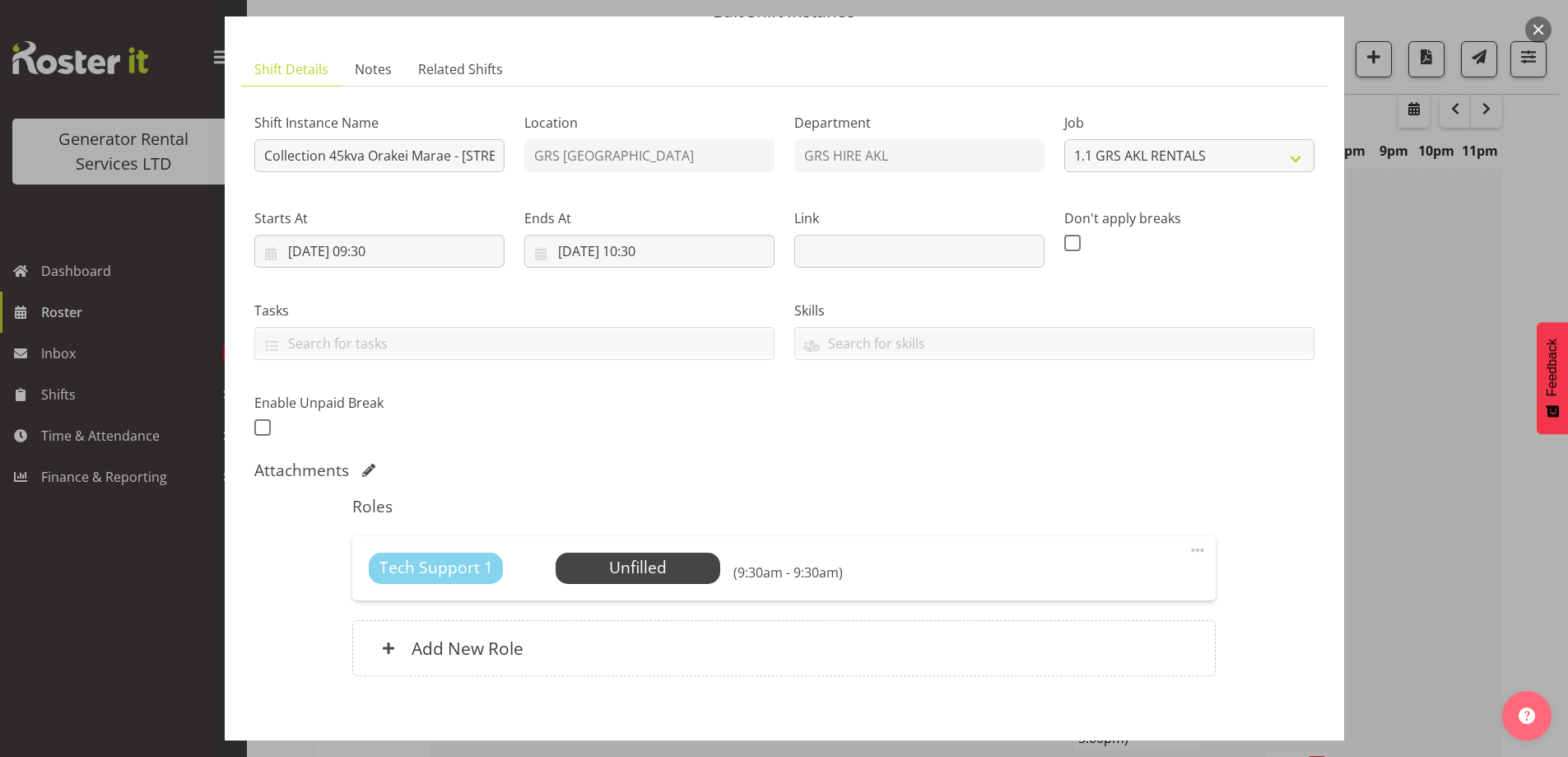
scroll to position [1700, 0]
click at [622, 553] on span "Select Employee" at bounding box center [638, 567] width 165 height 31
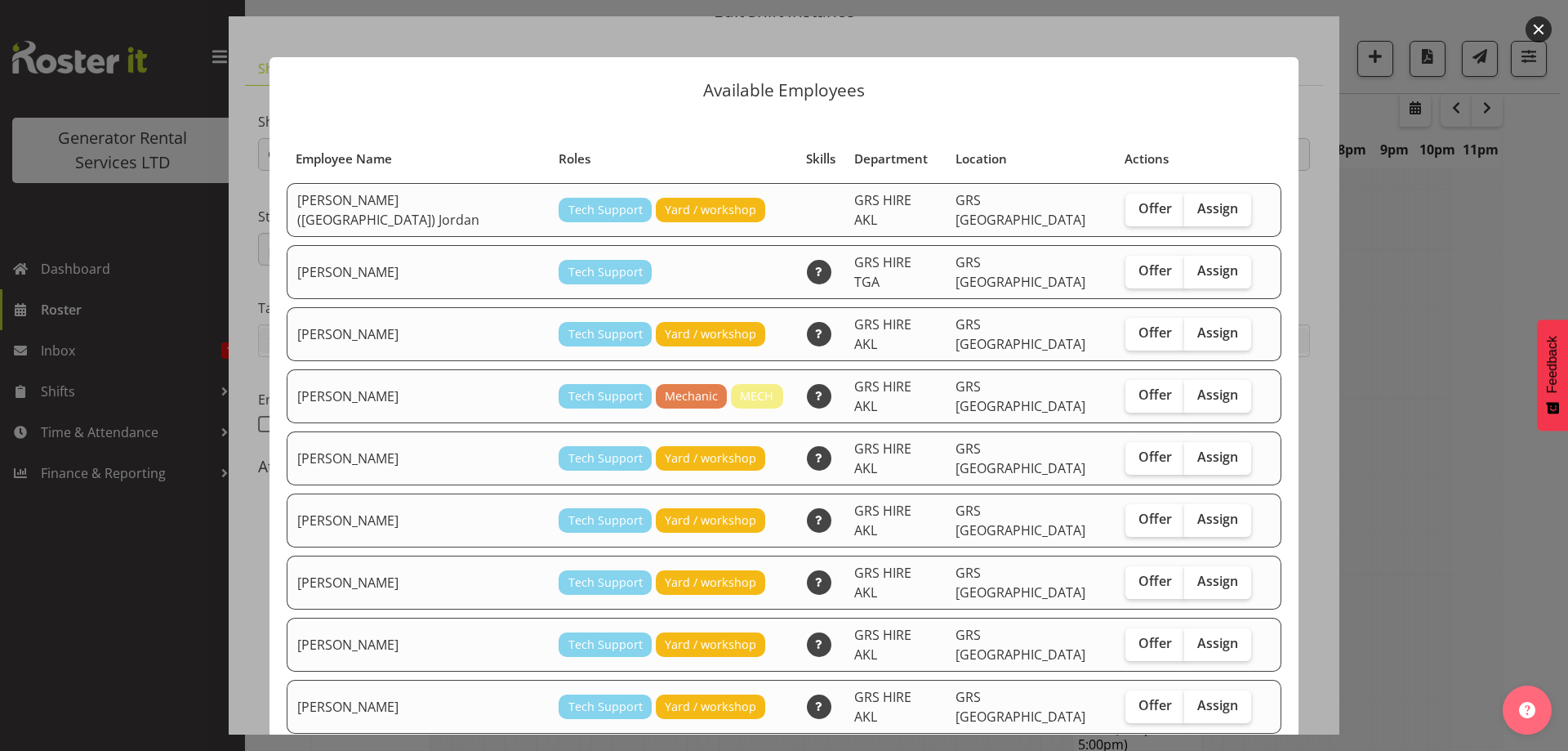
drag, startPoint x: 1412, startPoint y: 576, endPoint x: 1367, endPoint y: 578, distance: 45.0
click at [1409, 577] on div at bounding box center [784, 376] width 1568 height 751
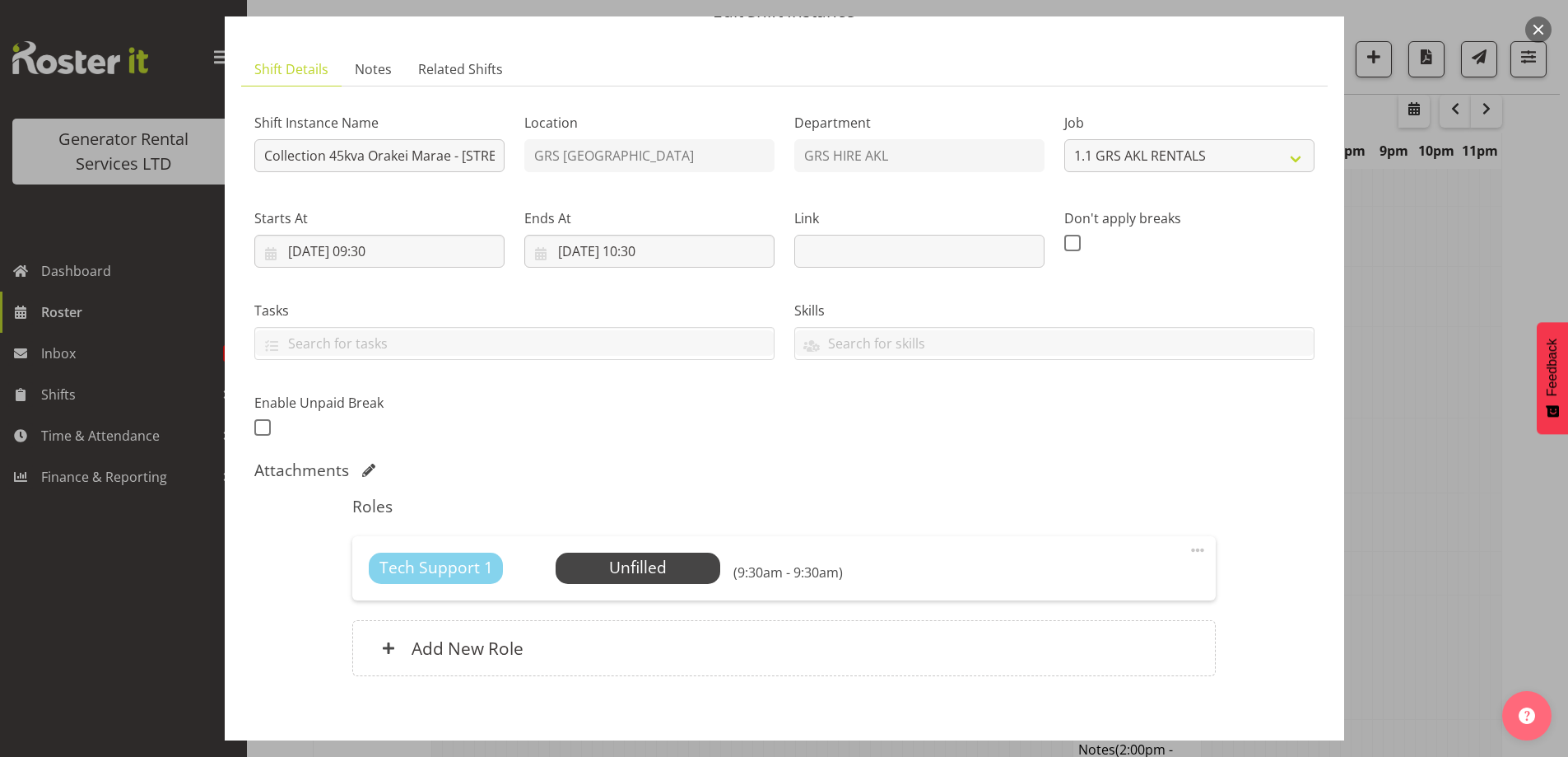
click at [1368, 550] on div at bounding box center [784, 378] width 1568 height 757
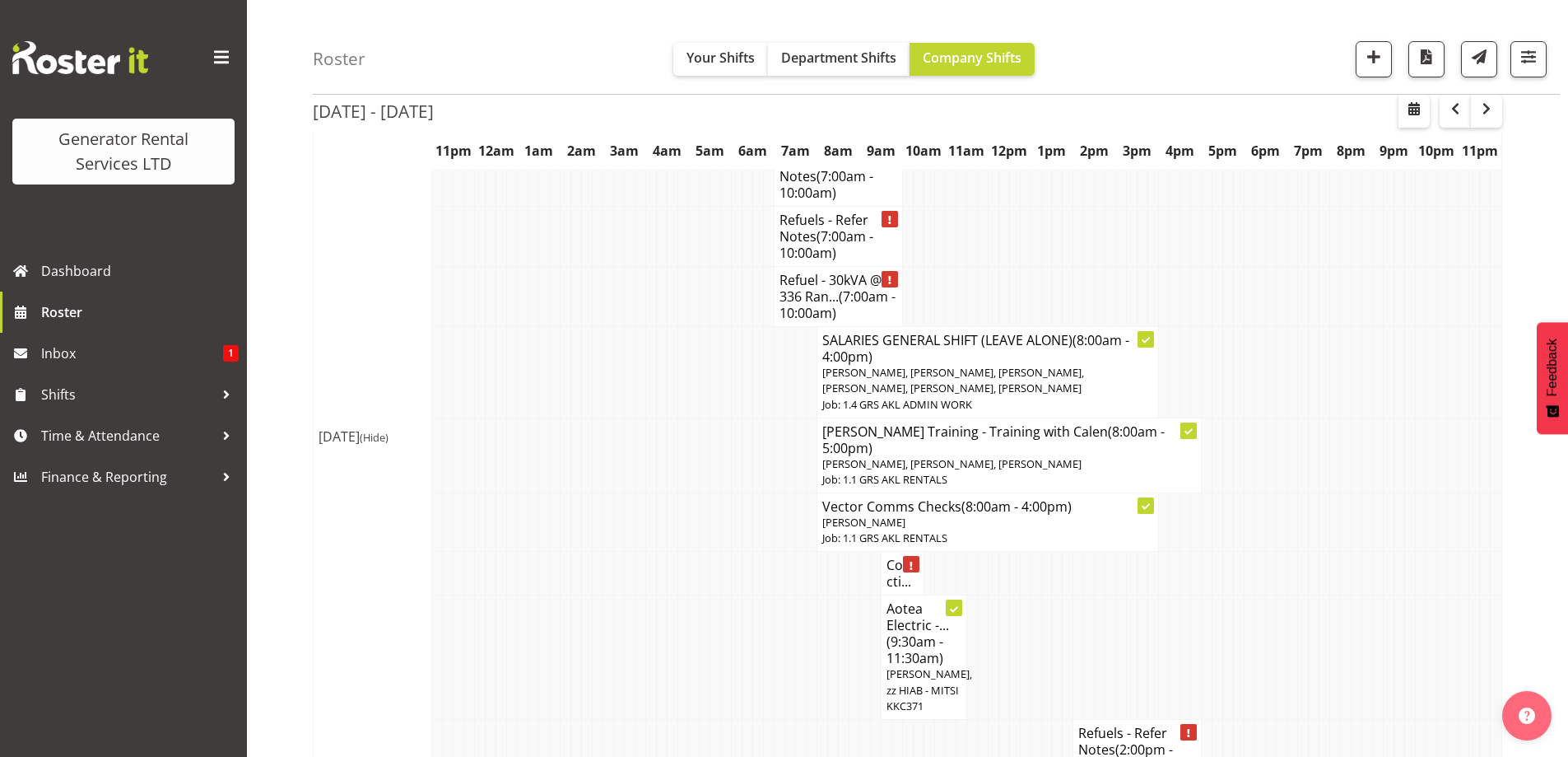
click at [714, 628] on td at bounding box center [715, 657] width 11 height 125
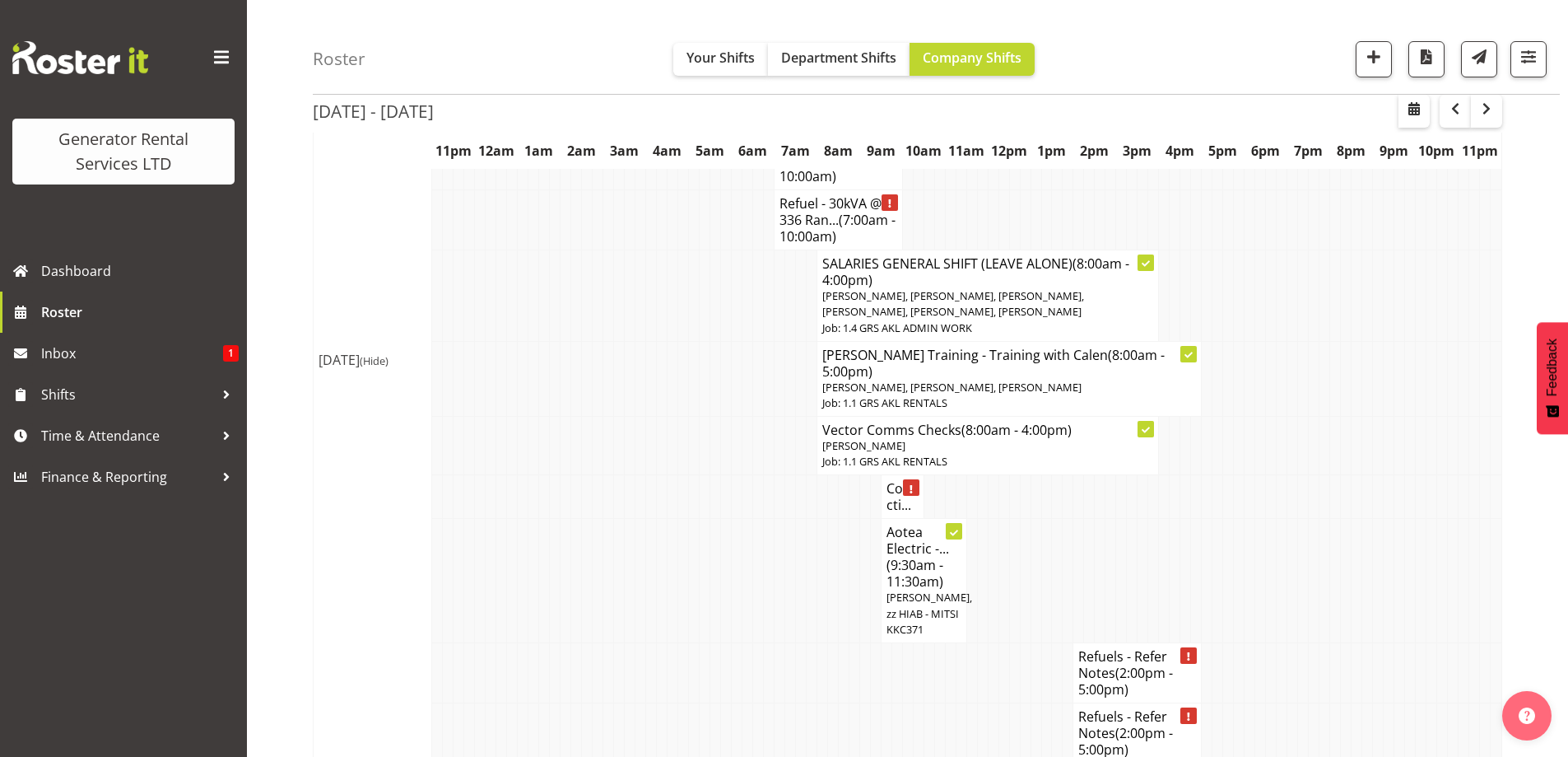
scroll to position [1865, 0]
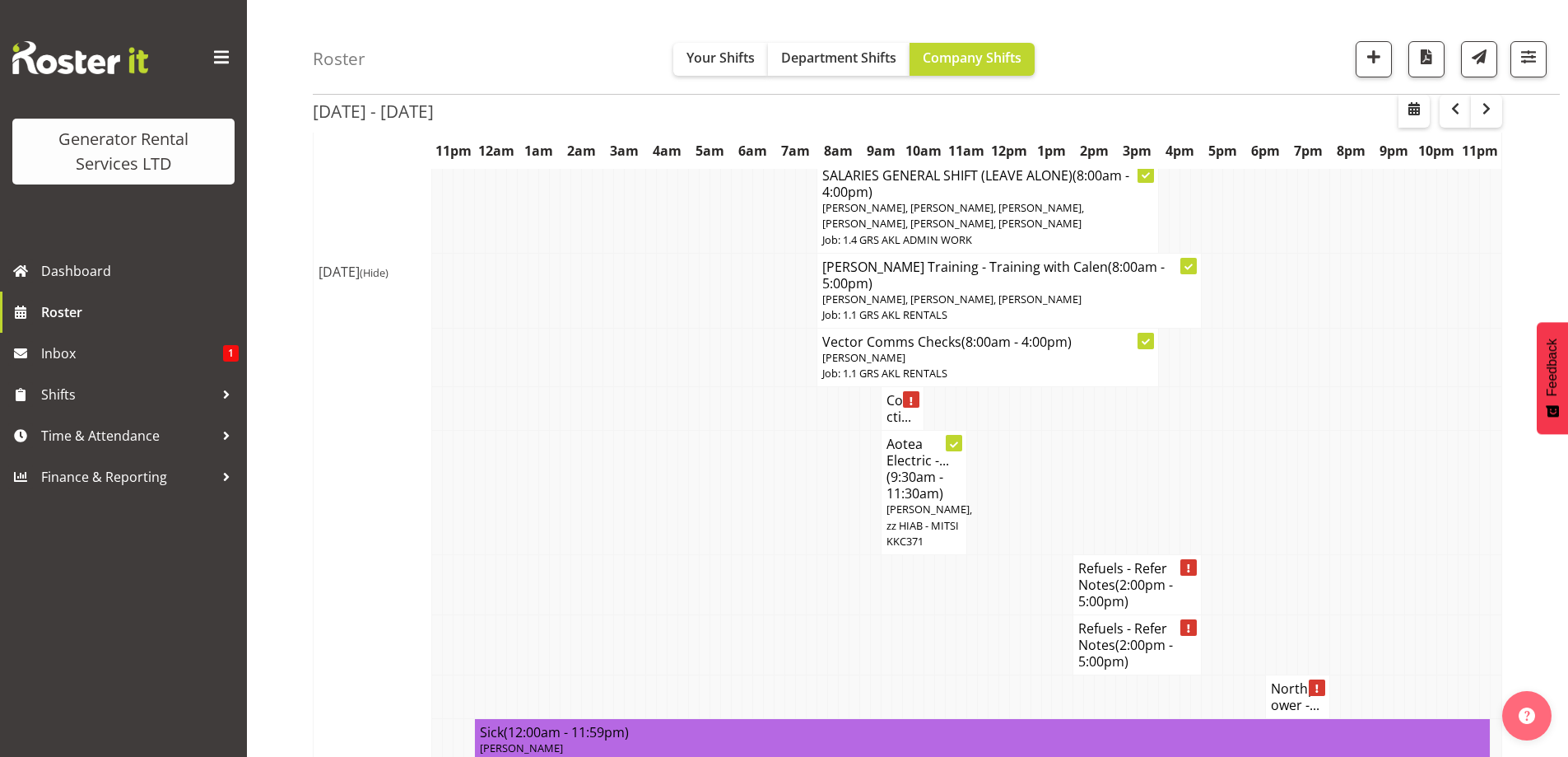
click at [1299, 478] on td at bounding box center [1304, 492] width 11 height 125
click at [822, 555] on td at bounding box center [822, 584] width 11 height 60
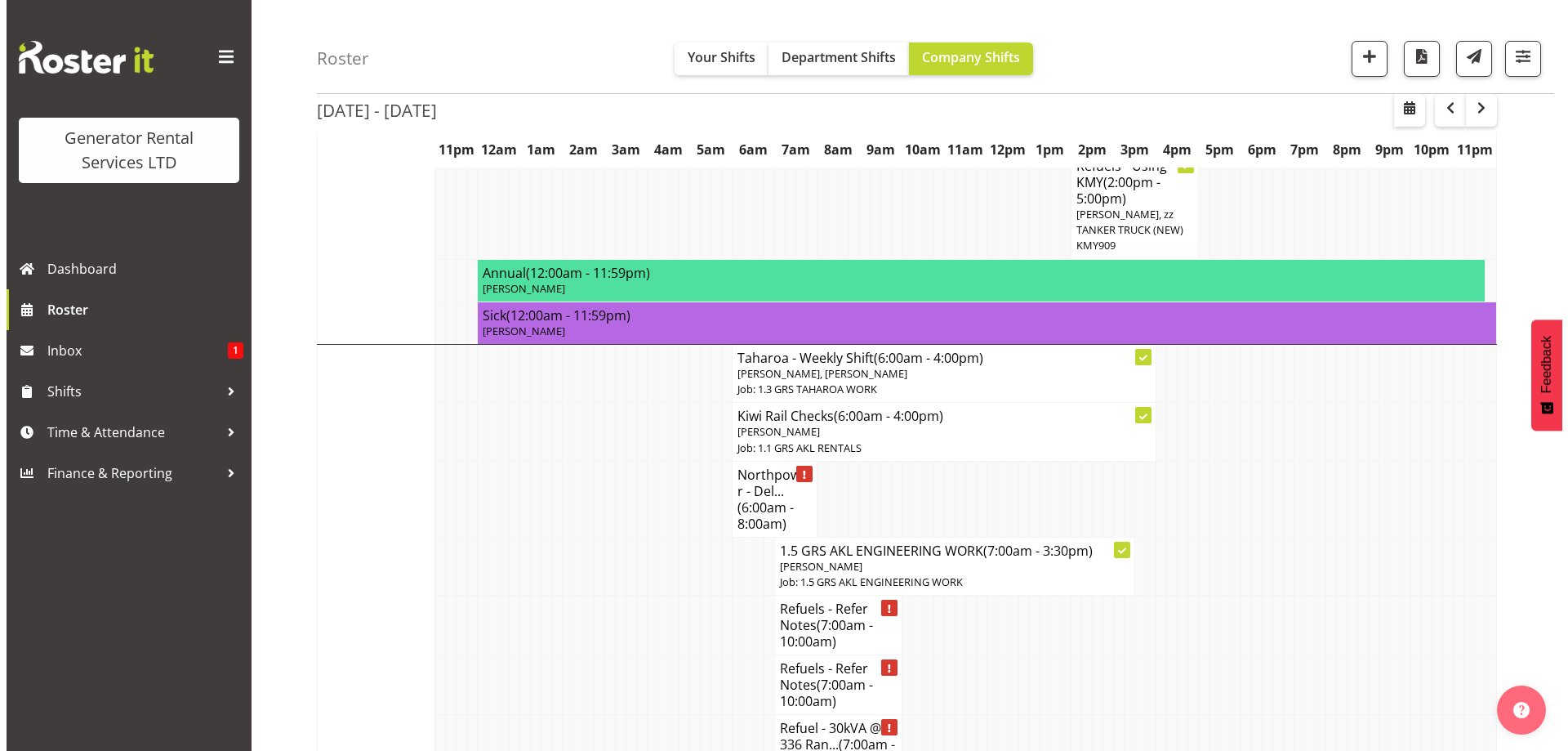
scroll to position [1196, 0]
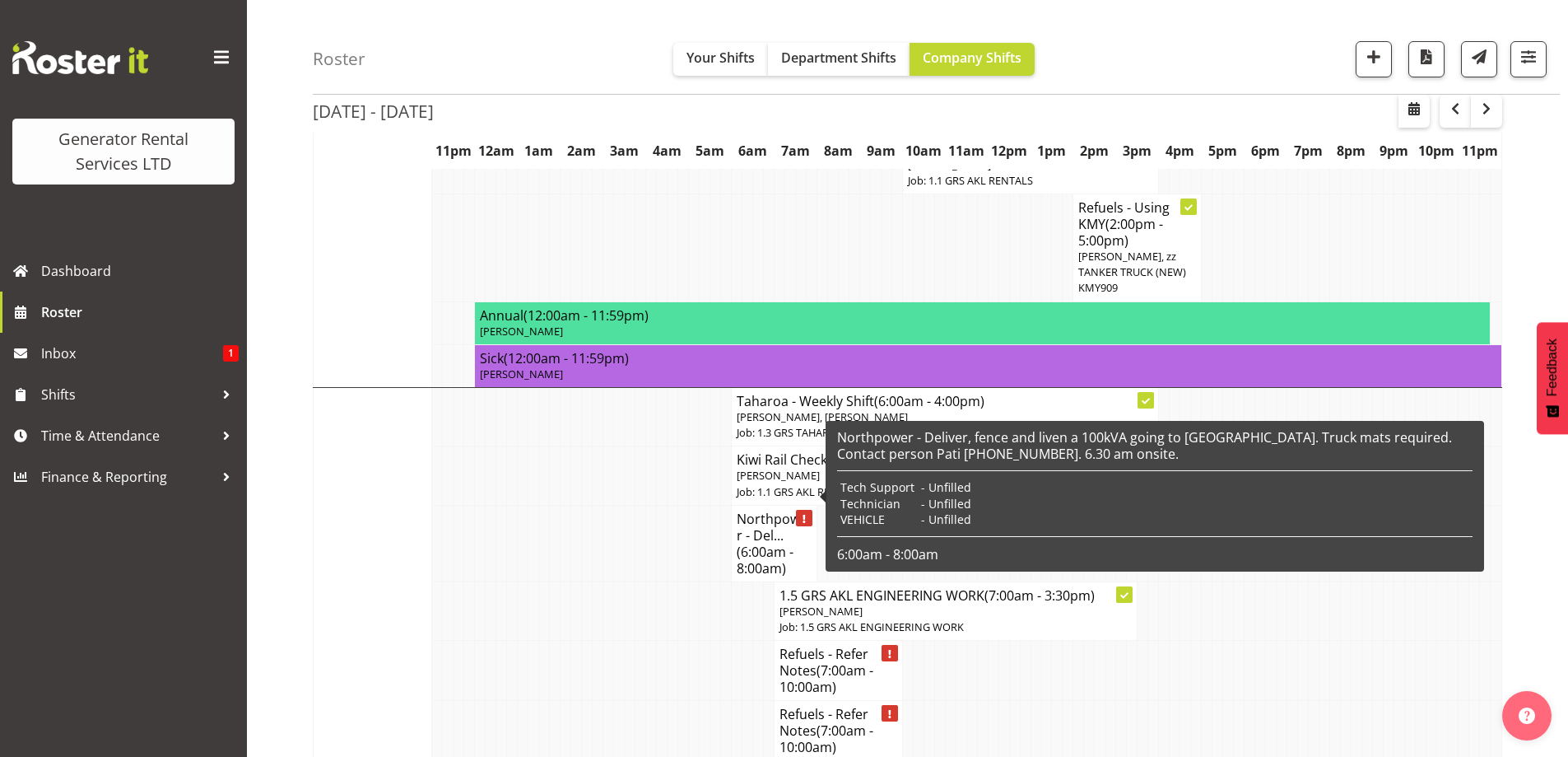
click at [766, 510] on h4 "Northpower - Del... (6:00am - 8:00am)" at bounding box center [774, 543] width 75 height 66
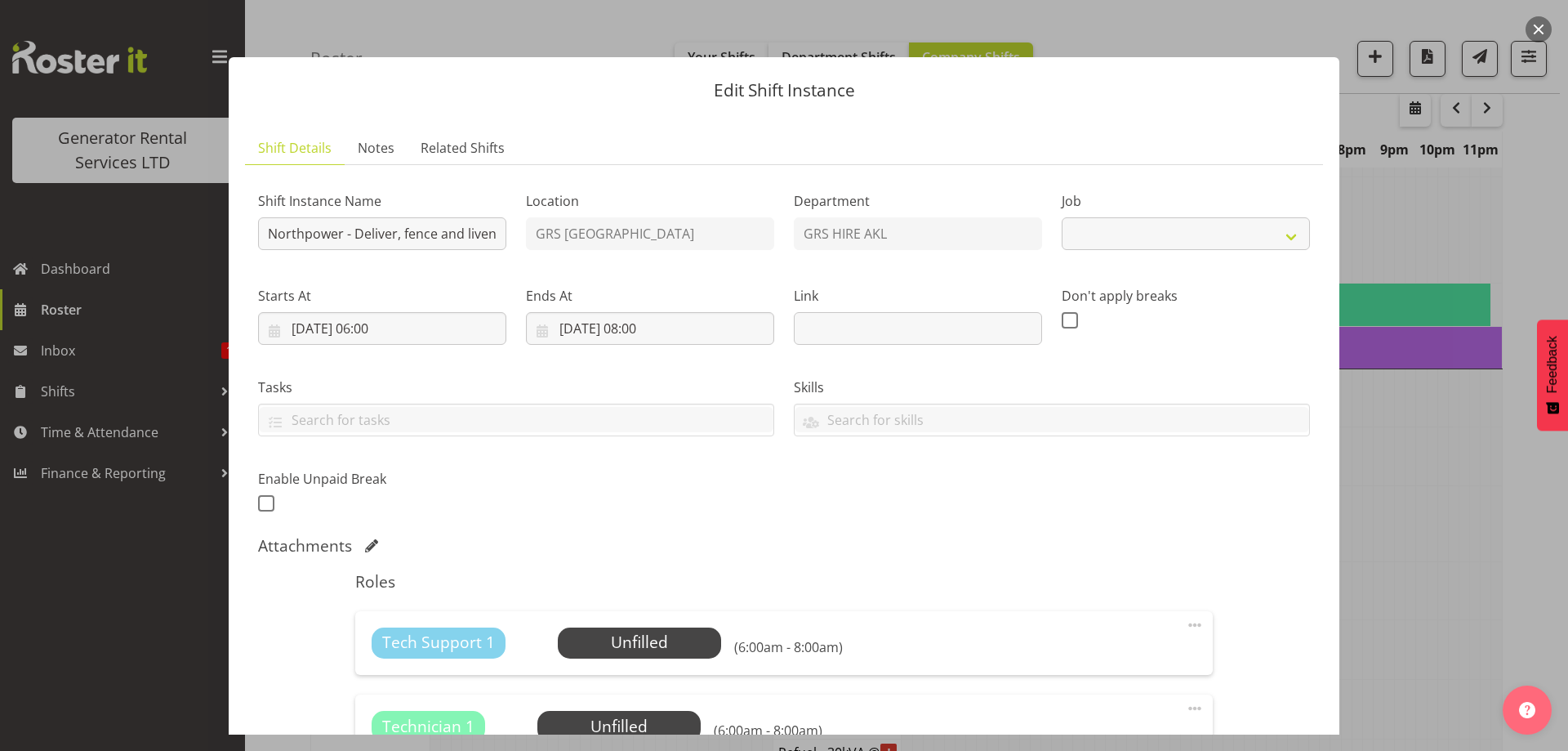
select select "7504"
click at [352, 140] on link "Notes" at bounding box center [375, 148] width 63 height 34
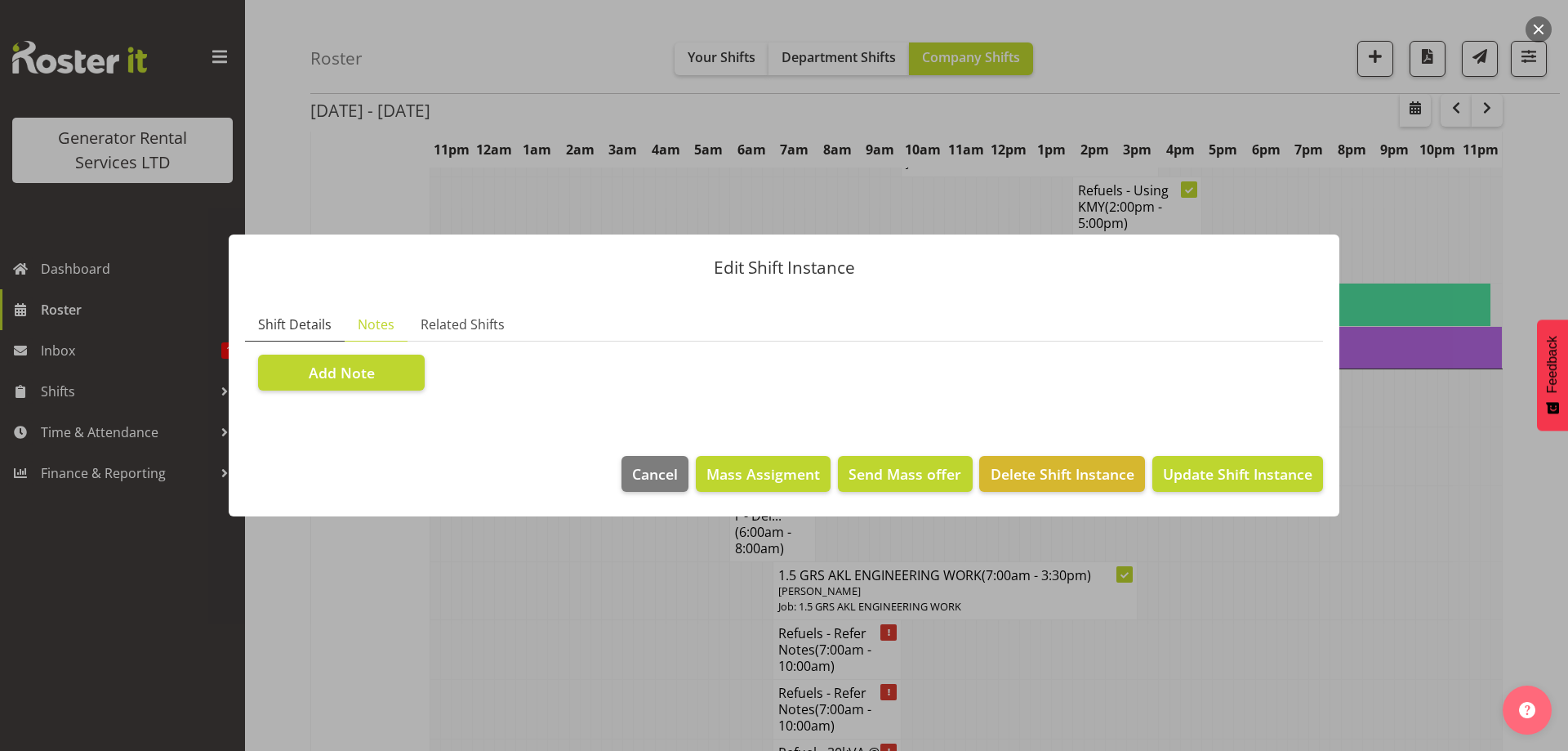
click at [252, 311] on link "Shift Details" at bounding box center [294, 325] width 100 height 34
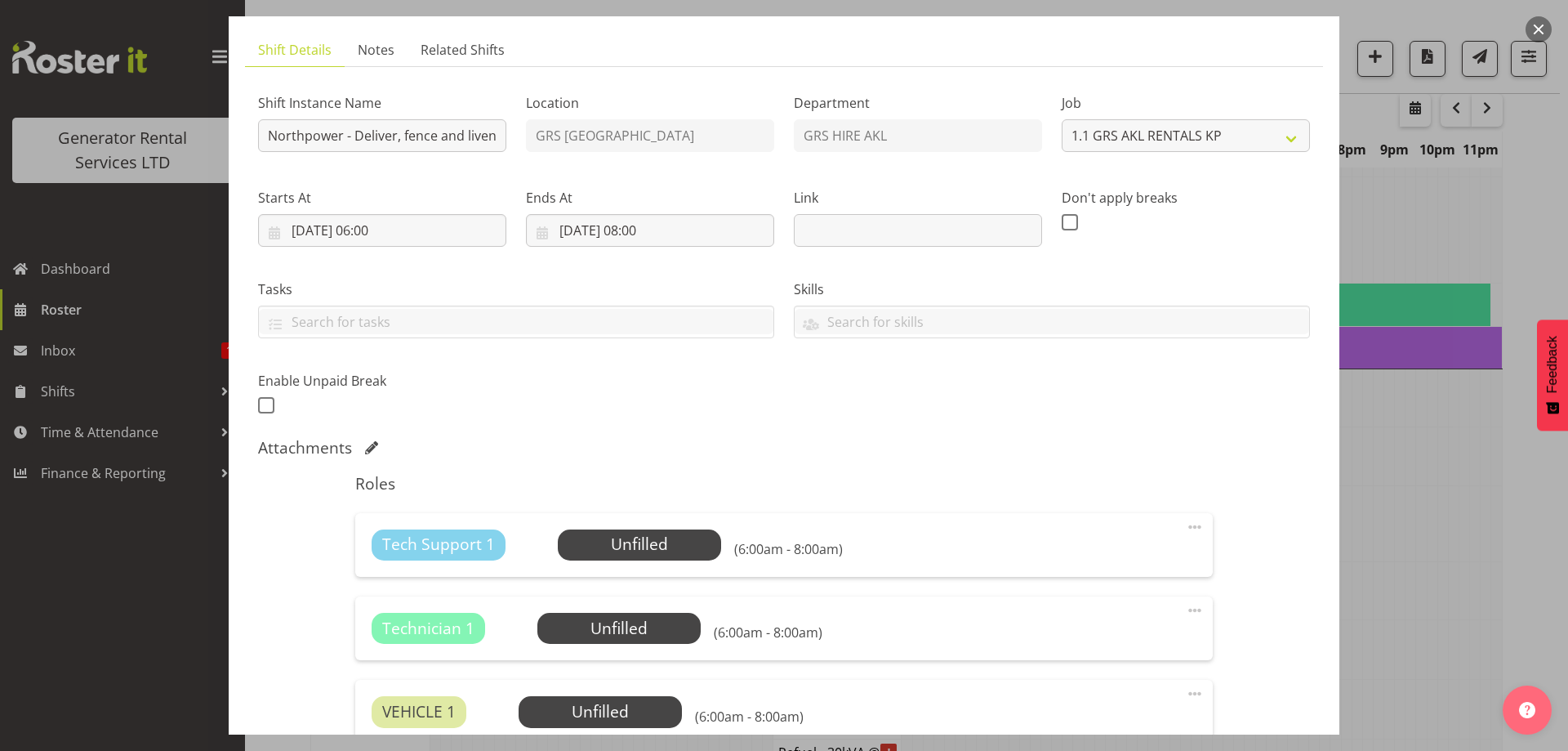
scroll to position [327, 0]
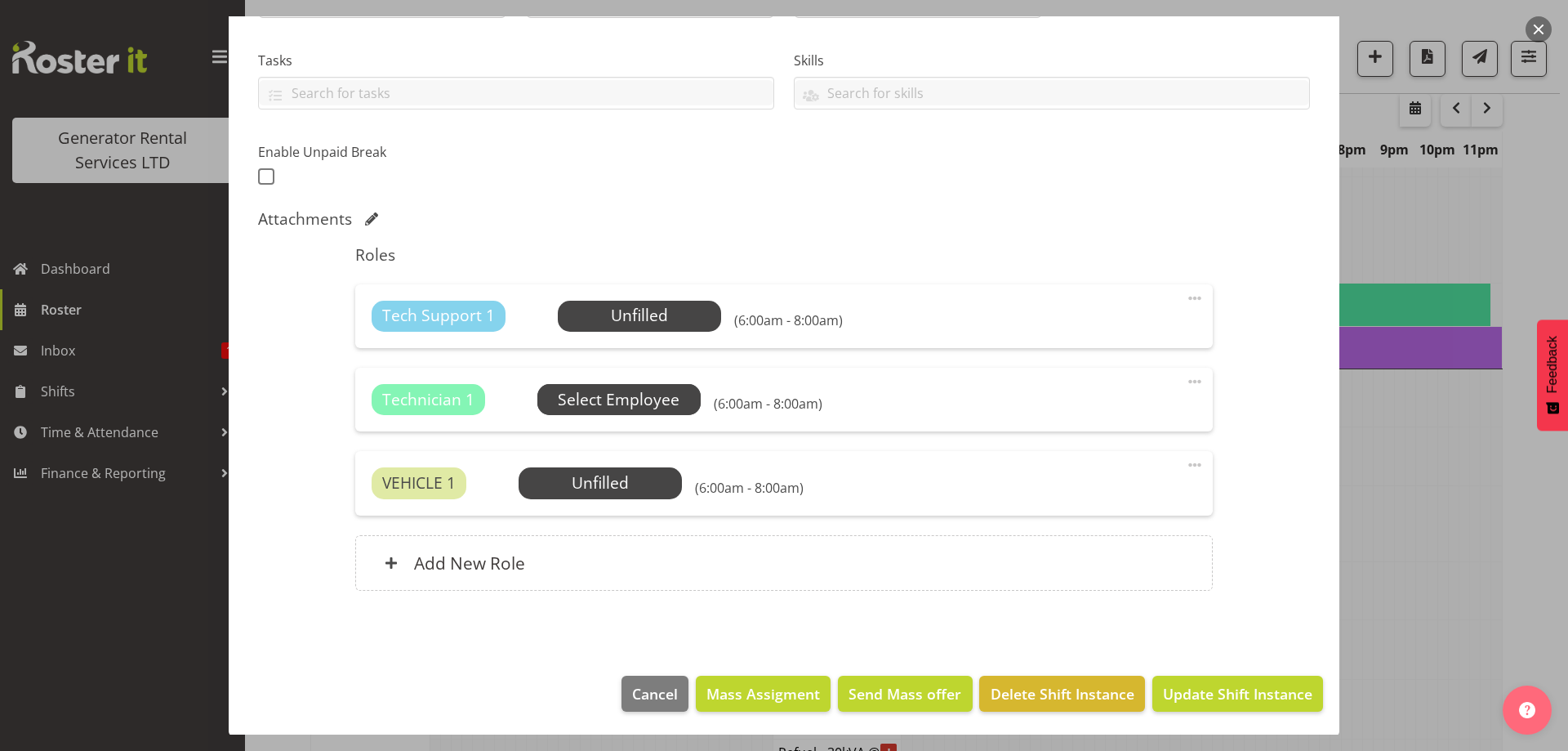
click at [0, 0] on span "Select Employee" at bounding box center [0, 0] width 0 height 0
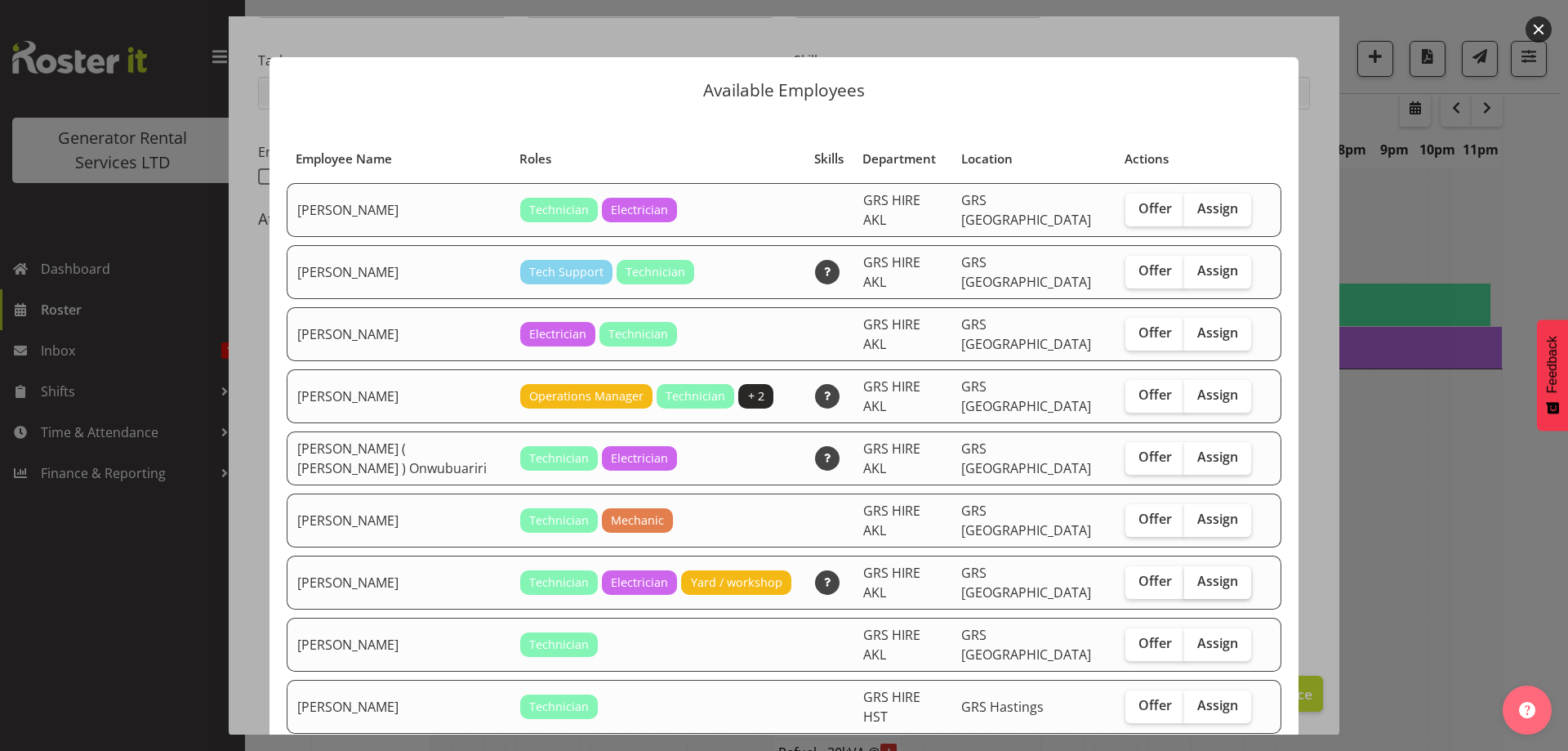
click at [1197, 573] on span "Assign" at bounding box center [1217, 580] width 41 height 16
click at [1193, 576] on input "Assign" at bounding box center [1189, 581] width 11 height 11
checkbox input "true"
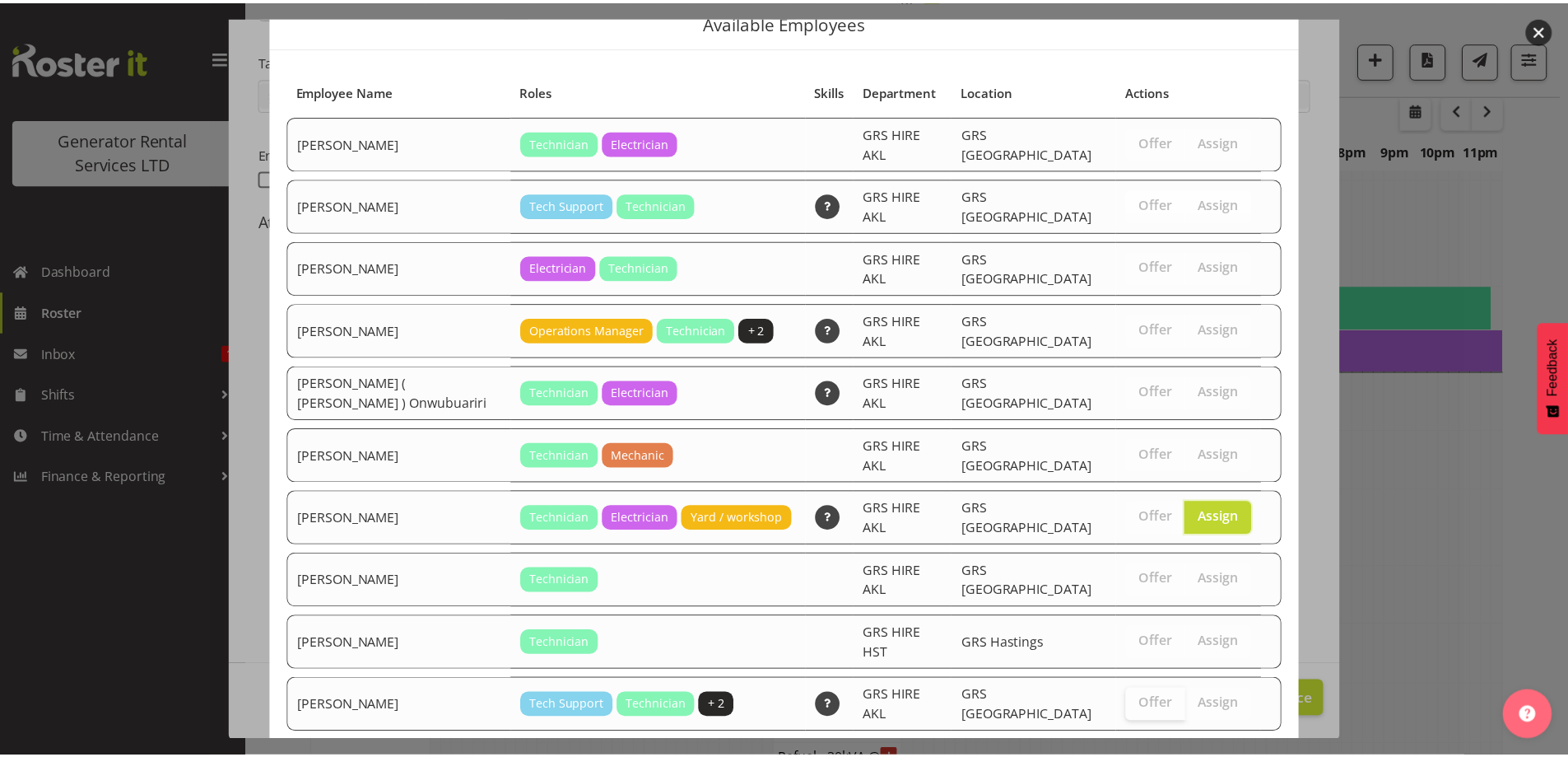
scroll to position [99, 0]
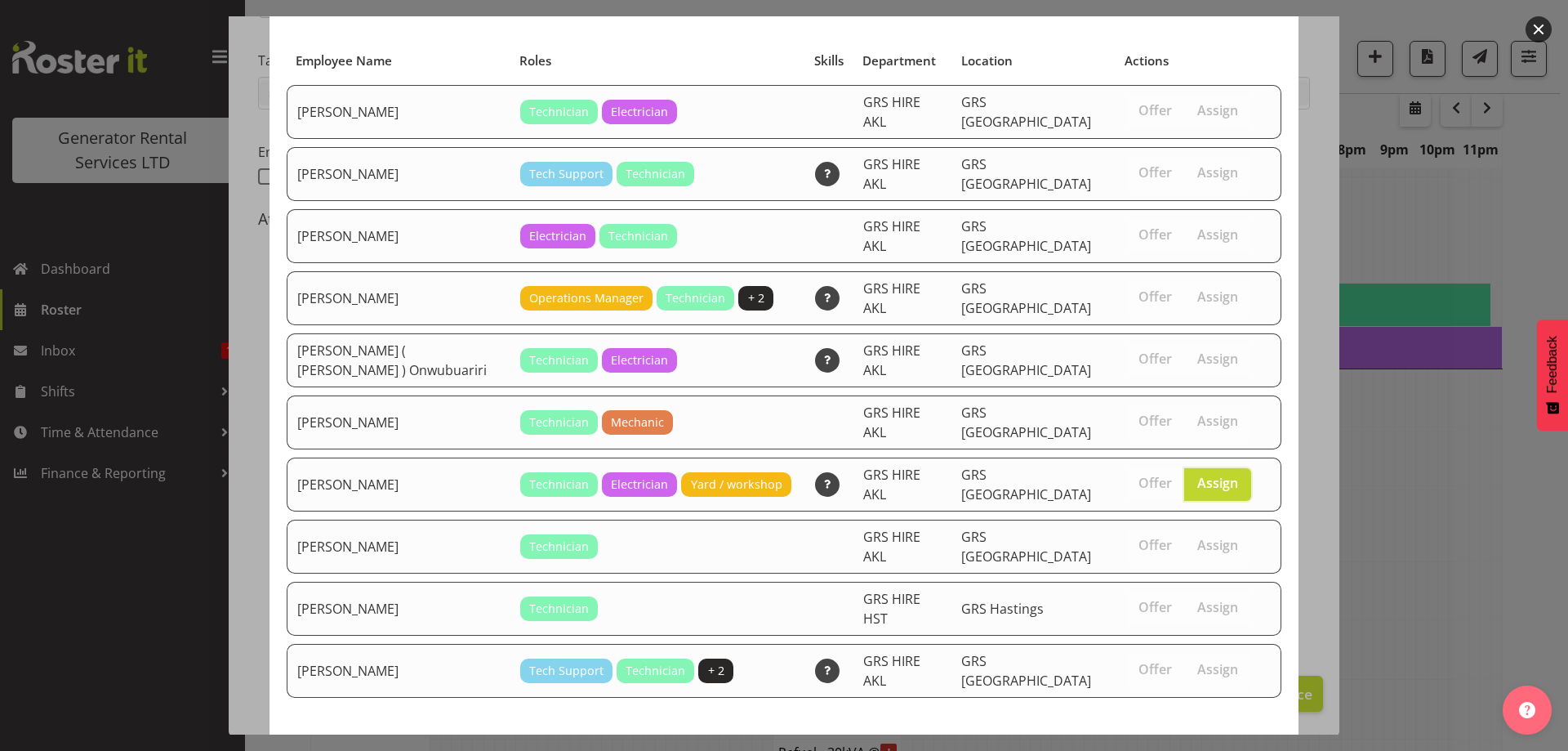
drag, startPoint x: 1173, startPoint y: 690, endPoint x: 1178, endPoint y: 683, distance: 8.6
click at [1176, 747] on span "Assign Rob Ryan" at bounding box center [1189, 757] width 165 height 19
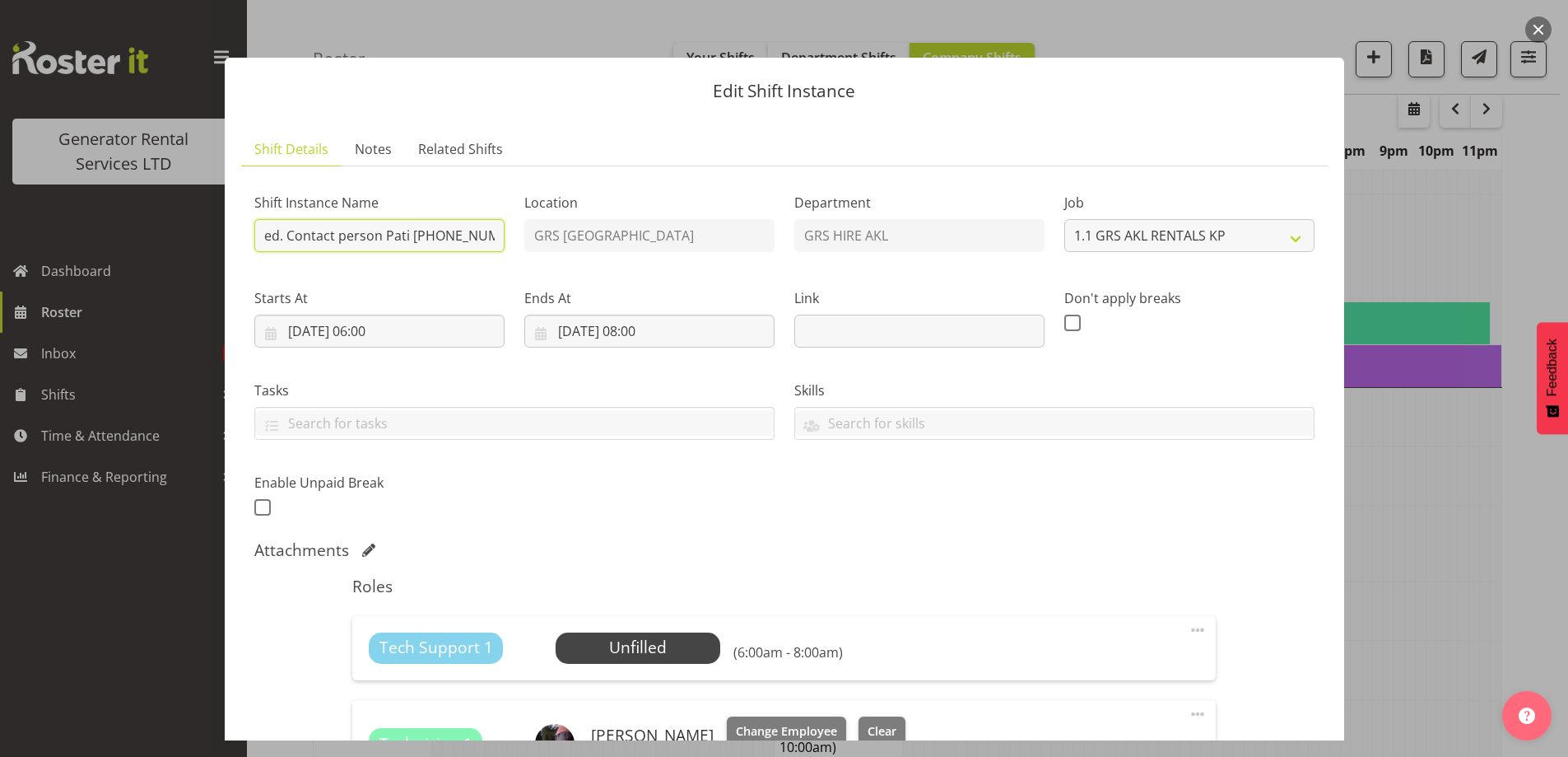
scroll to position [0, 621]
click at [538, 245] on div "Shift Instance Name Northpower - Deliver, fence and liven a 100kVA going to Man…" at bounding box center [784, 349] width 1080 height 361
click at [641, 570] on div "Roles Tech Support 1 Unfilled Select Employee (6:00am - 8:00am) Edit Cover Role…" at bounding box center [784, 767] width 883 height 401
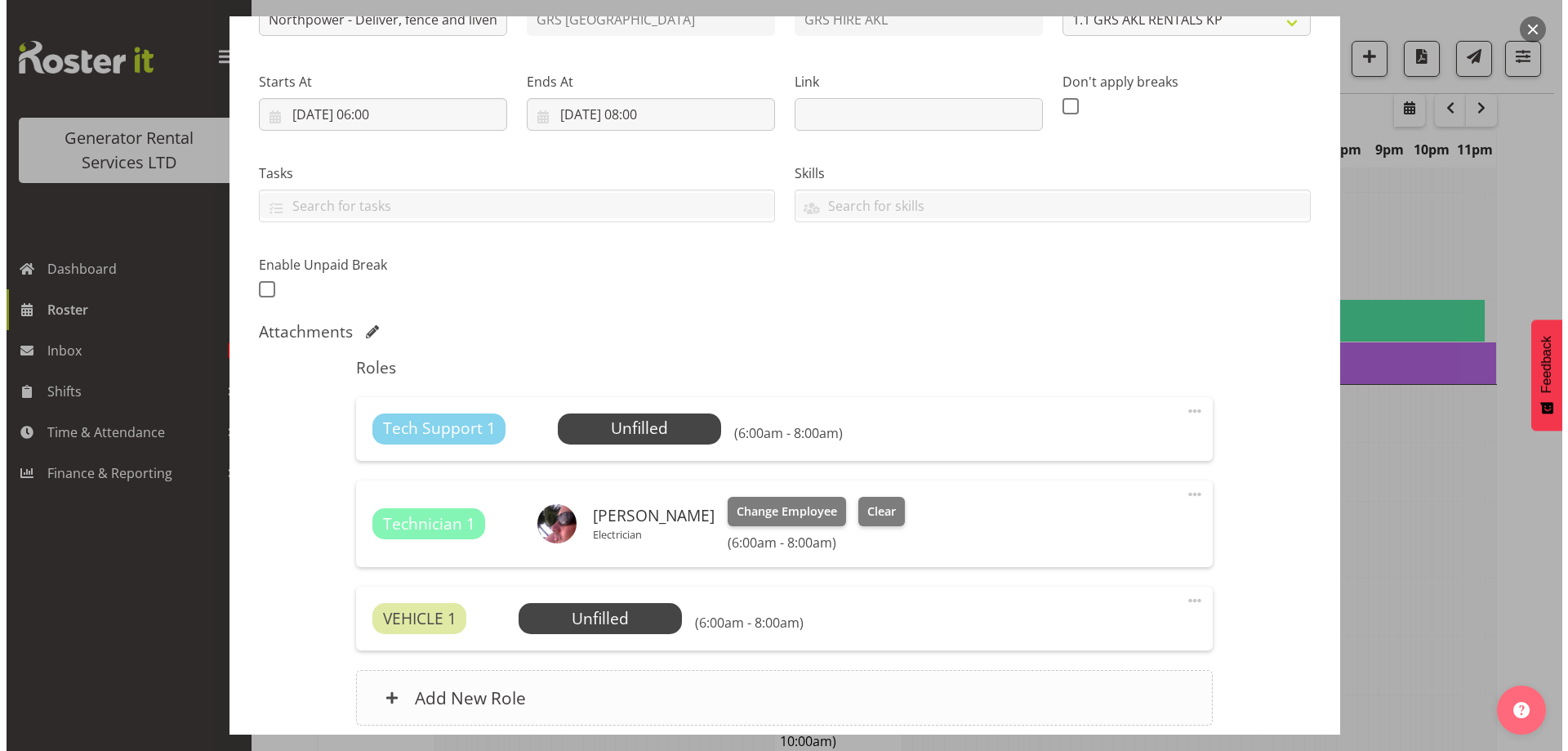
scroll to position [351, 0]
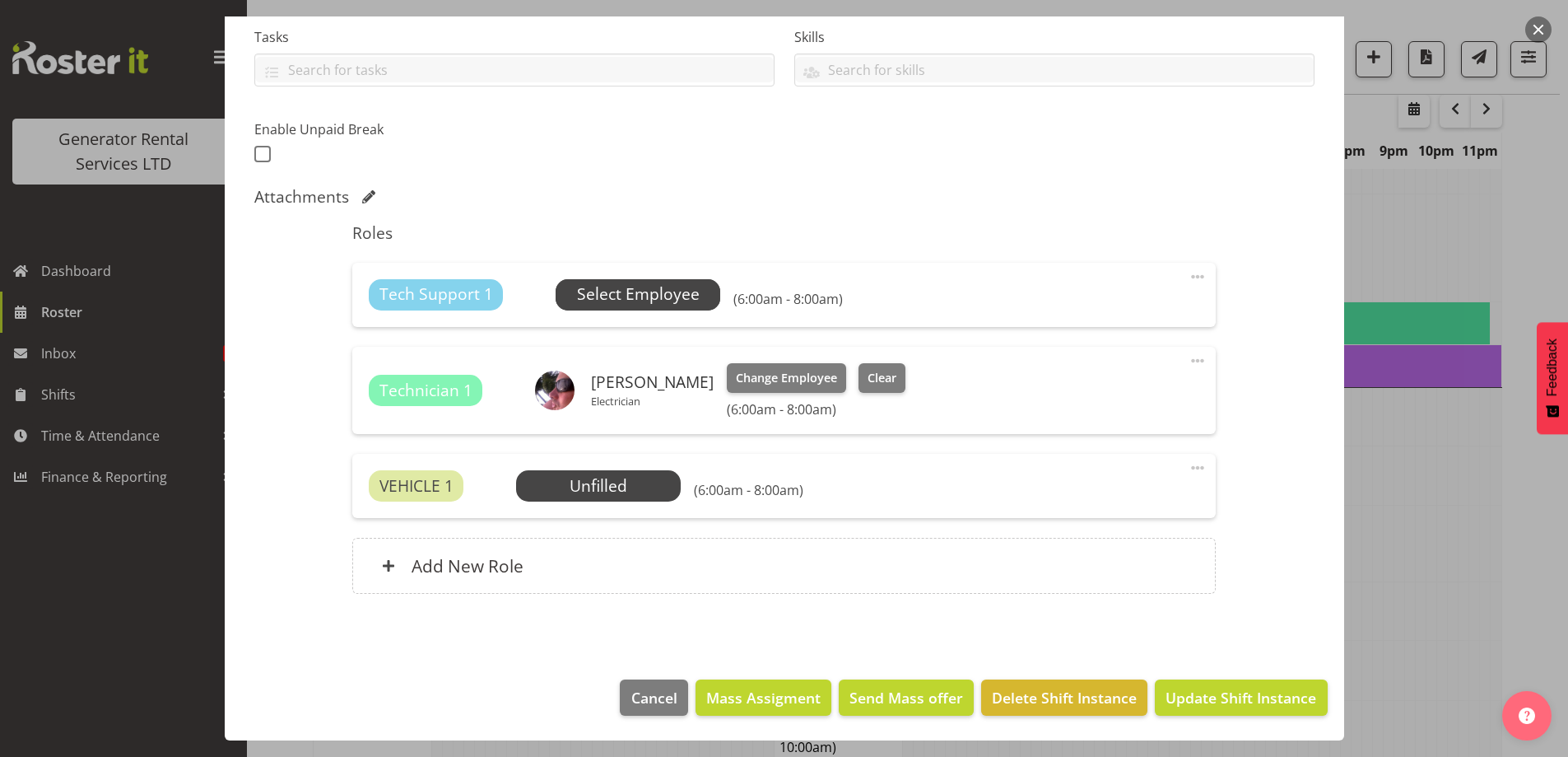
click at [629, 294] on span "Select Employee" at bounding box center [638, 294] width 123 height 24
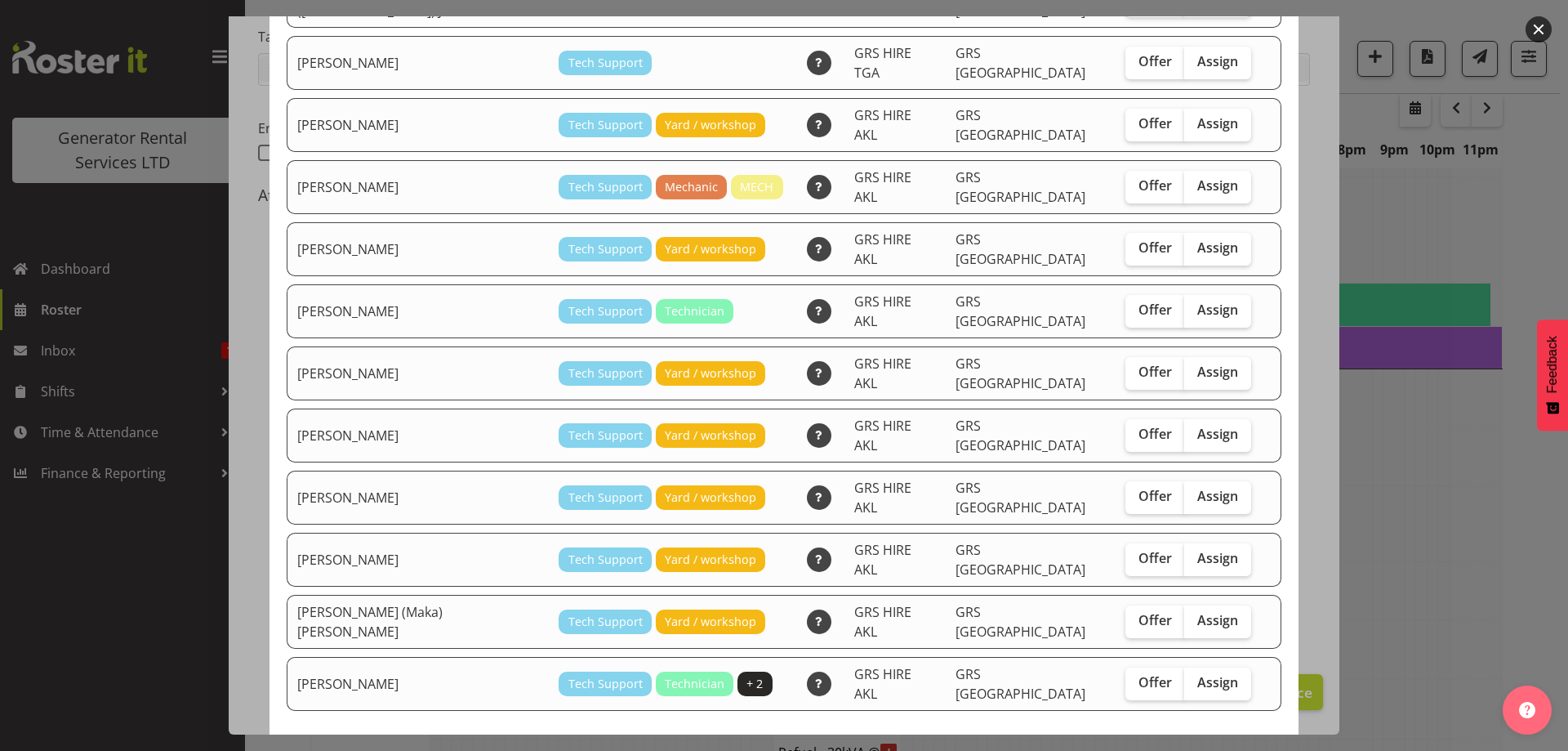
scroll to position [0, 0]
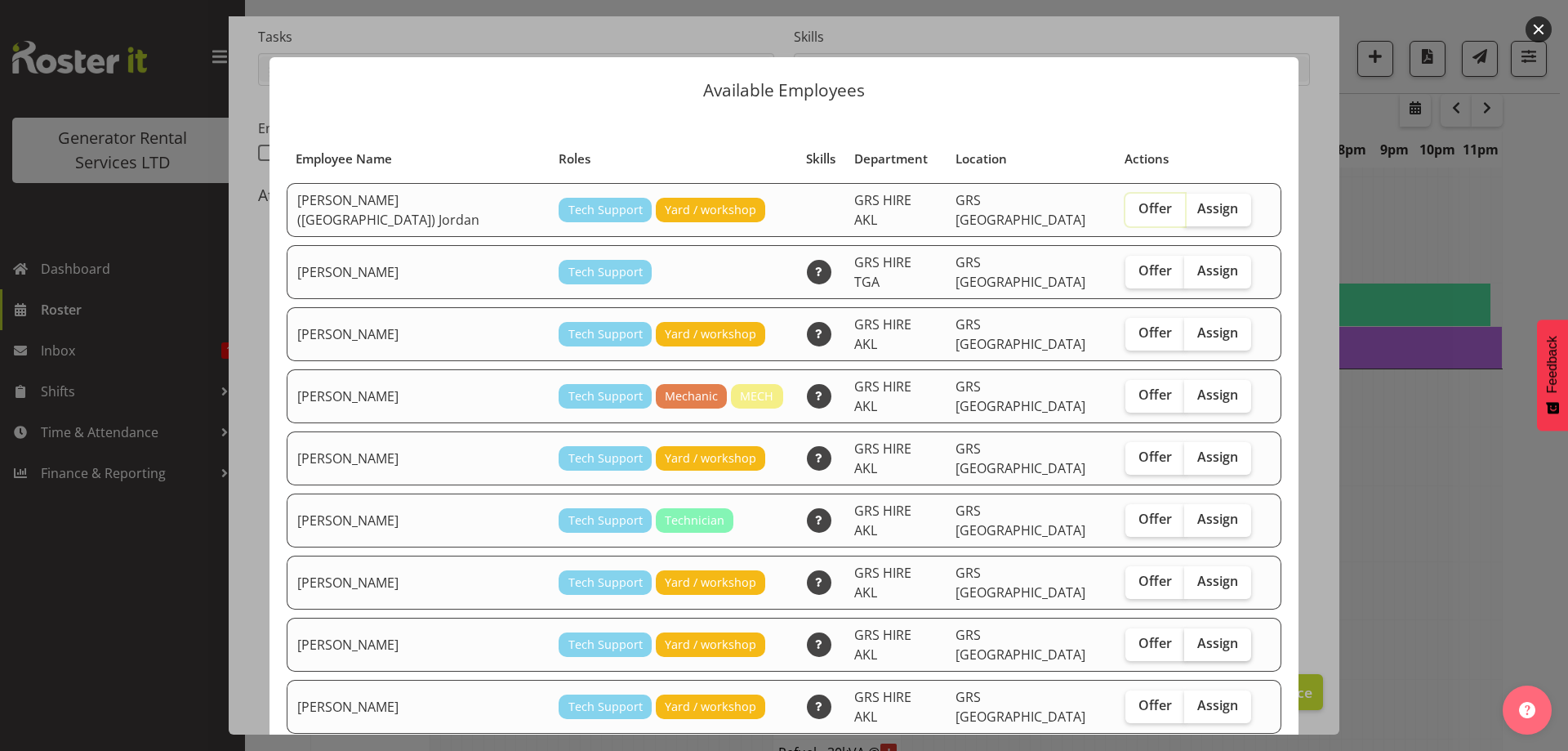
click at [1197, 634] on span "Assign" at bounding box center [1217, 642] width 41 height 16
click at [1184, 638] on input "Assign" at bounding box center [1189, 643] width 11 height 11
checkbox input "true"
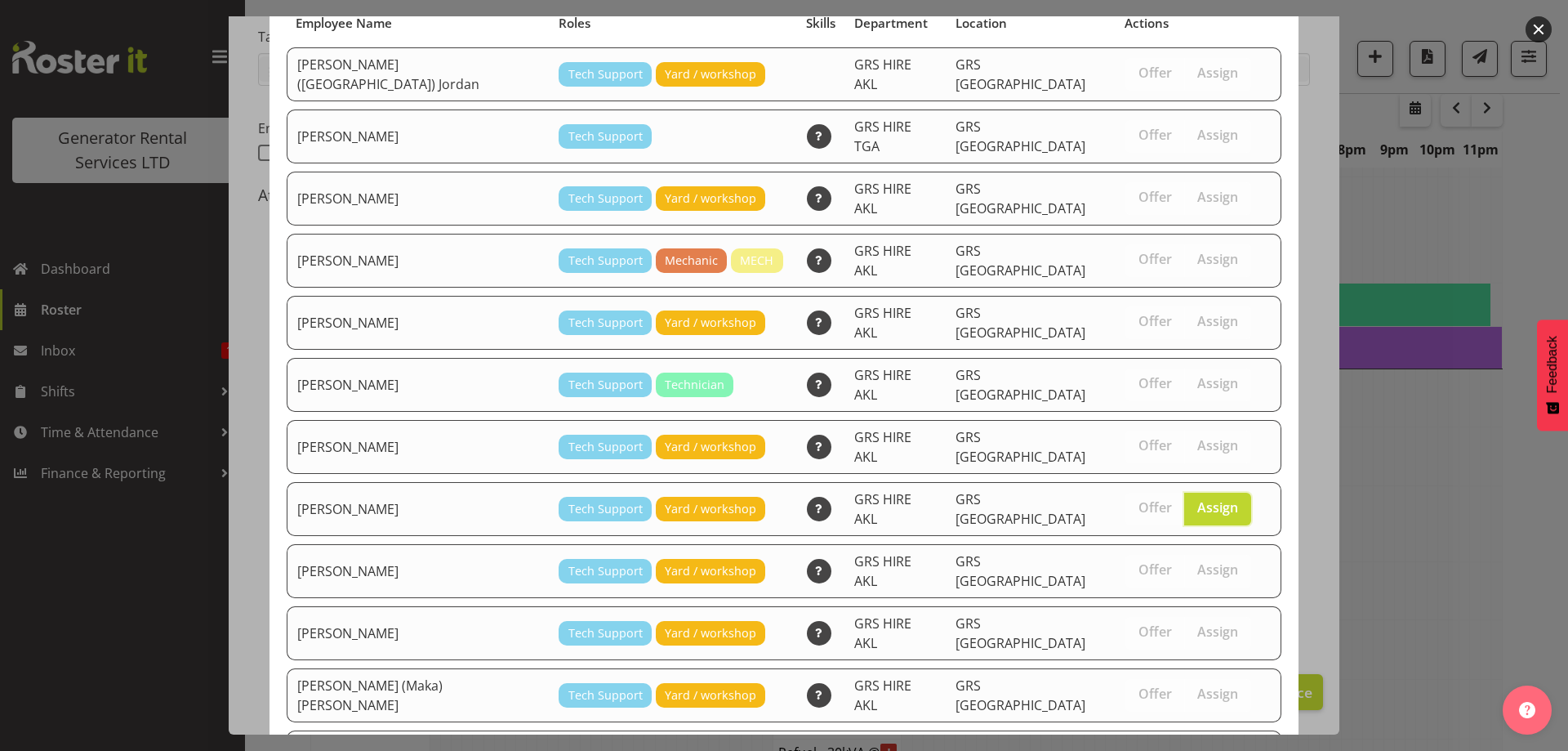
scroll to position [209, 0]
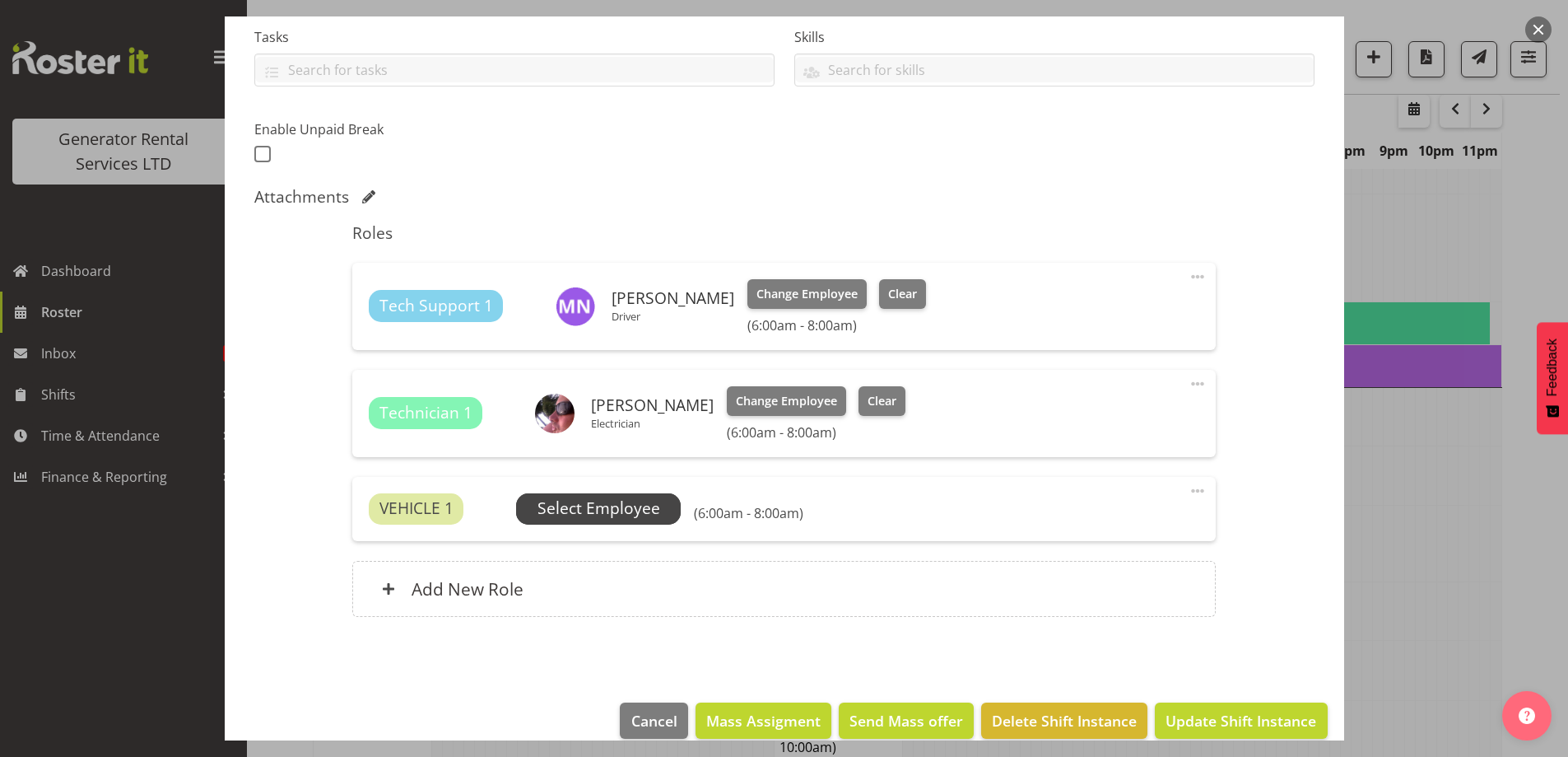
click at [613, 493] on span "Select Employee" at bounding box center [598, 509] width 165 height 31
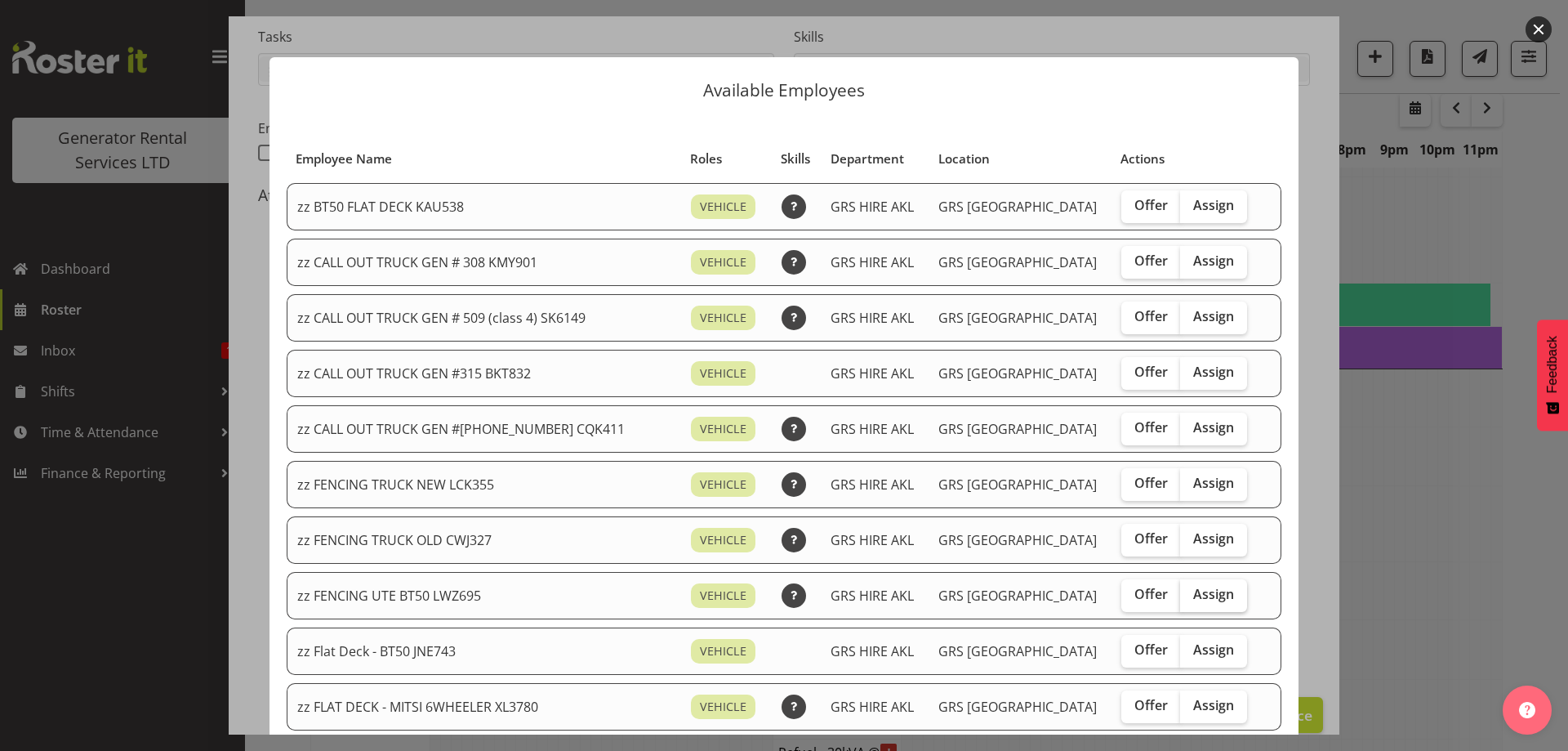
click at [1193, 594] on span "Assign" at bounding box center [1214, 594] width 41 height 16
click at [1183, 594] on input "Assign" at bounding box center [1185, 595] width 11 height 11
checkbox input "true"
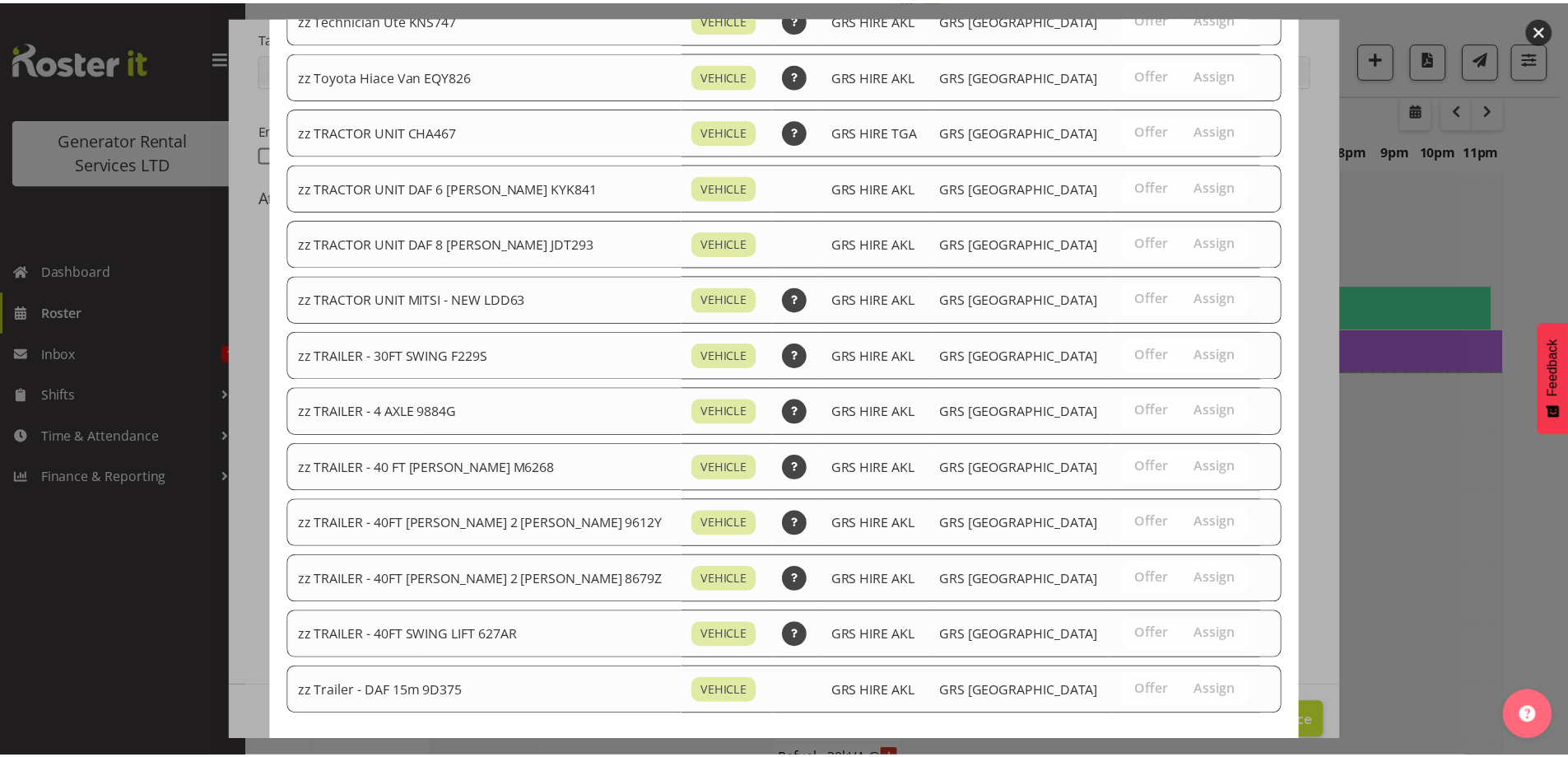
scroll to position [2058, 0]
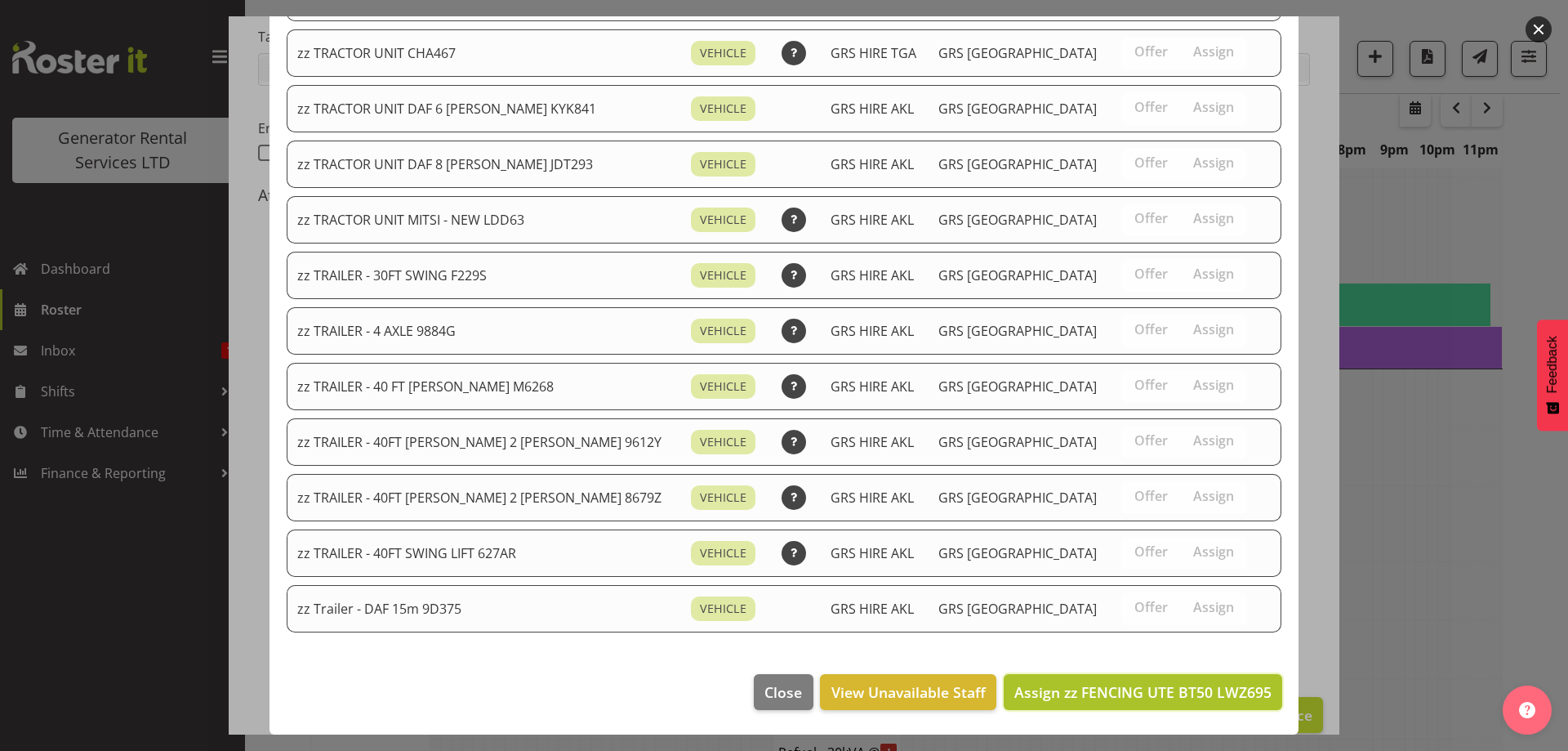
click at [1170, 693] on span "Assign zz FENCING UTE BT50 LWZ695" at bounding box center [1142, 692] width 257 height 19
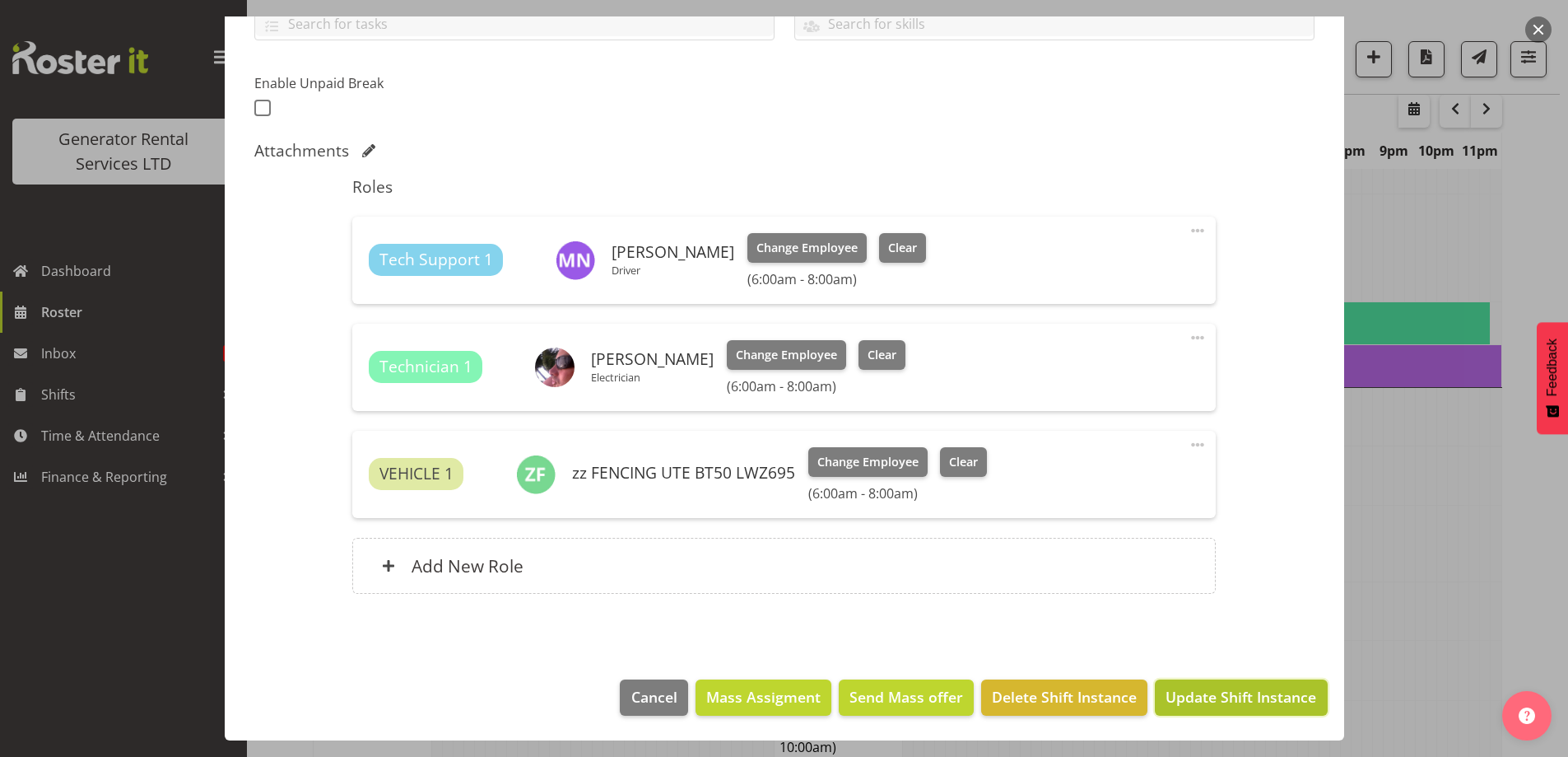
click at [1209, 697] on span "Update Shift Instance" at bounding box center [1240, 696] width 150 height 21
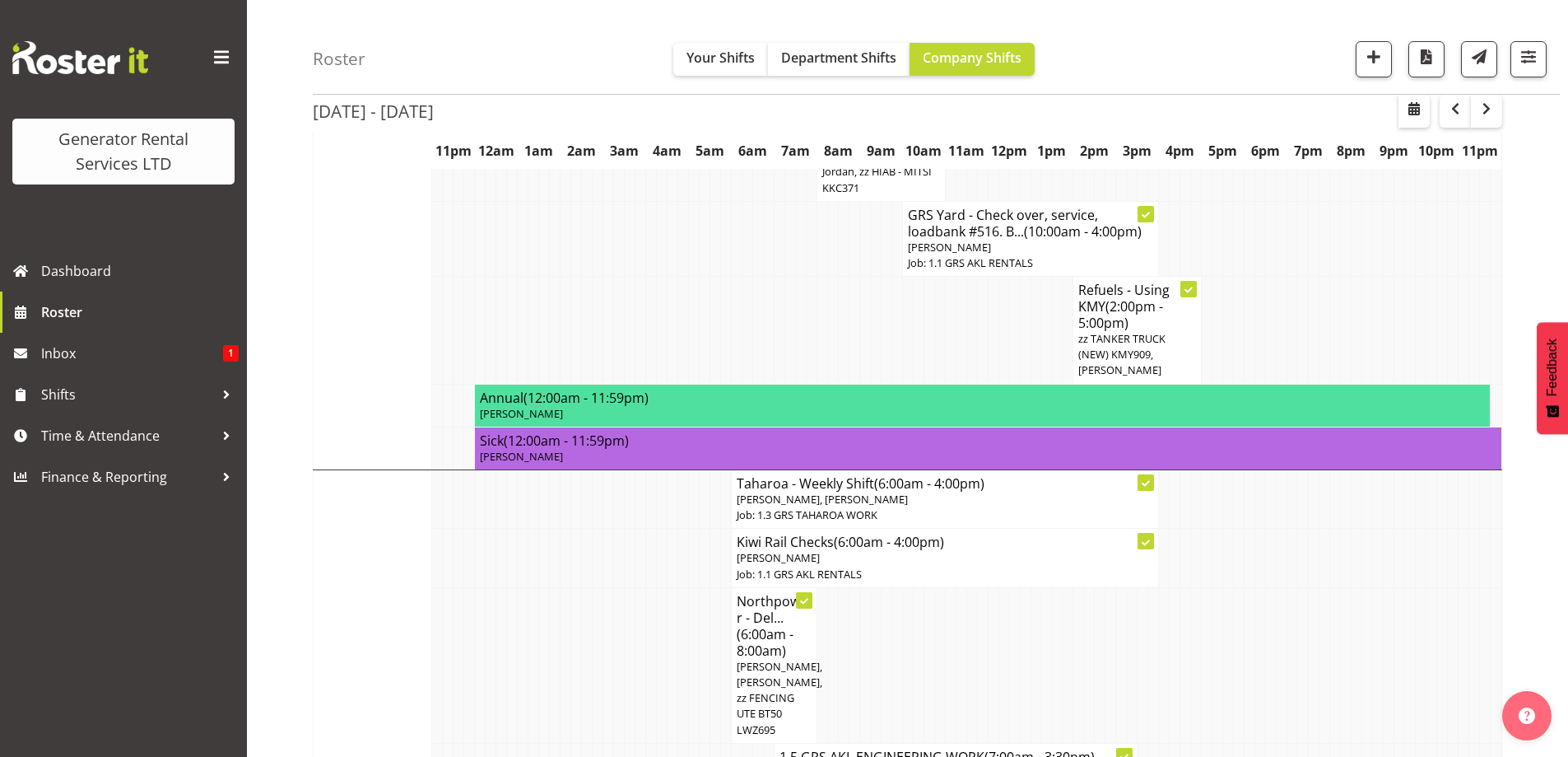
scroll to position [1289, 0]
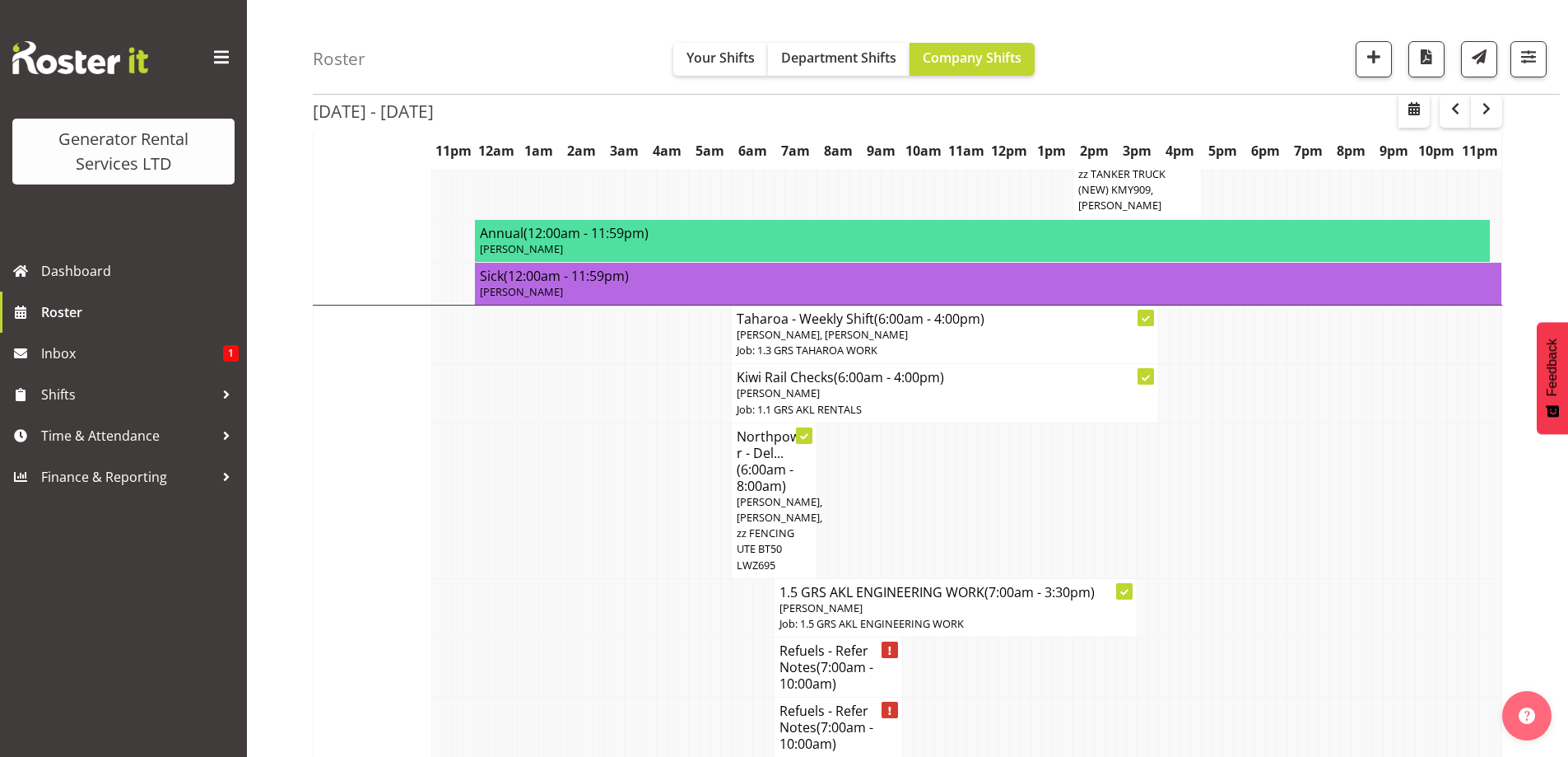
click at [689, 638] on td at bounding box center [695, 667] width 11 height 60
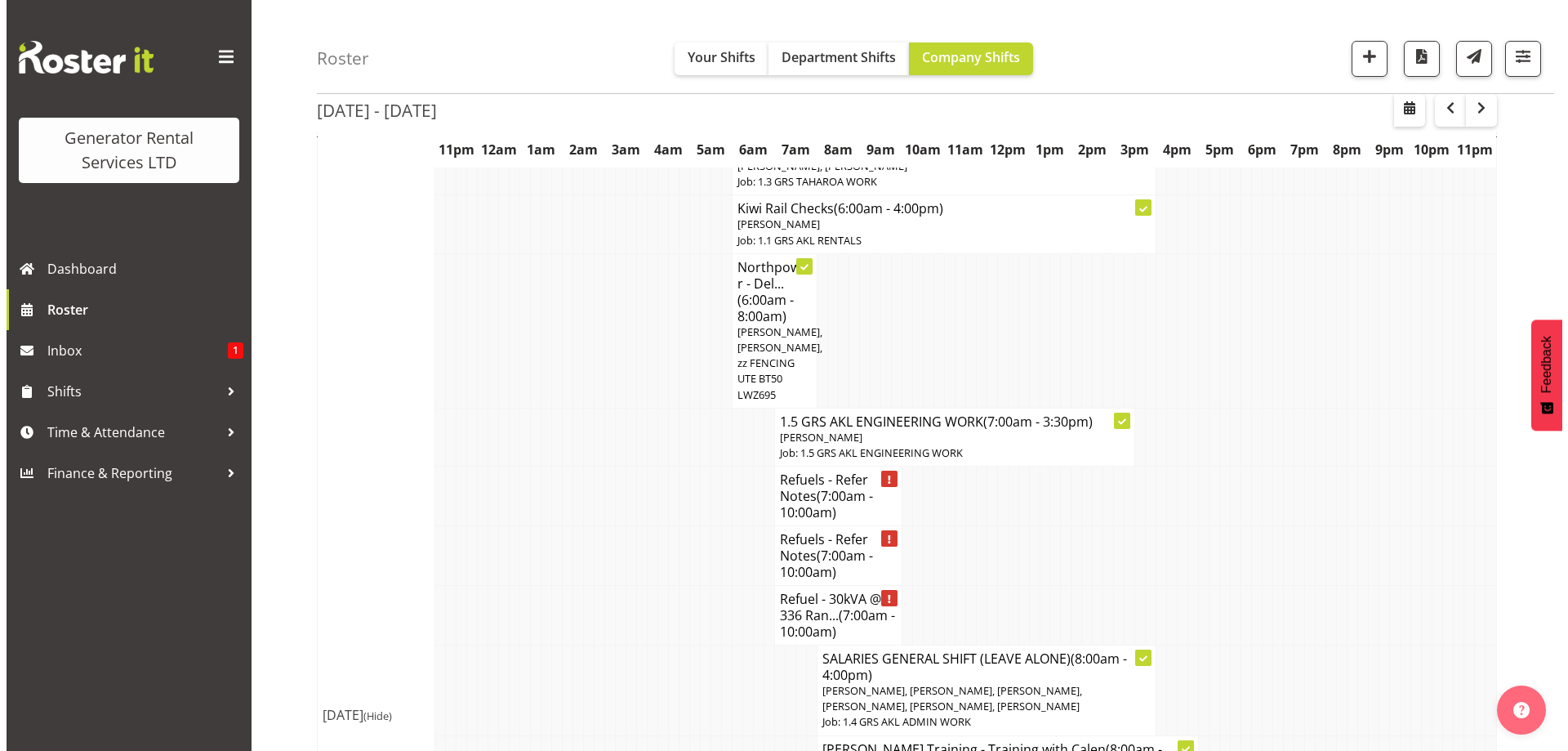
scroll to position [1442, 0]
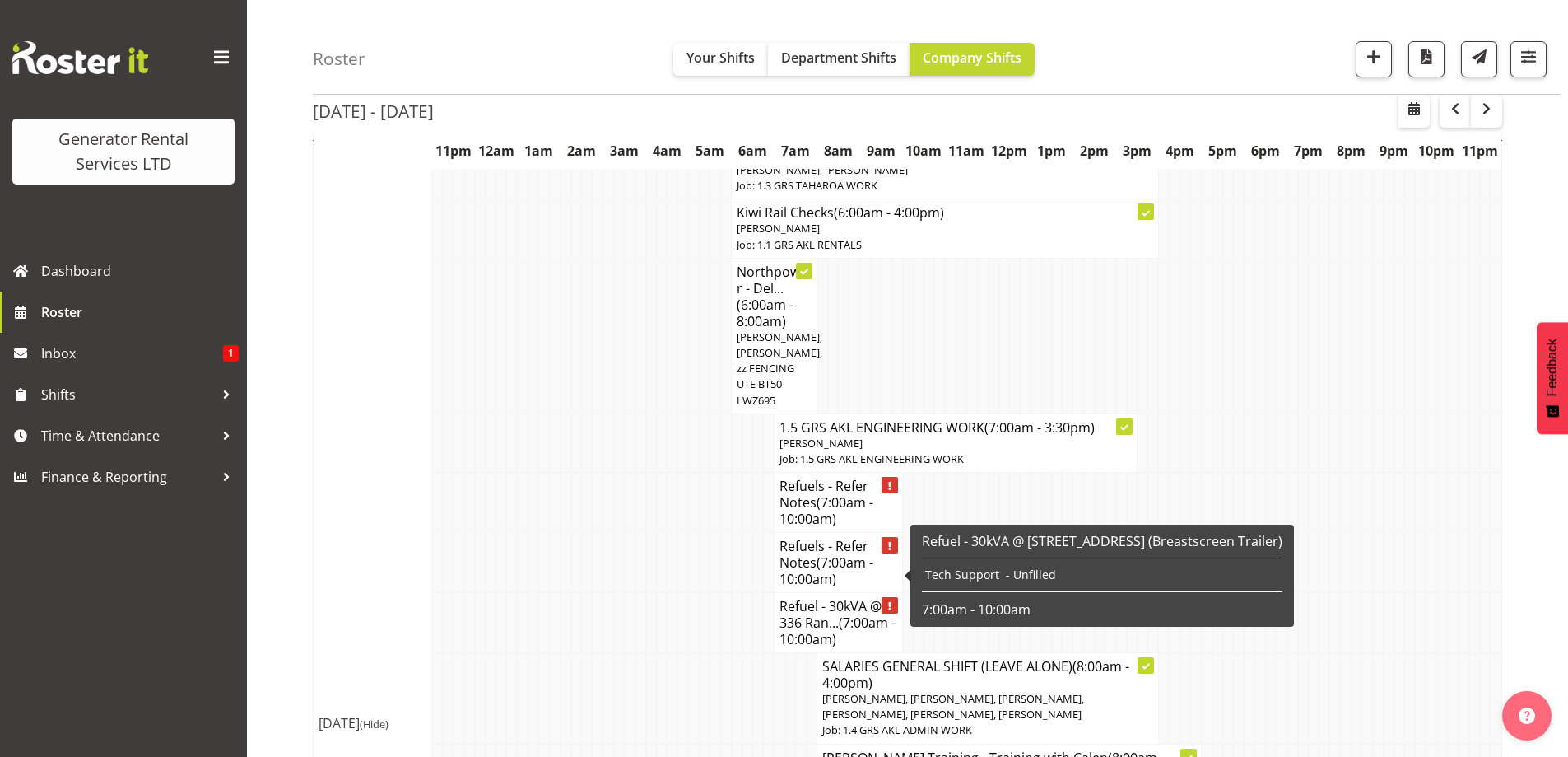
click at [804, 598] on h4 "Refuel - 30kVA @ 336 Ran... (7:00am - 10:00am)" at bounding box center [838, 622] width 118 height 49
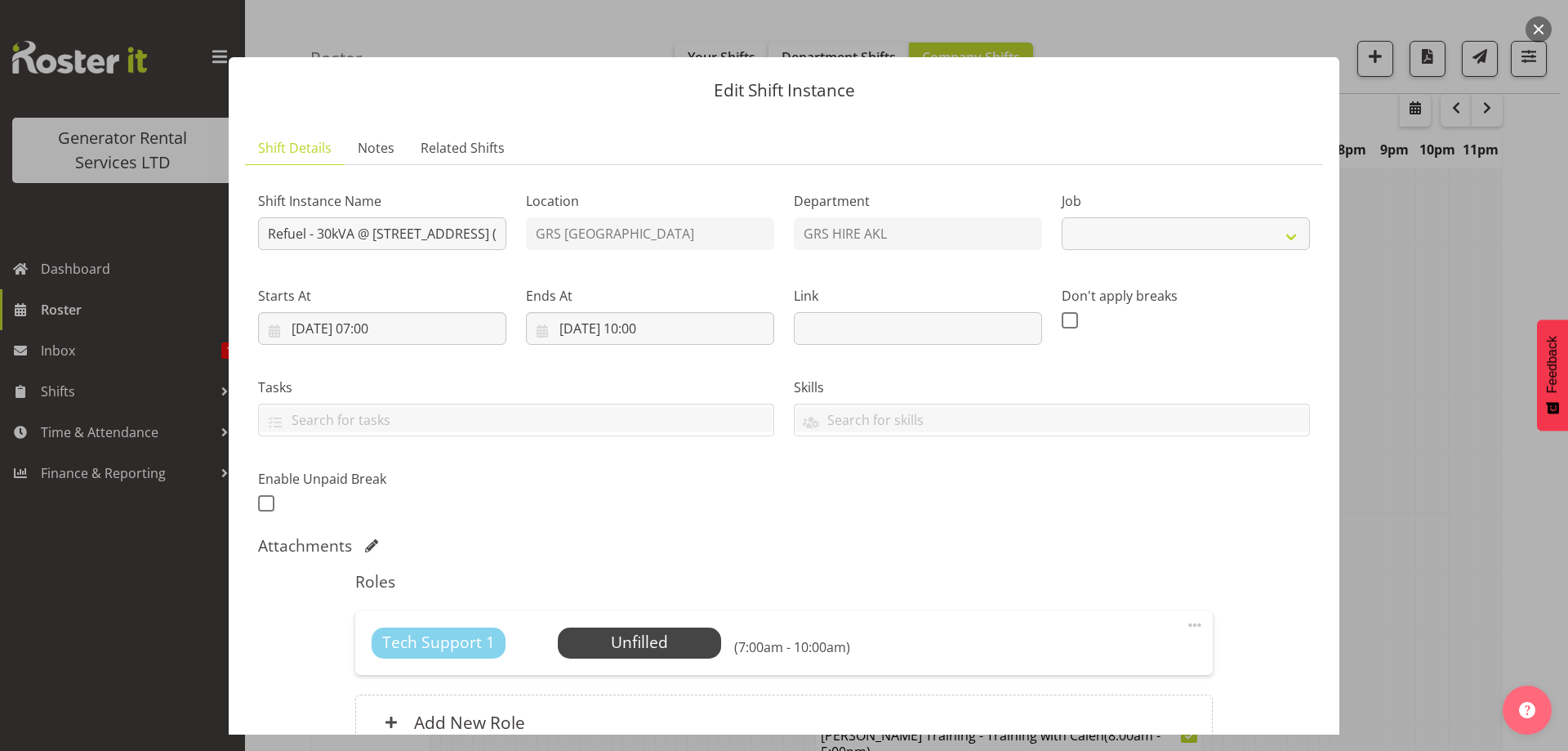
scroll to position [161, 0]
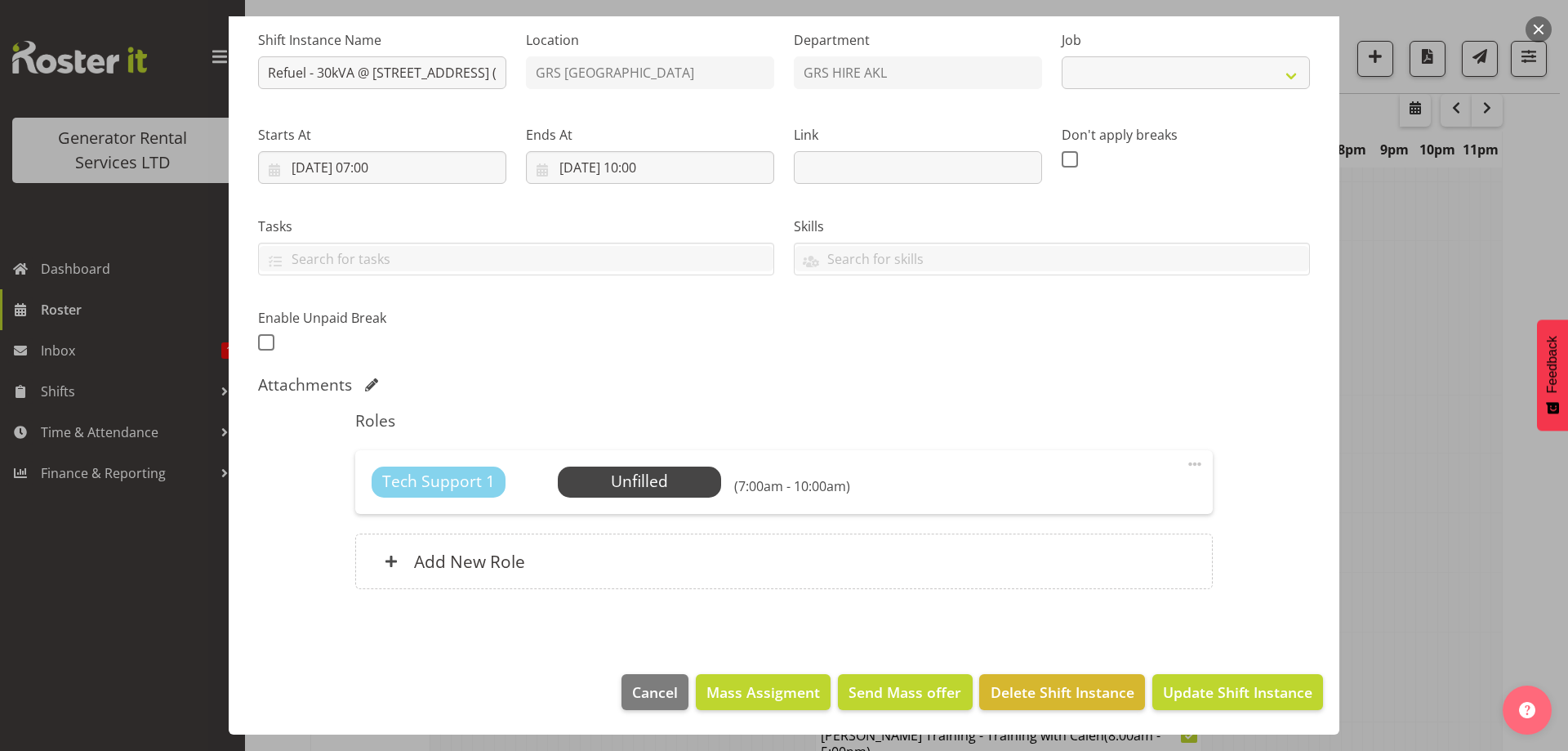
select select "7504"
click at [1041, 687] on span "Delete Shift Instance" at bounding box center [1062, 692] width 144 height 21
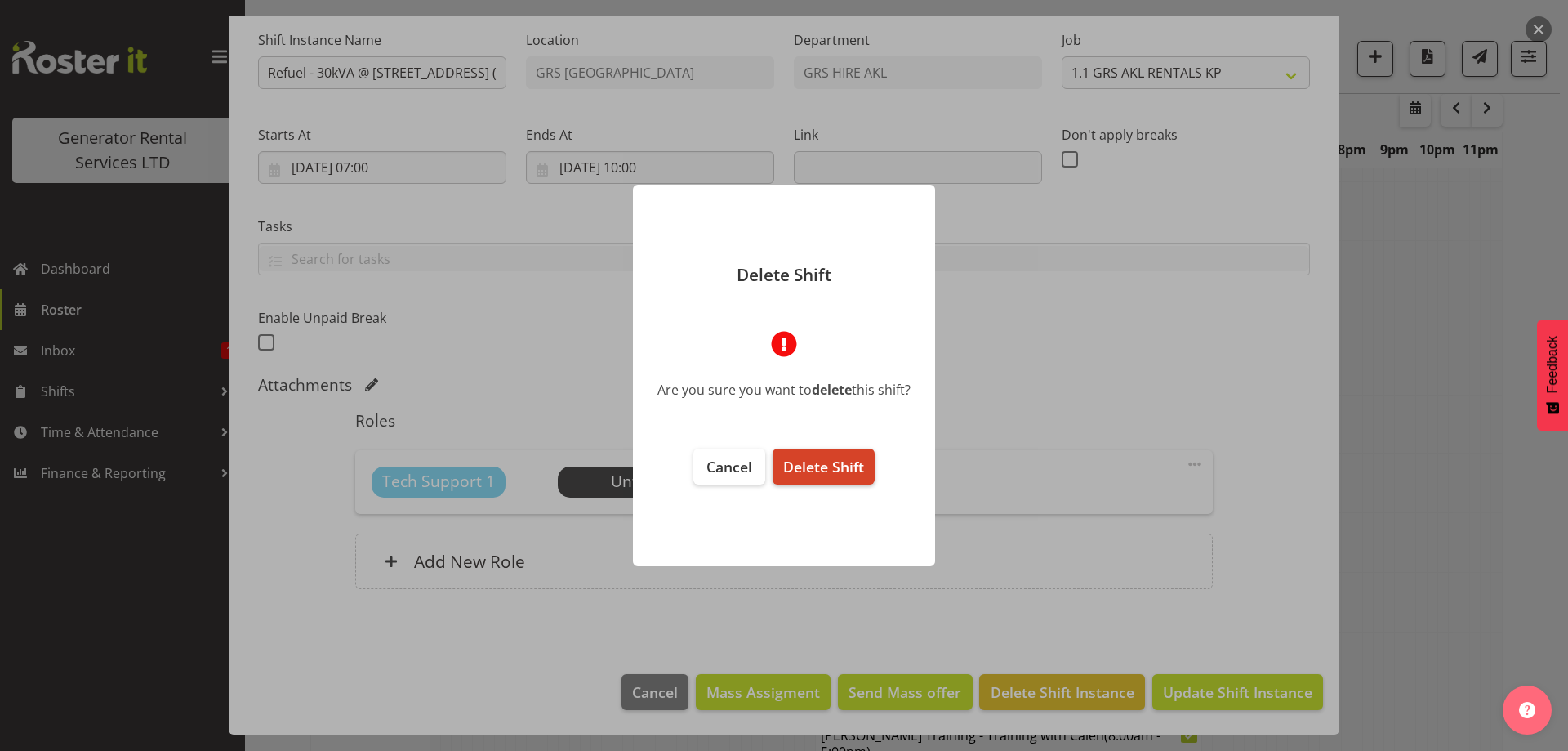
click at [854, 467] on span "Delete Shift" at bounding box center [824, 467] width 81 height 19
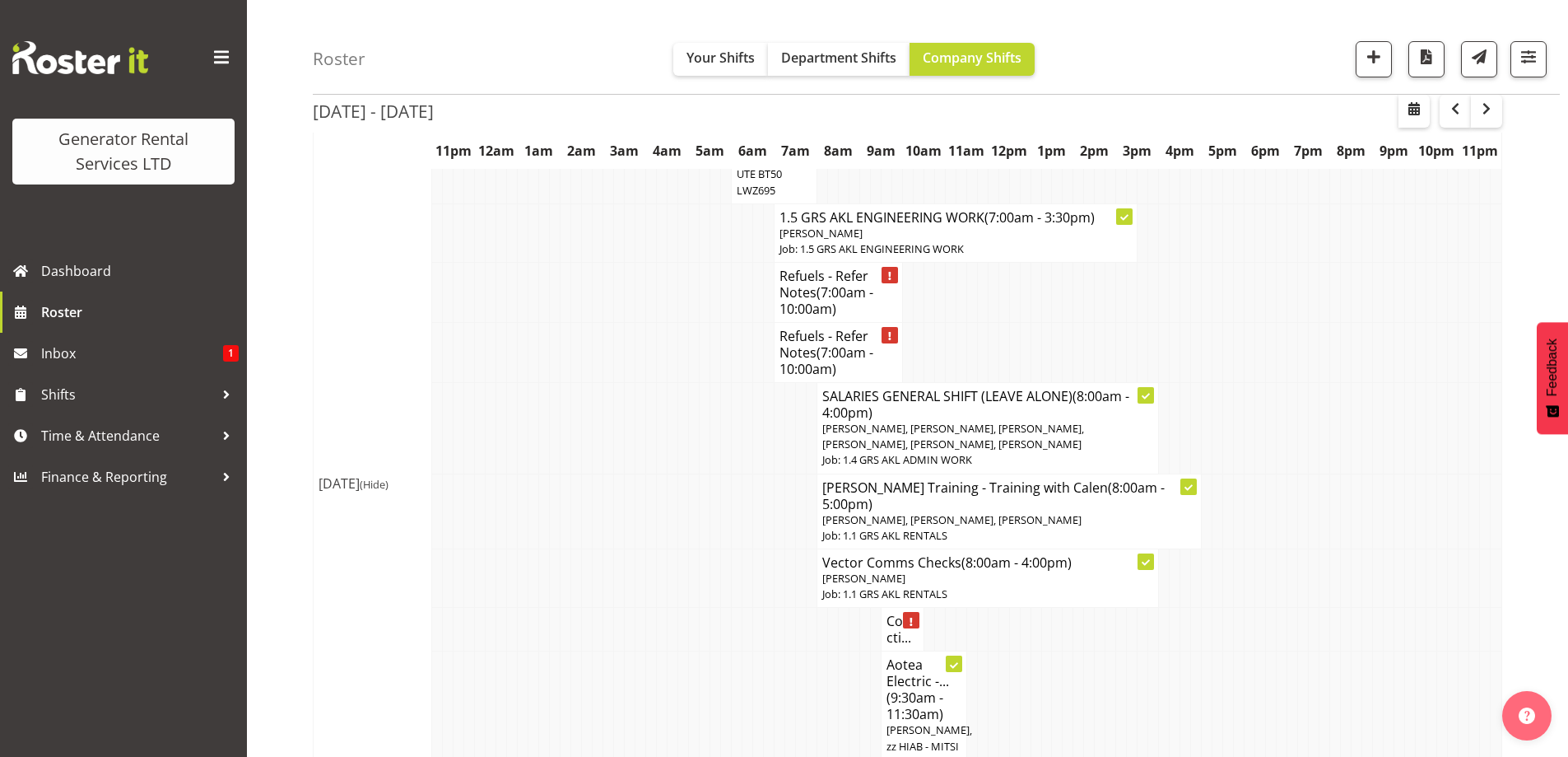
scroll to position [2030, 0]
